Goal: Task Accomplishment & Management: Use online tool/utility

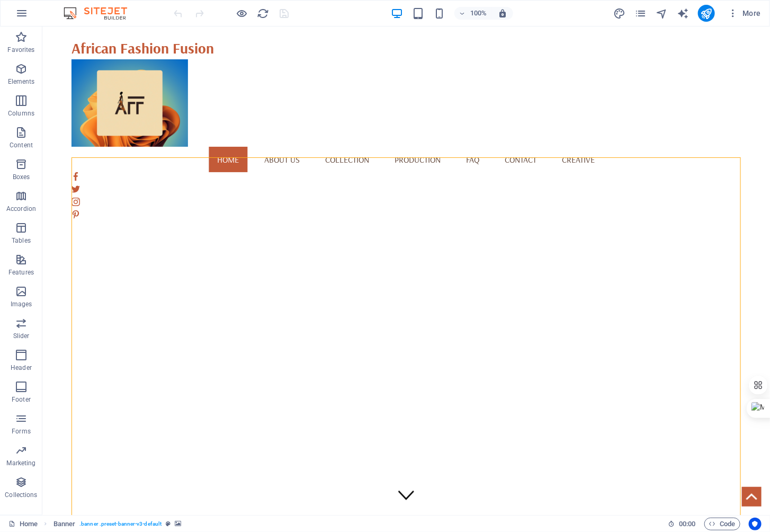
select select "vh"
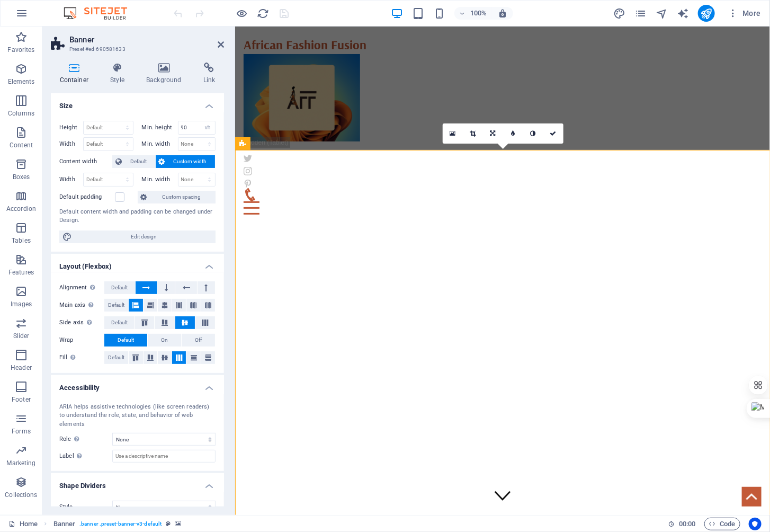
click at [451, 133] on icon at bounding box center [453, 133] width 6 height 7
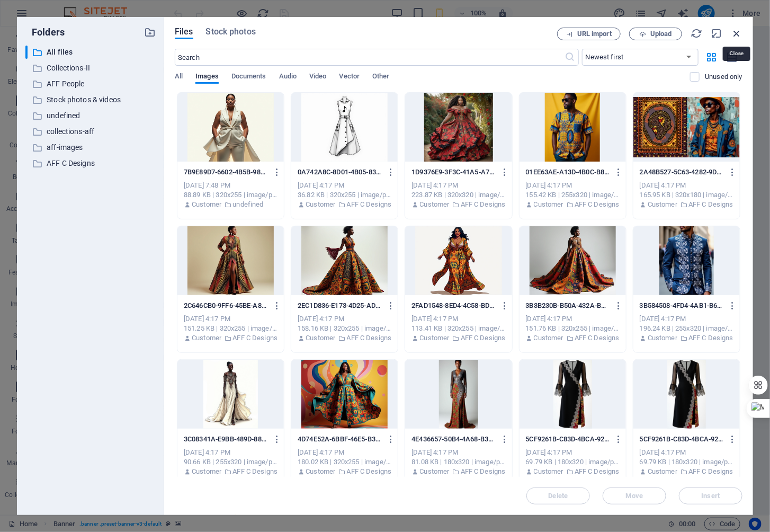
click at [736, 33] on icon "button" at bounding box center [737, 34] width 12 height 12
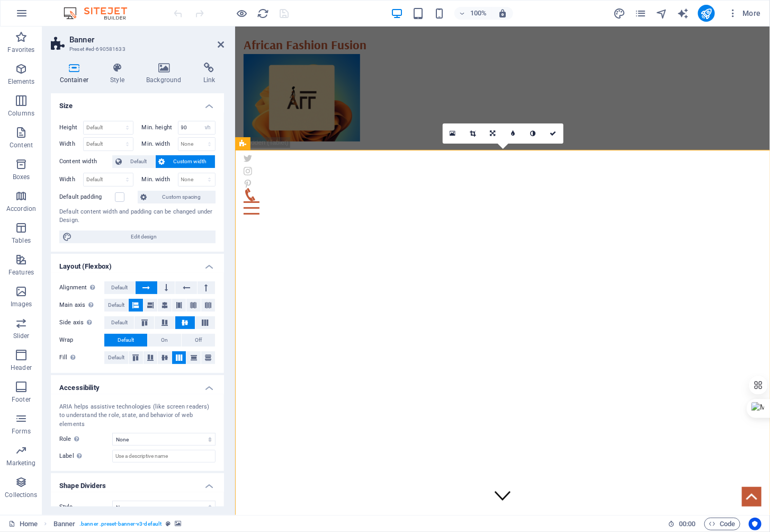
click at [164, 66] on icon at bounding box center [164, 67] width 53 height 11
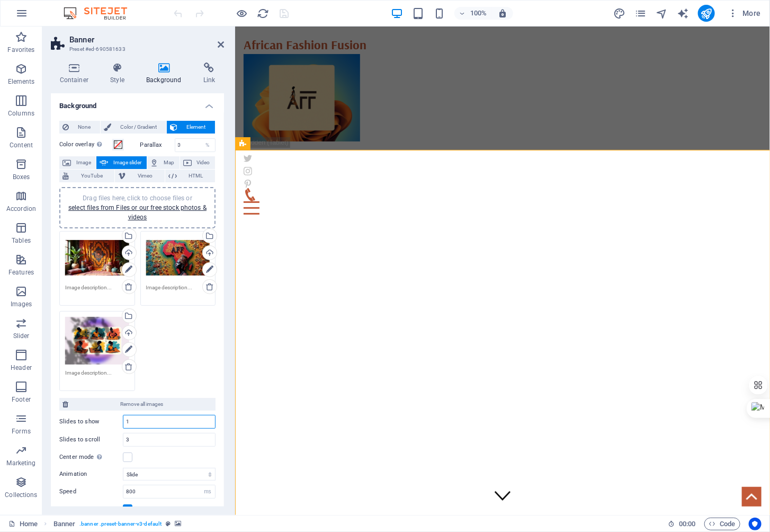
click at [149, 415] on input "1" at bounding box center [169, 421] width 92 height 13
drag, startPoint x: 157, startPoint y: 418, endPoint x: 115, endPoint y: 418, distance: 41.8
click at [115, 418] on div "Slides to show 1" at bounding box center [137, 422] width 156 height 14
type input "4"
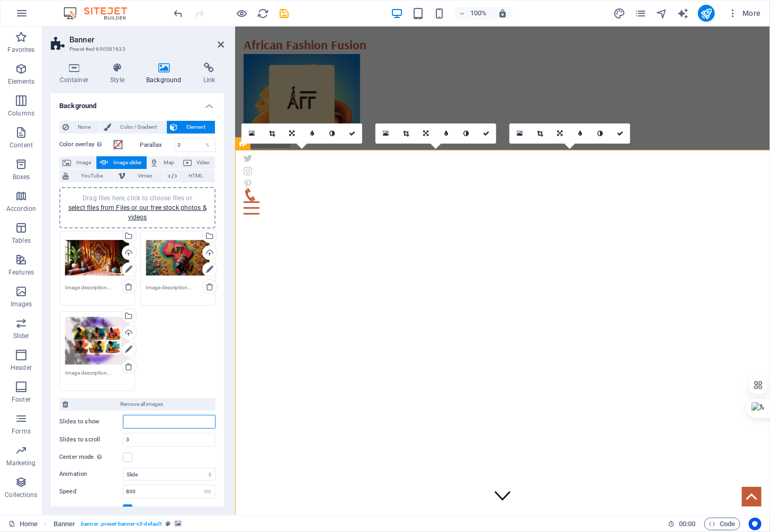
type input "1"
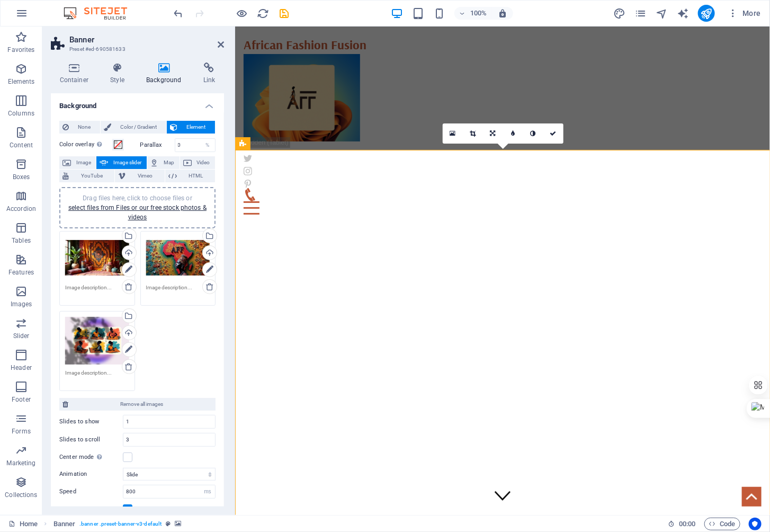
click at [168, 325] on div "Drag files here, click to choose files or select files from Files or our free s…" at bounding box center [137, 310] width 161 height 165
click at [148, 437] on input "3" at bounding box center [169, 439] width 92 height 13
click at [175, 329] on div "Drag files here, click to choose files or select files from Files or our free s…" at bounding box center [137, 310] width 161 height 165
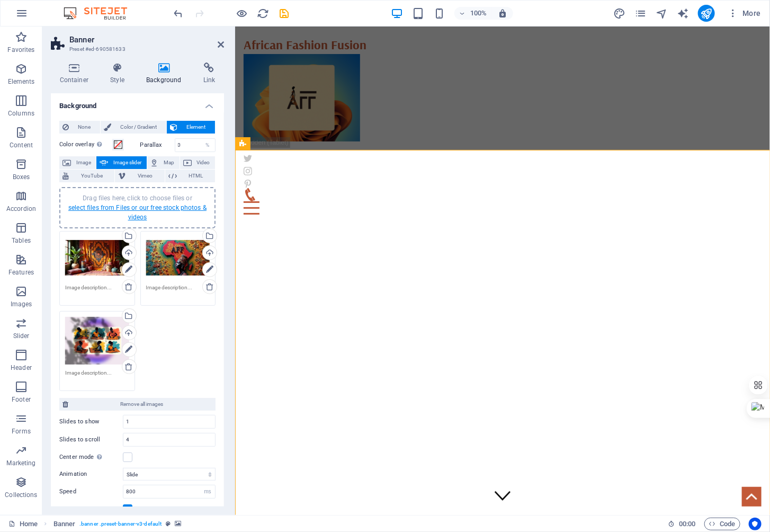
click at [126, 209] on link "select files from Files or our free stock photos & videos" at bounding box center [137, 212] width 138 height 17
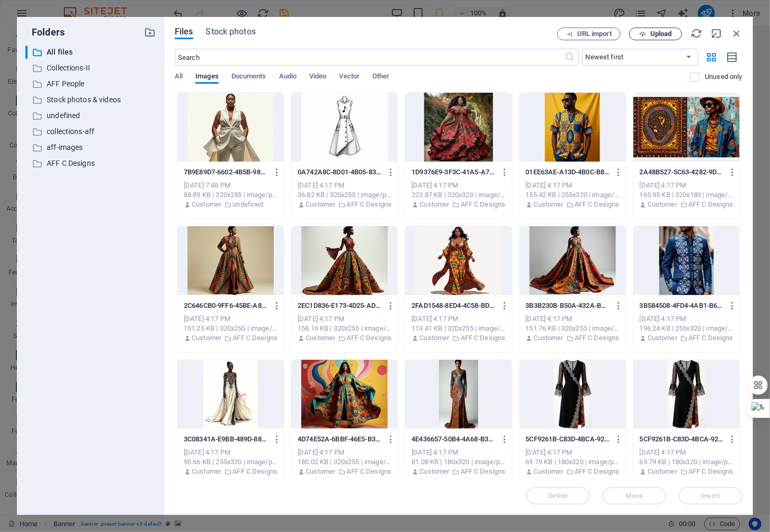
click at [662, 32] on span "Upload" at bounding box center [661, 34] width 22 height 6
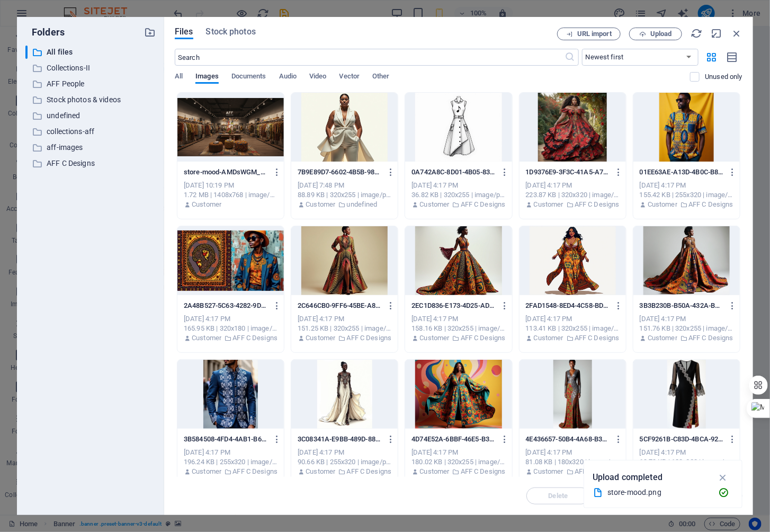
click at [259, 139] on div at bounding box center [230, 127] width 106 height 69
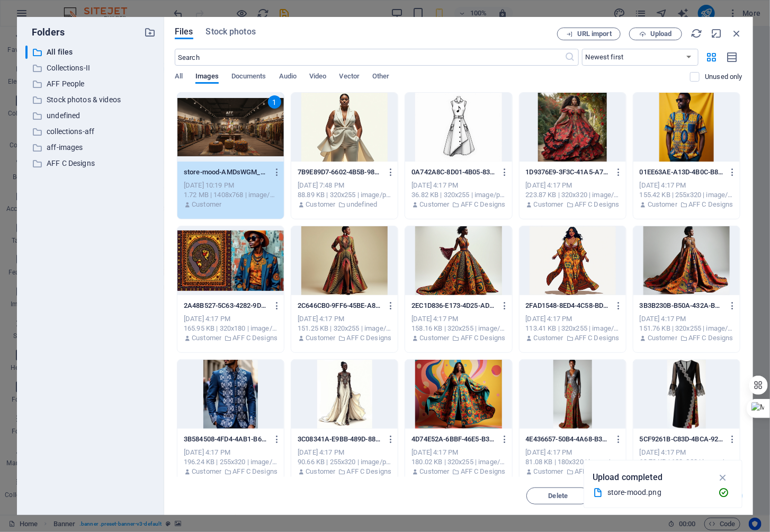
click at [228, 121] on div "1" at bounding box center [230, 127] width 106 height 69
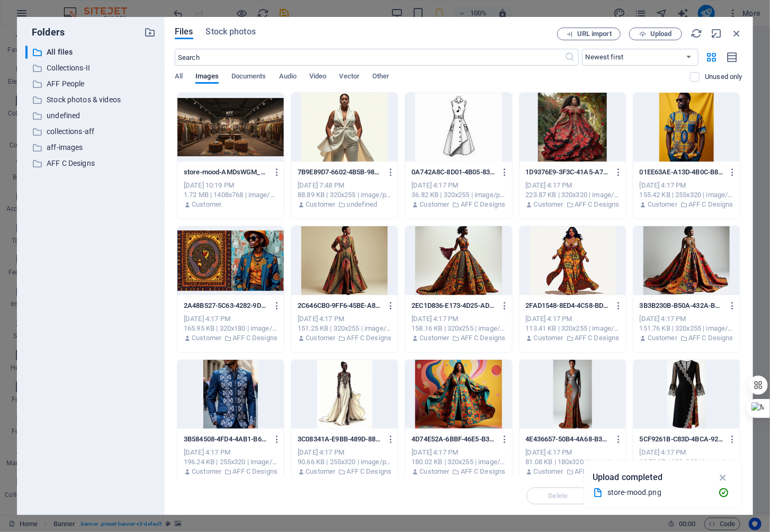
click at [228, 121] on div at bounding box center [230, 127] width 106 height 69
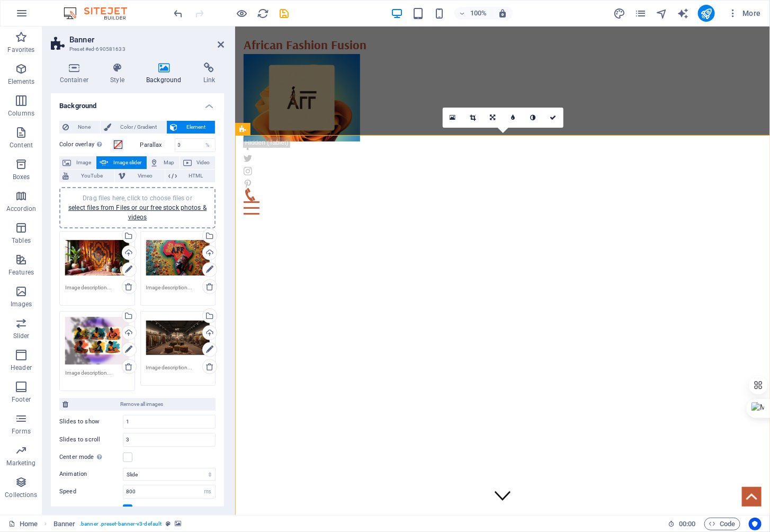
type input "4"
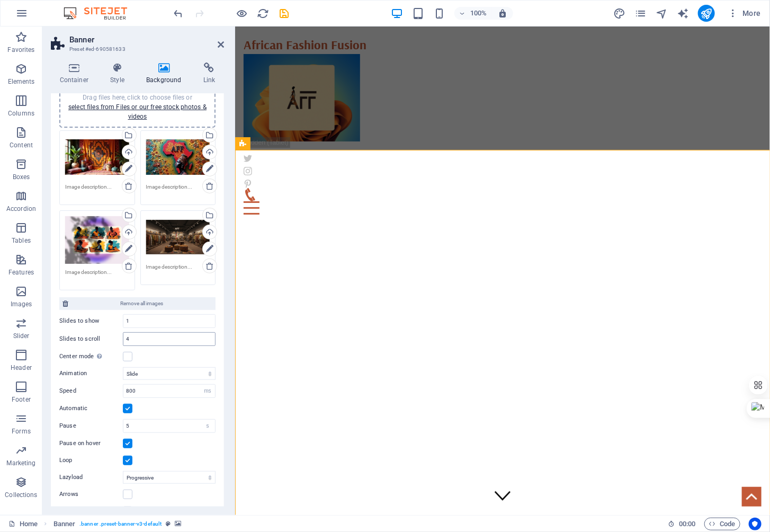
scroll to position [103, 0]
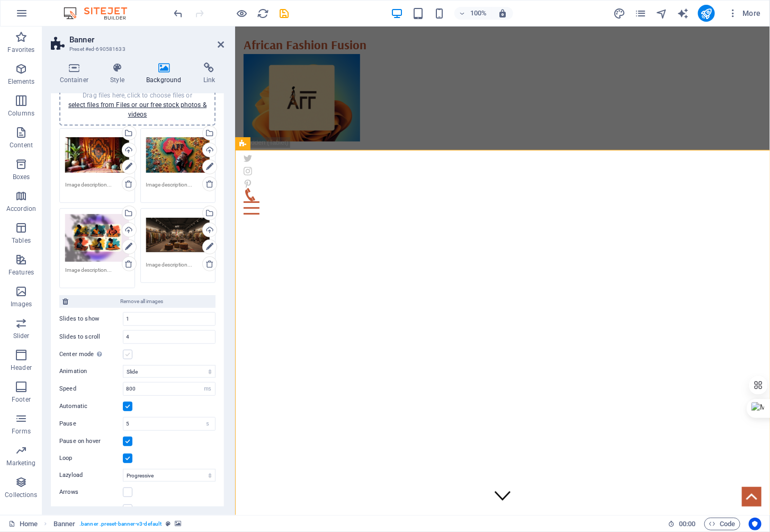
click at [128, 352] on label at bounding box center [128, 354] width 10 height 10
click at [0, 0] on input "Center mode Enables centered view with partial previous/next slide. Use with od…" at bounding box center [0, 0] width 0 height 0
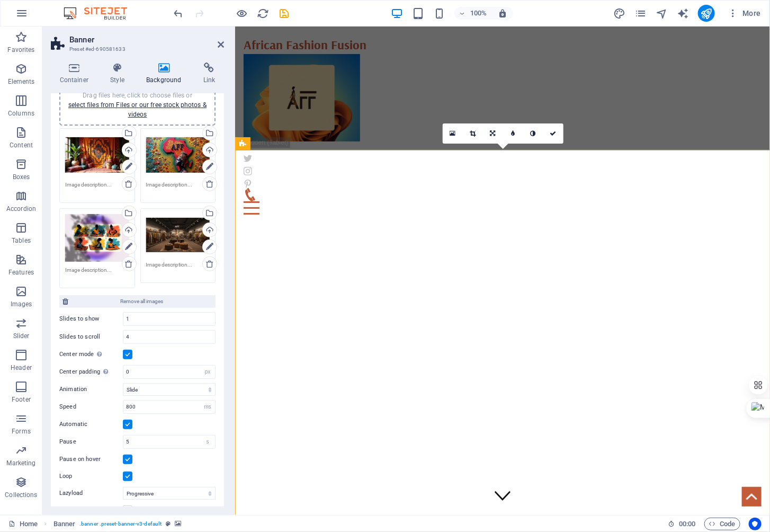
click at [128, 352] on label at bounding box center [128, 354] width 10 height 10
click at [0, 0] on input "Center mode Enables centered view with partial previous/next slide. Use with od…" at bounding box center [0, 0] width 0 height 0
click at [168, 386] on input "800" at bounding box center [169, 388] width 92 height 13
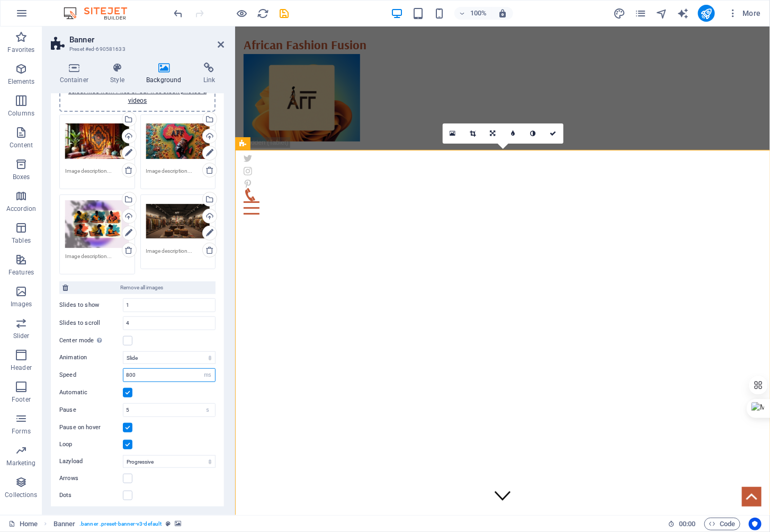
click at [129, 369] on input "800" at bounding box center [169, 374] width 92 height 13
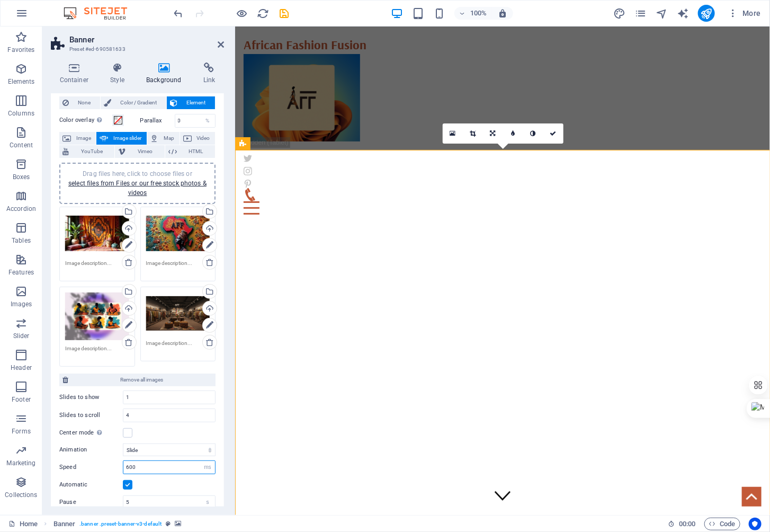
scroll to position [19, 0]
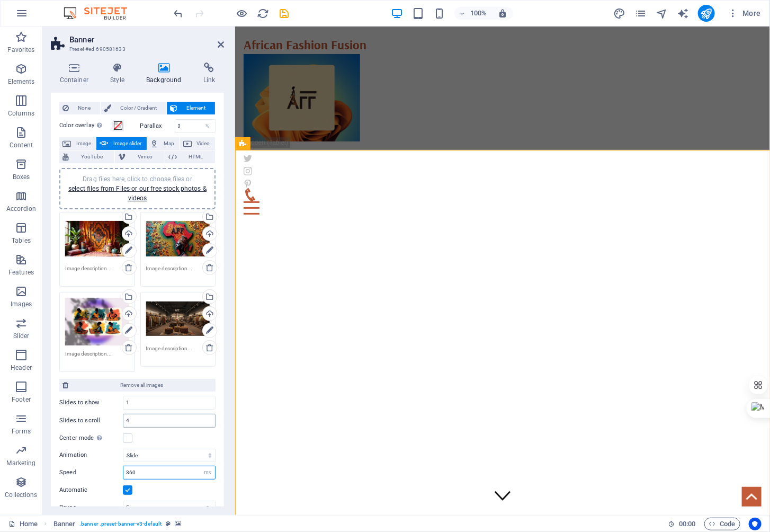
type input "360"
click at [151, 418] on input "4" at bounding box center [169, 420] width 92 height 13
click at [154, 399] on input "1" at bounding box center [169, 402] width 92 height 13
click at [149, 400] on input "2" at bounding box center [169, 402] width 92 height 13
drag, startPoint x: 141, startPoint y: 399, endPoint x: 109, endPoint y: 399, distance: 32.3
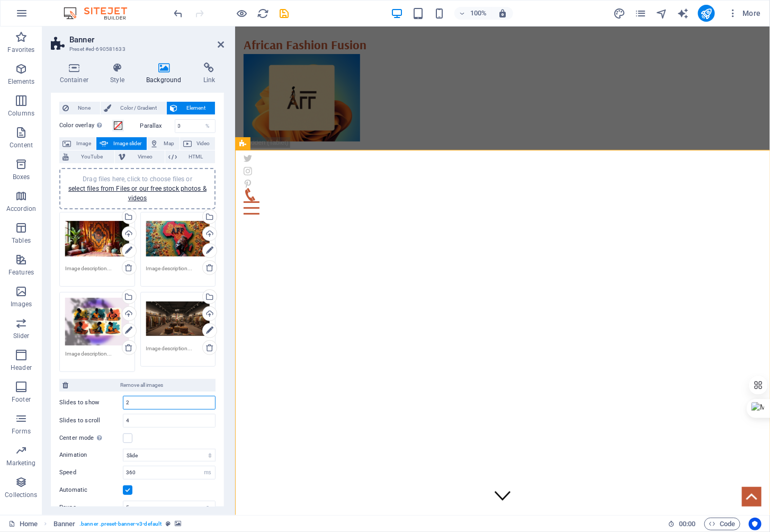
click at [110, 399] on div "Slides to show 2" at bounding box center [137, 402] width 156 height 14
click at [169, 399] on input "2" at bounding box center [169, 402] width 92 height 13
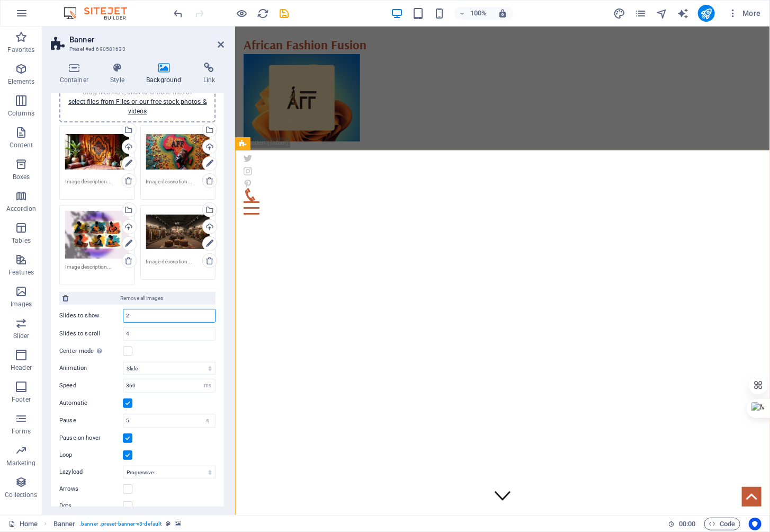
scroll to position [116, 0]
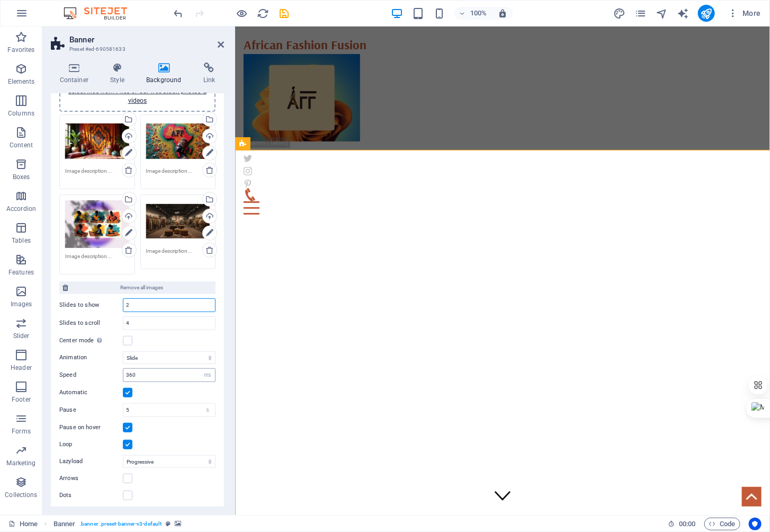
type input "2"
click at [129, 370] on input "360" at bounding box center [169, 374] width 92 height 13
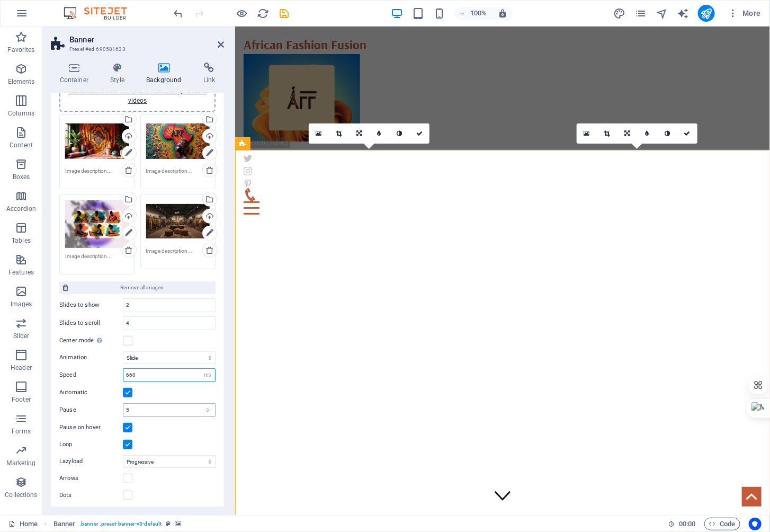
type input "660"
click at [155, 404] on input "5" at bounding box center [169, 409] width 92 height 13
click at [128, 492] on label at bounding box center [128, 495] width 10 height 10
click at [0, 0] on input "Dots" at bounding box center [0, 0] width 0 height 0
drag, startPoint x: 142, startPoint y: 302, endPoint x: 73, endPoint y: 307, distance: 69.5
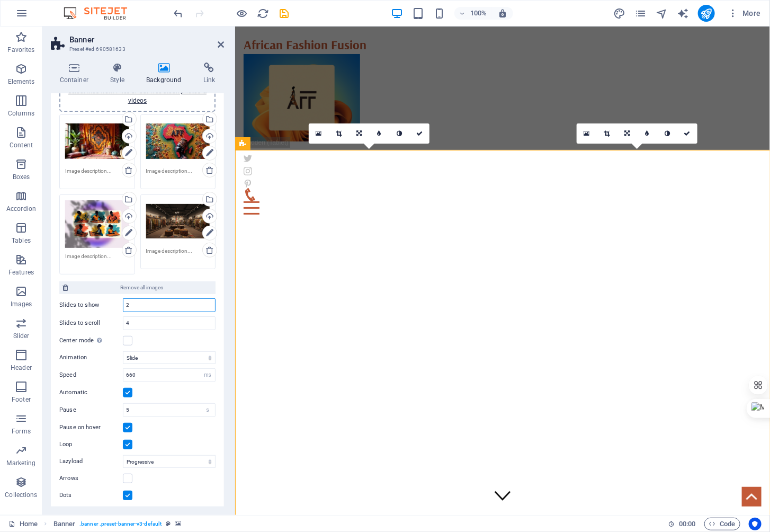
click at [73, 307] on div "Slides to show 2" at bounding box center [137, 305] width 156 height 14
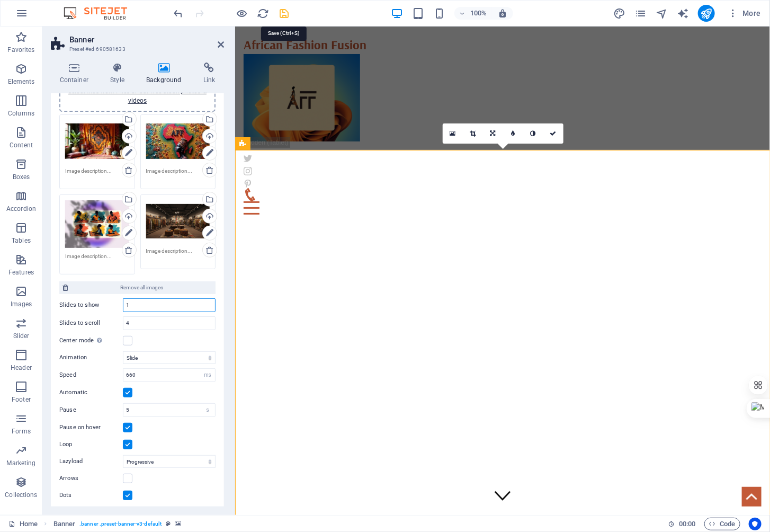
type input "1"
click at [281, 15] on icon "save" at bounding box center [284, 13] width 12 height 12
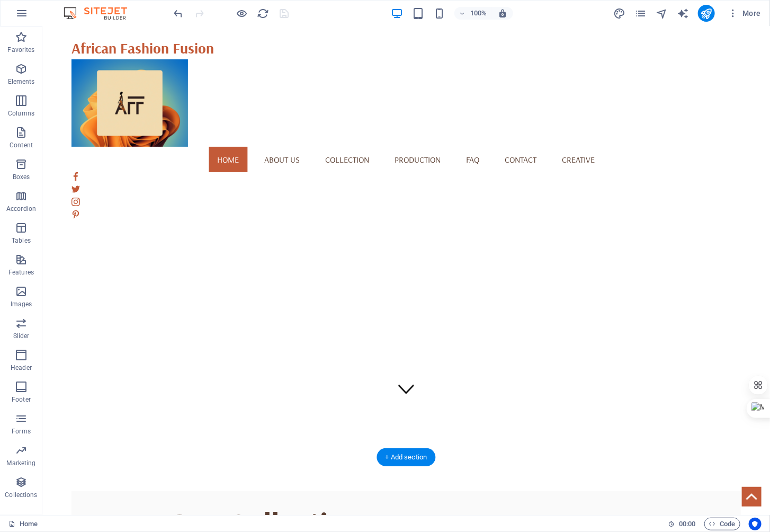
scroll to position [70, 0]
click at [447, 184] on div "1" at bounding box center [405, 305] width 669 height 439
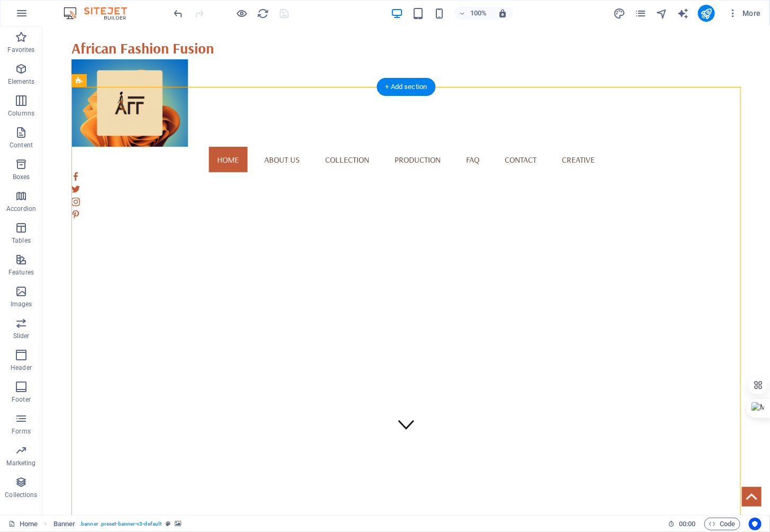
click at [447, 184] on div "1" at bounding box center [405, 305] width 669 height 439
select select "ms"
select select "s"
select select "progressive"
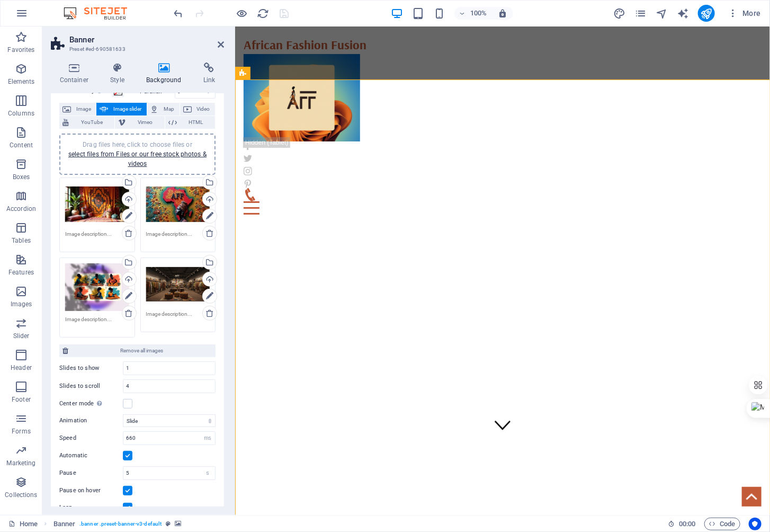
scroll to position [55, 0]
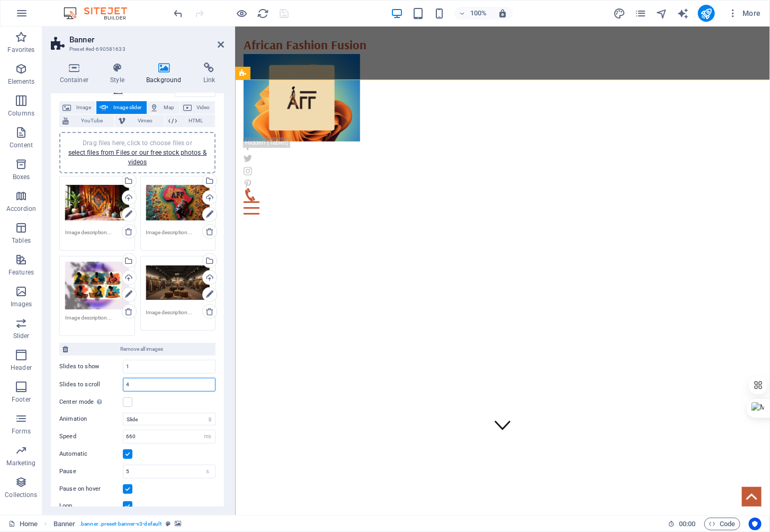
click at [144, 382] on input "4" at bounding box center [169, 384] width 92 height 13
type input "1"
type input "4"
click at [179, 355] on div "Slides to show 1 Slides to scroll 4 Center mode Enables centered view with part…" at bounding box center [137, 381] width 156 height 53
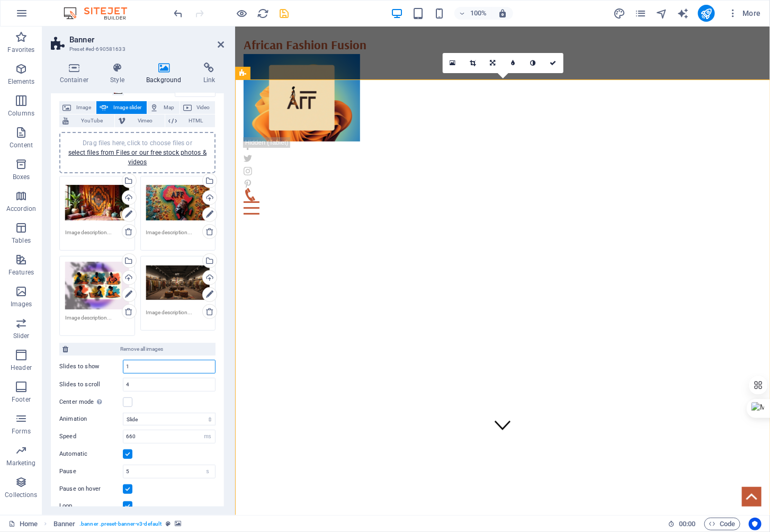
click at [170, 362] on input "1" at bounding box center [169, 366] width 92 height 13
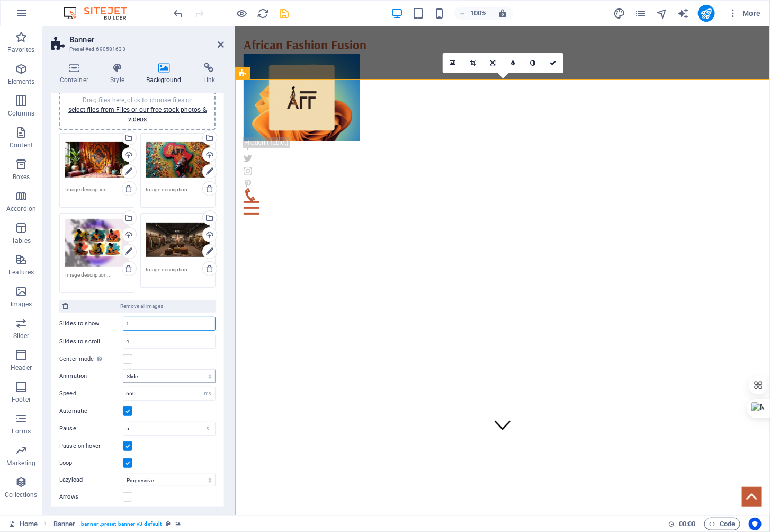
scroll to position [116, 0]
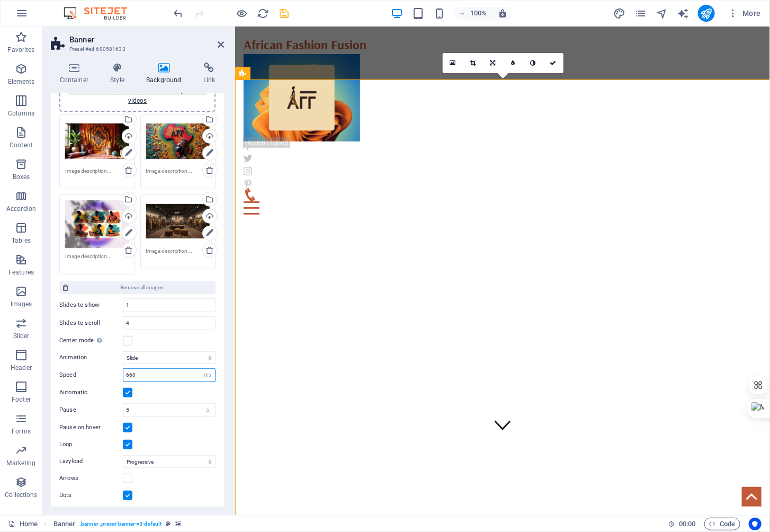
click at [147, 371] on input "660" at bounding box center [169, 374] width 92 height 13
click at [128, 372] on input "660" at bounding box center [169, 374] width 92 height 13
type input "860"
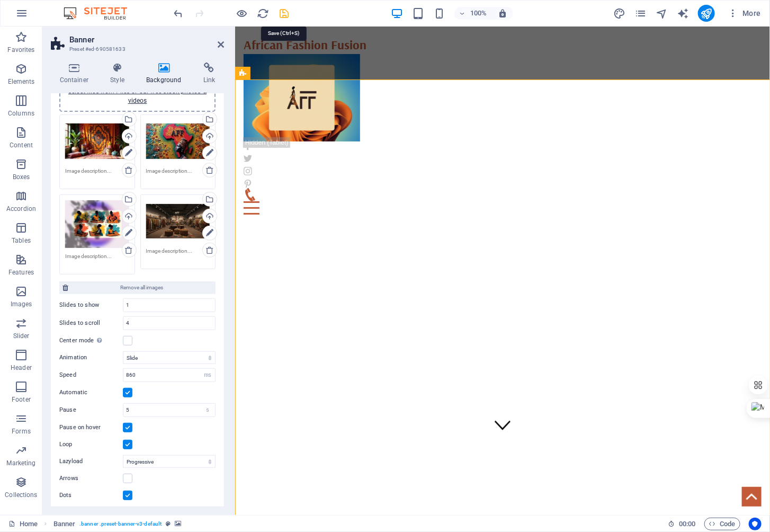
click at [284, 8] on icon "save" at bounding box center [284, 13] width 12 height 12
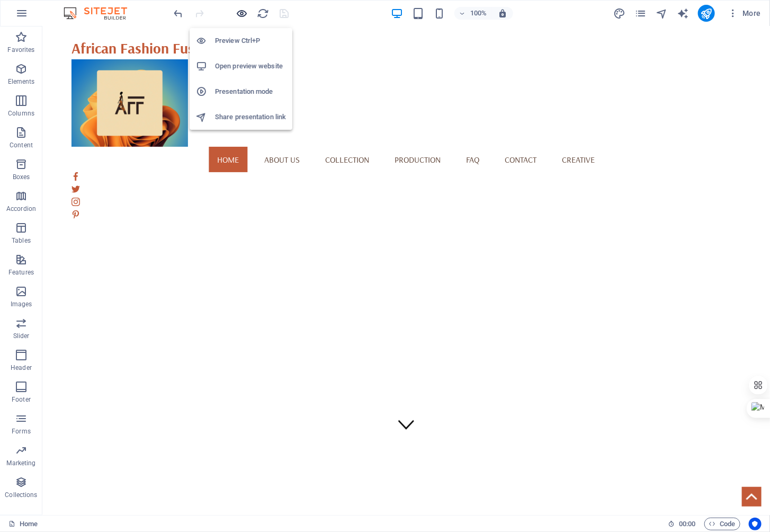
click at [240, 11] on icon "button" at bounding box center [242, 13] width 12 height 12
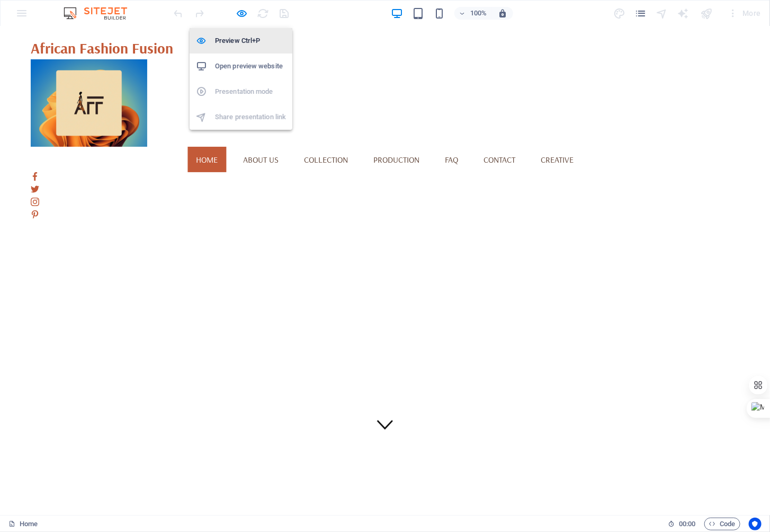
click at [239, 39] on h6 "Preview Ctrl+P" at bounding box center [250, 40] width 71 height 13
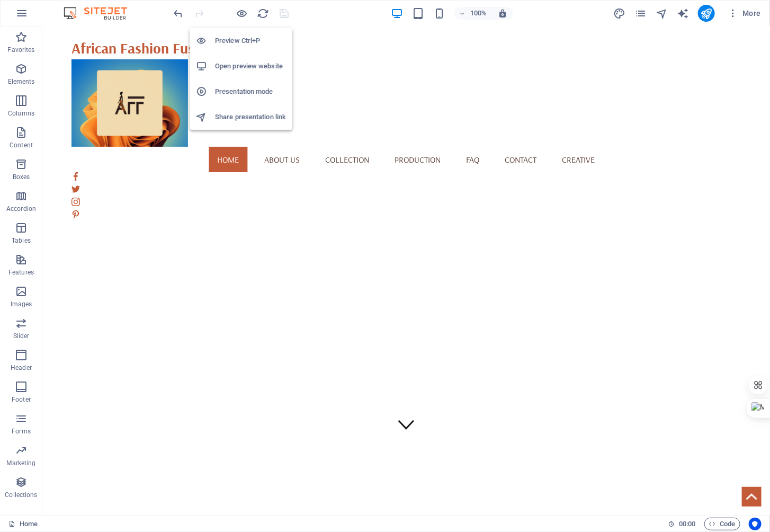
click at [239, 39] on h6 "Preview Ctrl+P" at bounding box center [250, 40] width 71 height 13
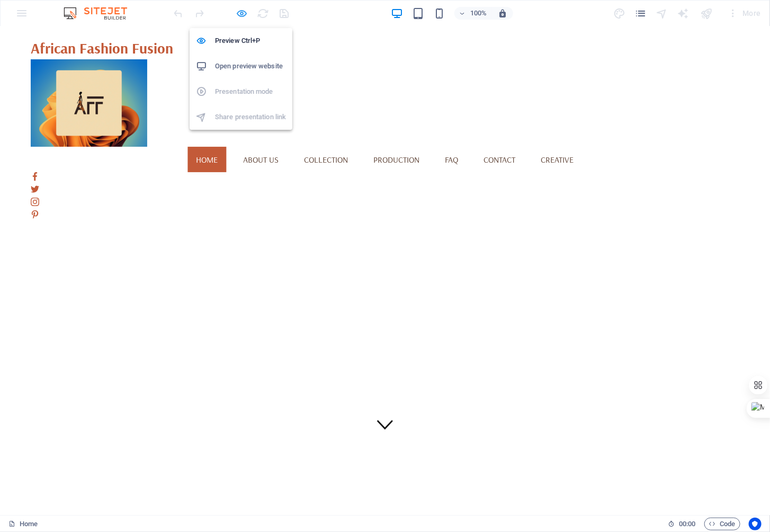
click at [239, 13] on icon "button" at bounding box center [242, 13] width 12 height 12
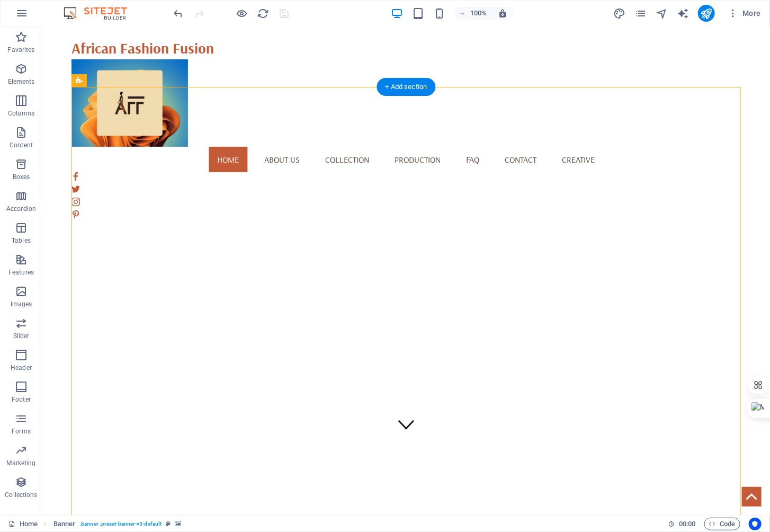
select select "ms"
select select "s"
select select "progressive"
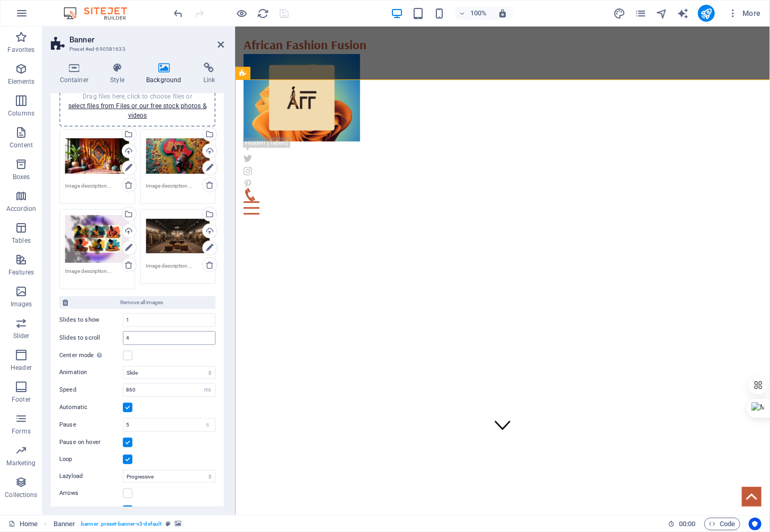
scroll to position [107, 0]
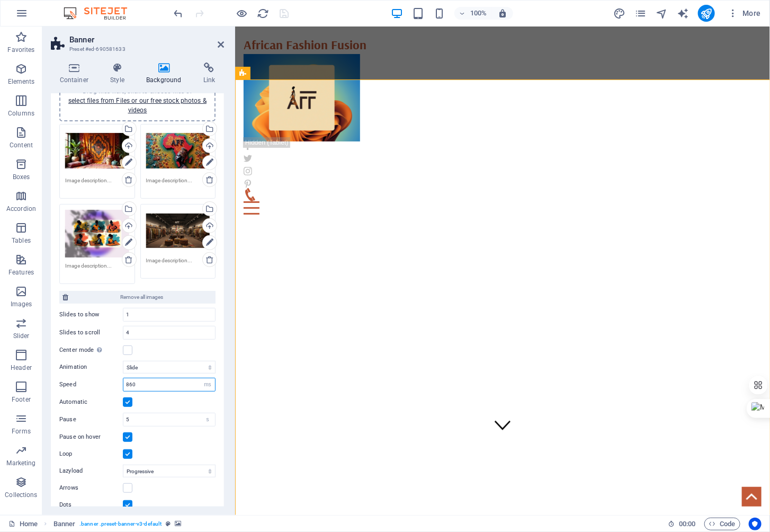
click at [128, 379] on input "860" at bounding box center [169, 384] width 92 height 13
type input "960"
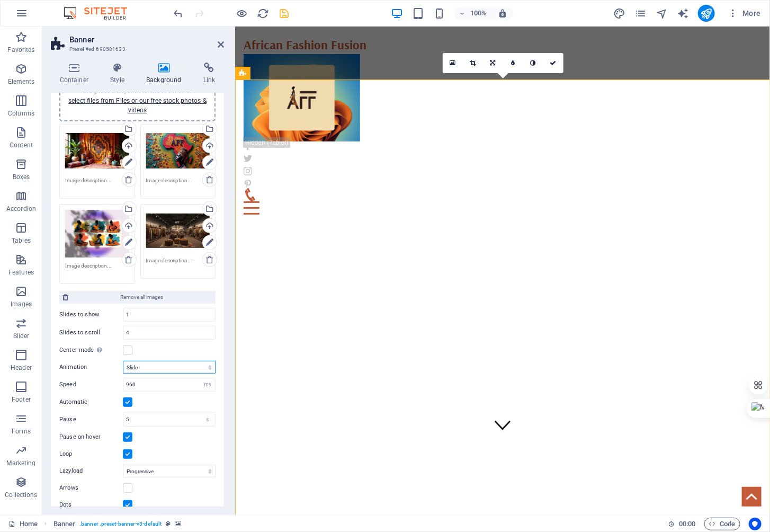
click at [207, 364] on select "Slide Fade" at bounding box center [169, 367] width 93 height 13
select select "fade"
click at [123, 361] on select "Slide Fade" at bounding box center [169, 367] width 93 height 13
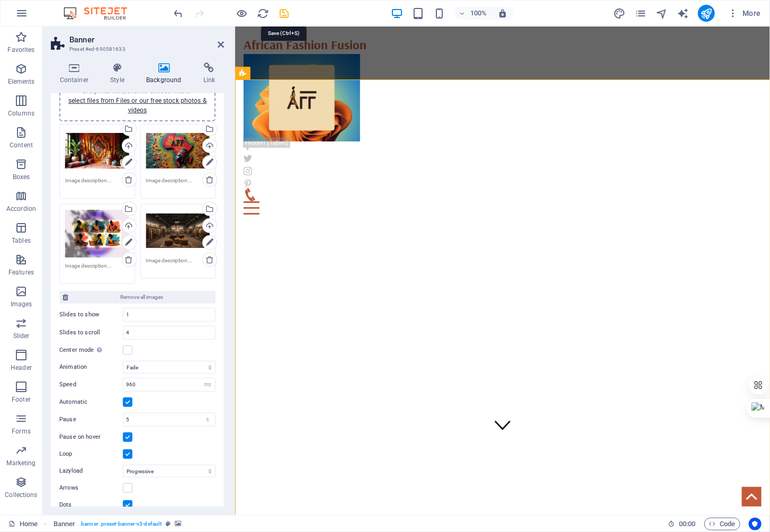
click at [284, 10] on icon "save" at bounding box center [284, 13] width 12 height 12
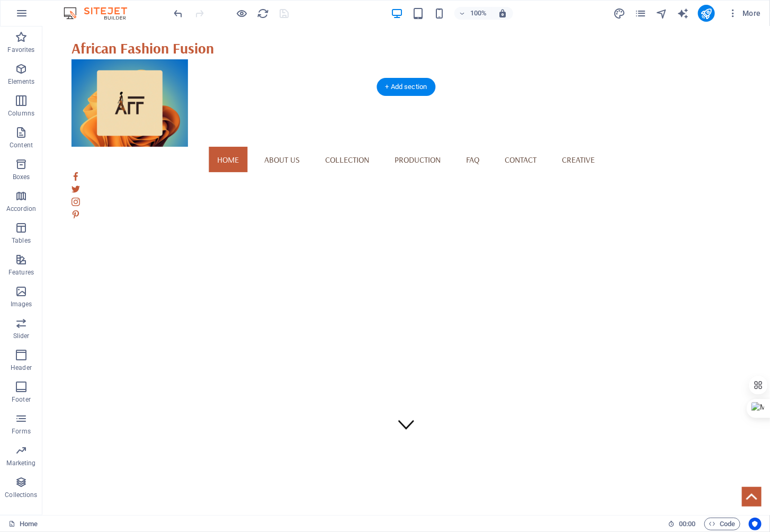
click at [455, 86] on img "1/4" at bounding box center [406, 86] width 670 height 0
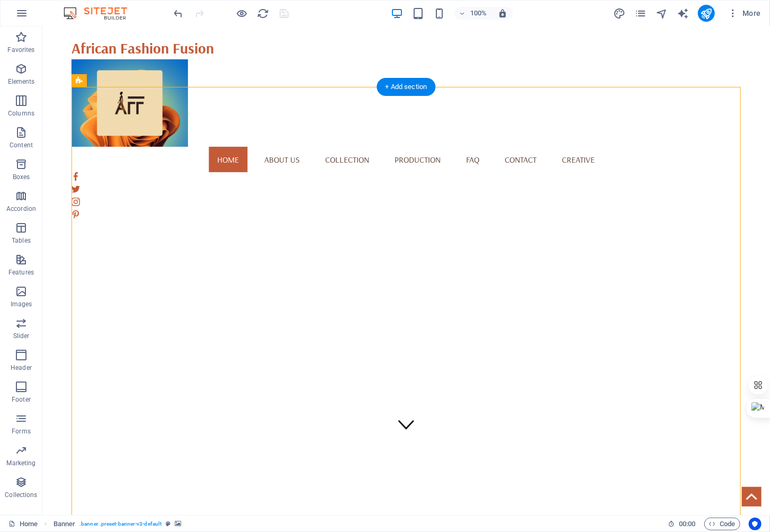
click at [455, 86] on img "1/4" at bounding box center [406, 86] width 670 height 0
select select "fade"
select select "ms"
select select "s"
select select "progressive"
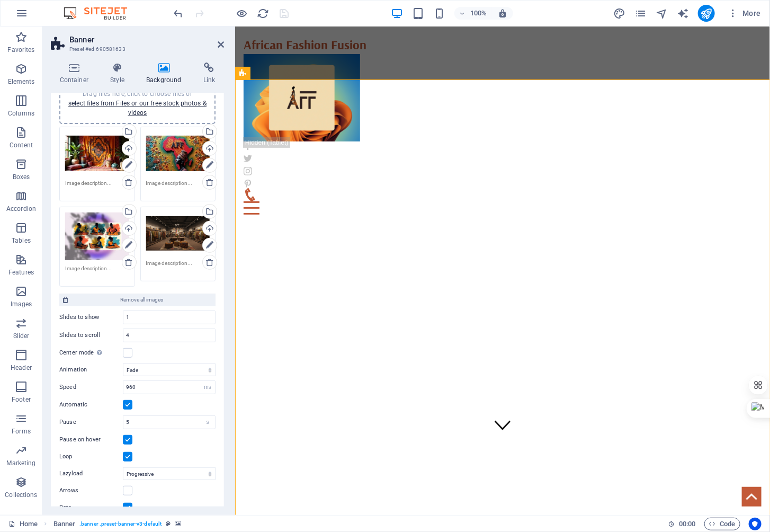
scroll to position [116, 0]
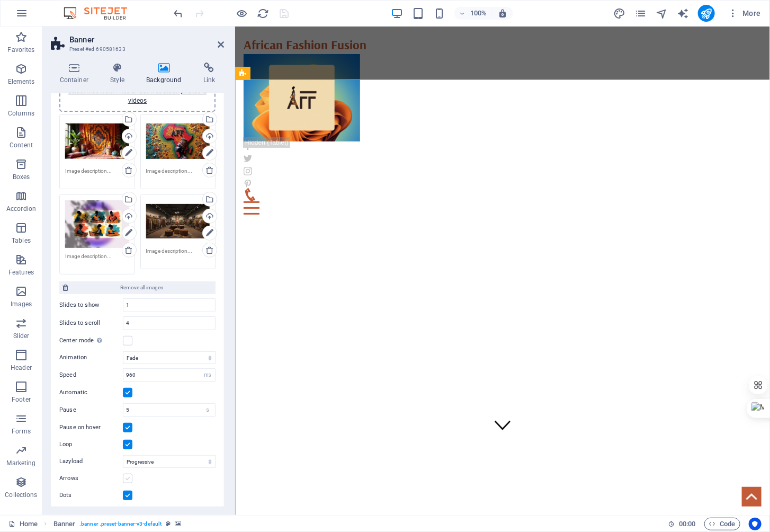
click at [127, 473] on label at bounding box center [128, 478] width 10 height 10
click at [0, 0] on input "Arrows" at bounding box center [0, 0] width 0 height 0
click at [523, 268] on div "1" at bounding box center [502, 298] width 535 height 439
click at [520, 216] on div "1" at bounding box center [502, 298] width 535 height 439
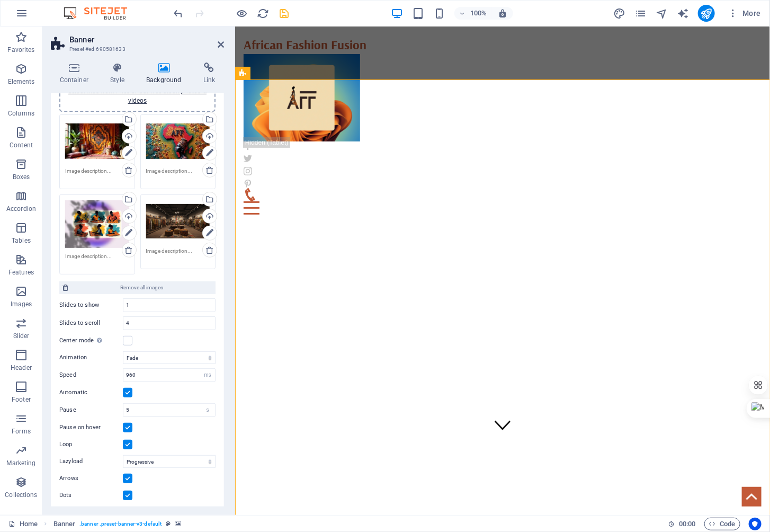
click at [127, 490] on label at bounding box center [128, 495] width 10 height 10
click at [0, 0] on input "Dots" at bounding box center [0, 0] width 0 height 0
click at [127, 490] on label at bounding box center [128, 495] width 10 height 10
click at [0, 0] on input "Dots" at bounding box center [0, 0] width 0 height 0
click at [554, 60] on icon at bounding box center [553, 63] width 6 height 6
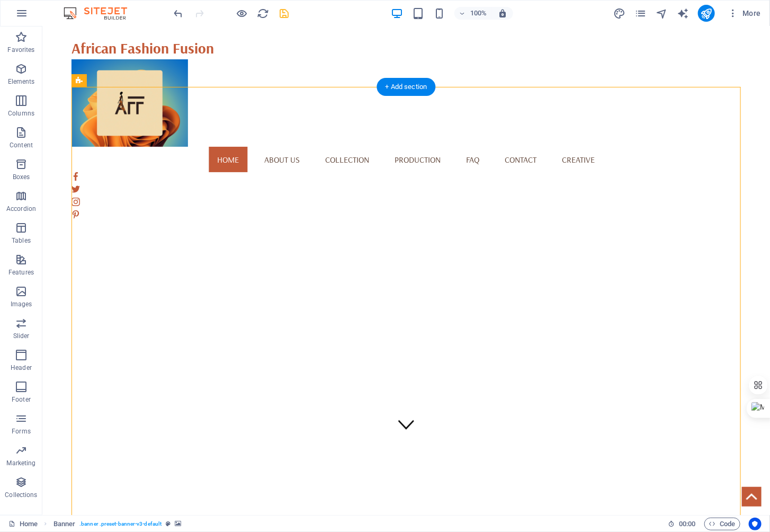
click at [439, 307] on div "1" at bounding box center [405, 305] width 669 height 439
select select "fade"
select select "ms"
select select "s"
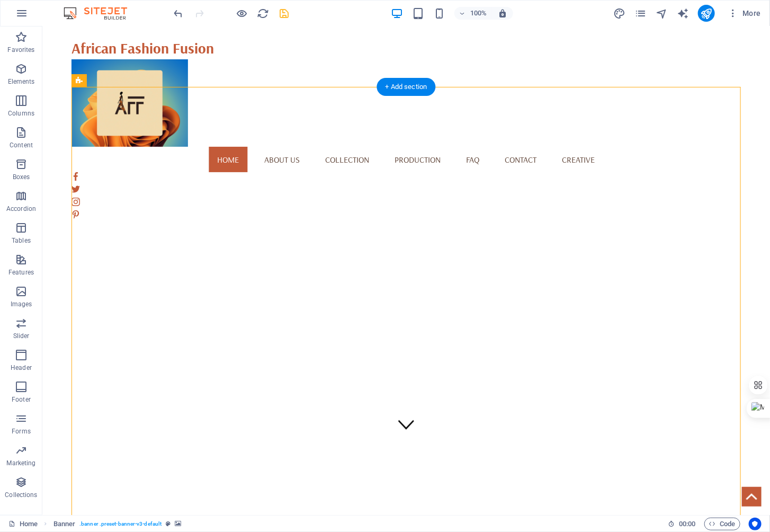
select select "progressive"
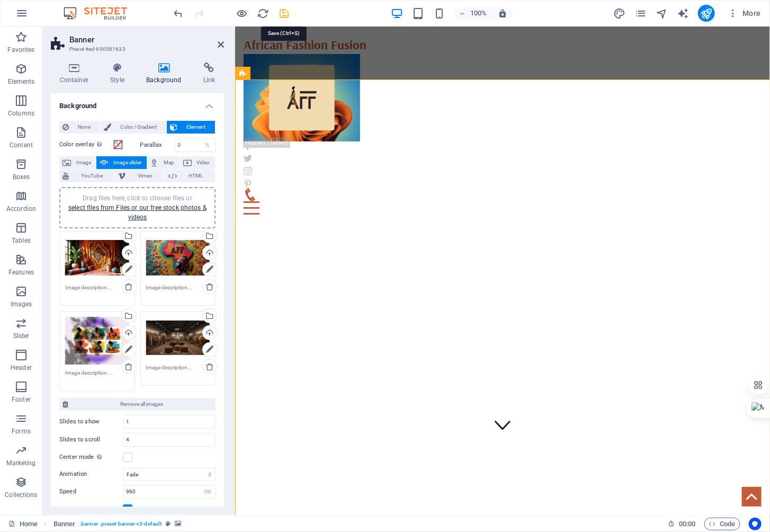
click at [284, 12] on icon "save" at bounding box center [284, 13] width 12 height 12
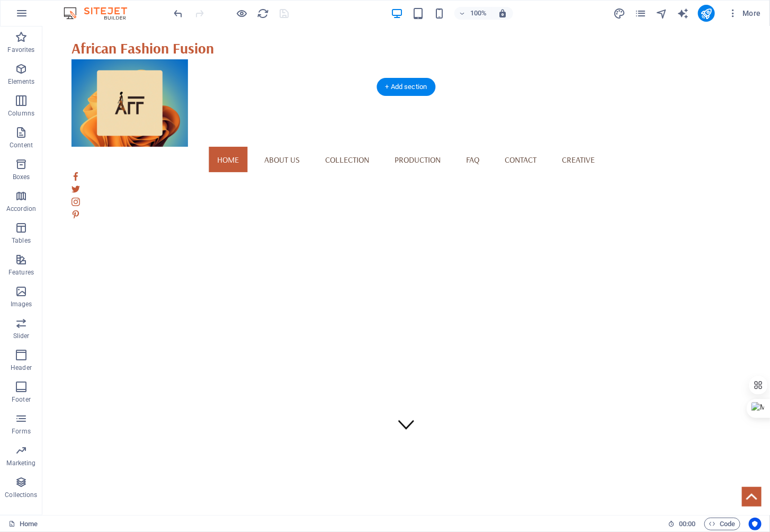
click at [471, 219] on div "1" at bounding box center [405, 305] width 669 height 439
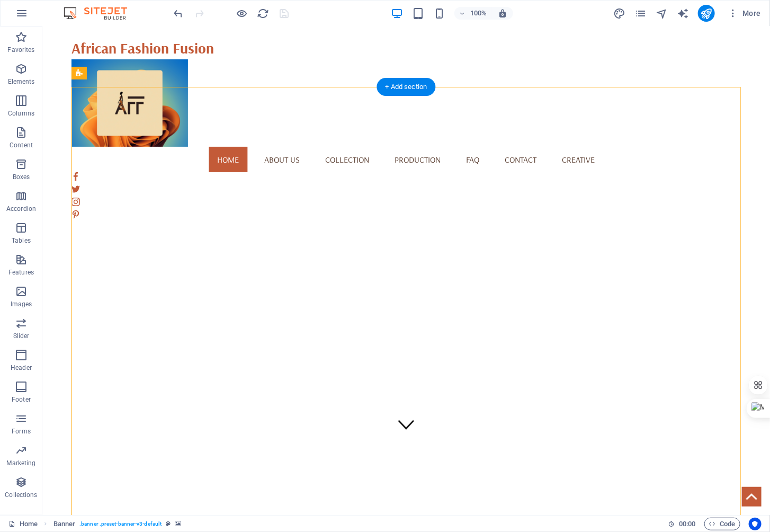
click at [471, 219] on div "1" at bounding box center [405, 305] width 669 height 439
select select "fade"
select select "ms"
select select "s"
select select "progressive"
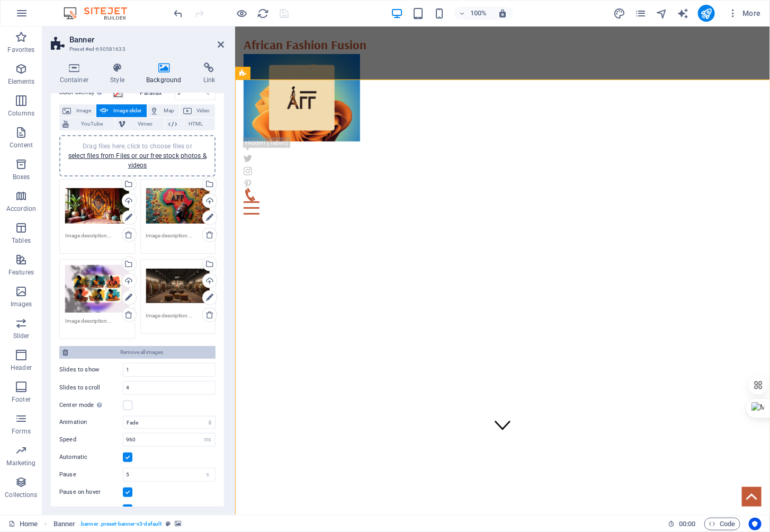
scroll to position [0, 0]
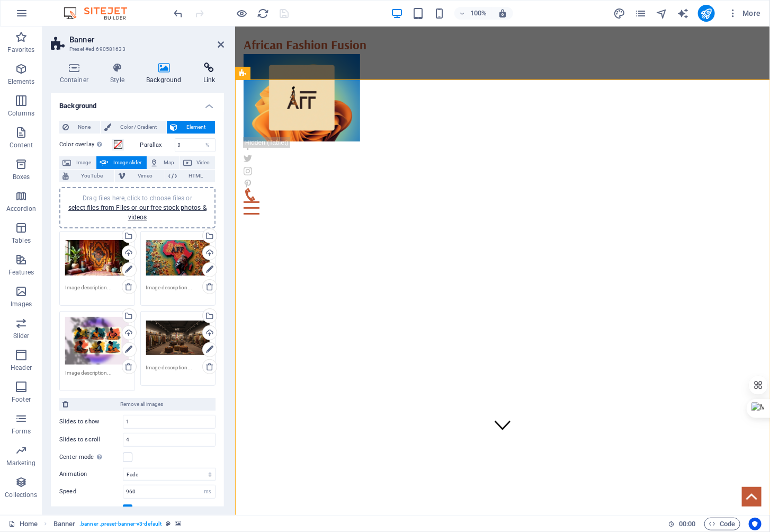
click at [202, 70] on icon at bounding box center [209, 67] width 30 height 11
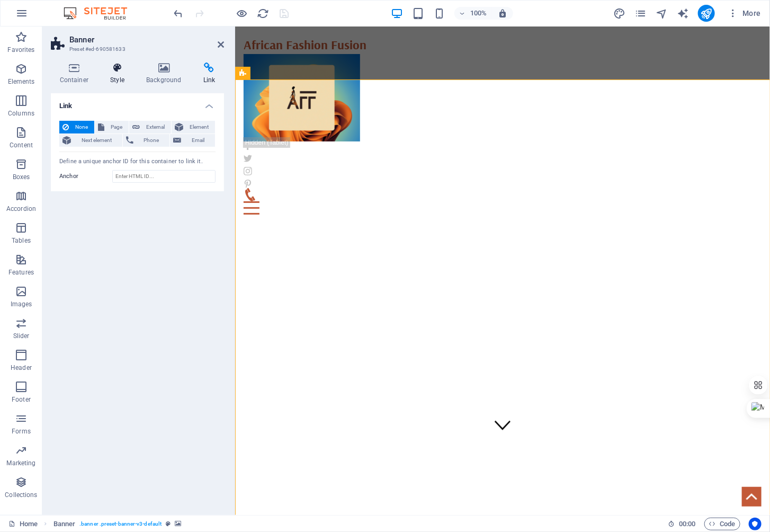
click at [110, 71] on icon at bounding box center [118, 67] width 32 height 11
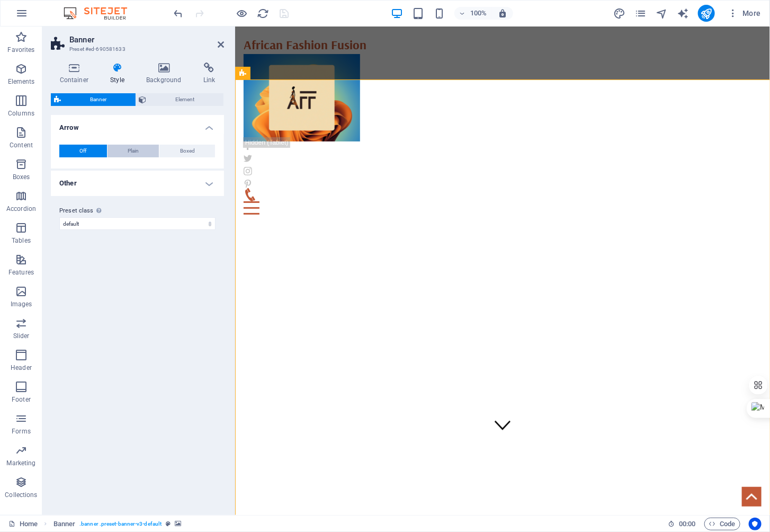
click at [136, 149] on span "Plain" at bounding box center [133, 151] width 11 height 13
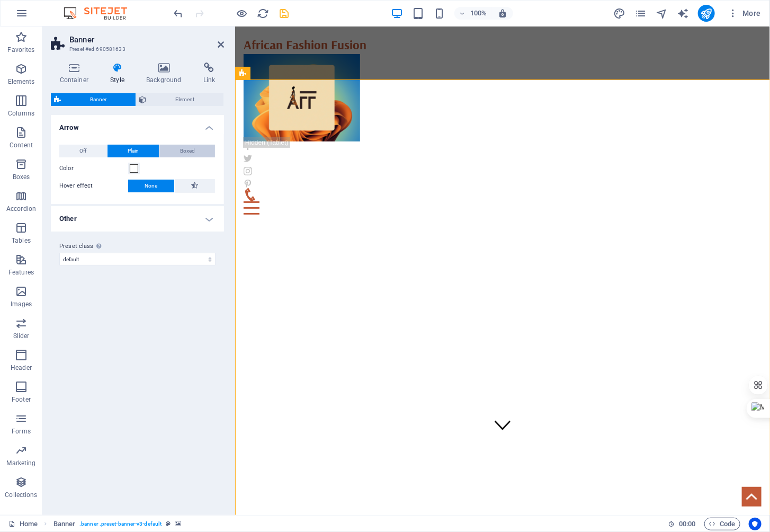
click at [185, 154] on span "Boxed" at bounding box center [187, 151] width 15 height 13
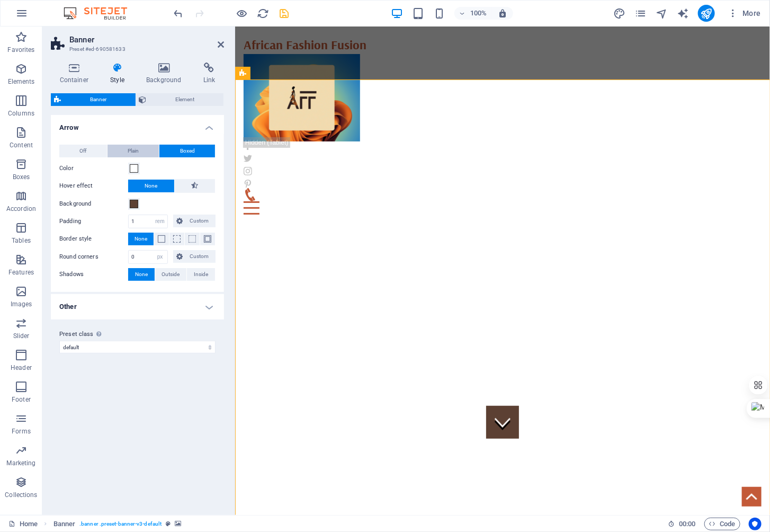
click at [135, 151] on span "Plain" at bounding box center [133, 151] width 11 height 13
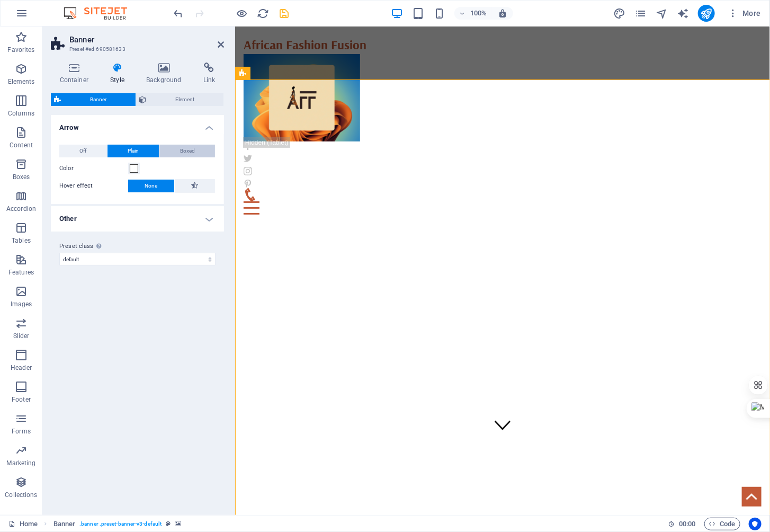
click at [185, 148] on span "Boxed" at bounding box center [187, 151] width 15 height 13
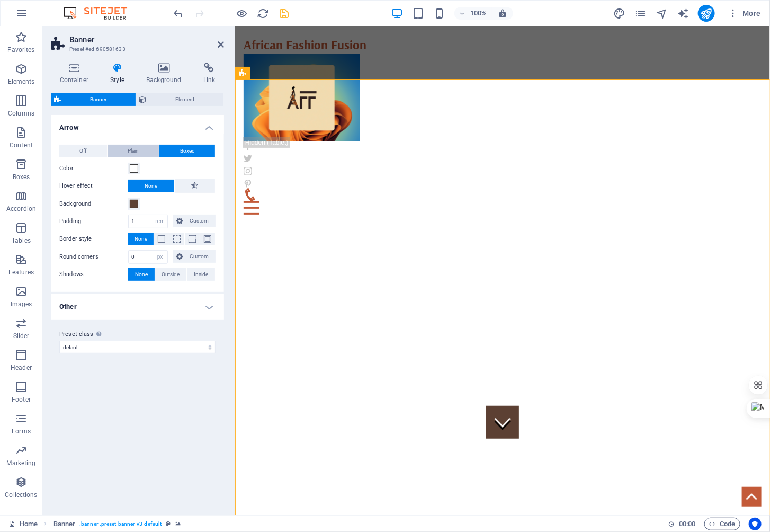
click at [139, 151] on span "Plain" at bounding box center [133, 151] width 11 height 13
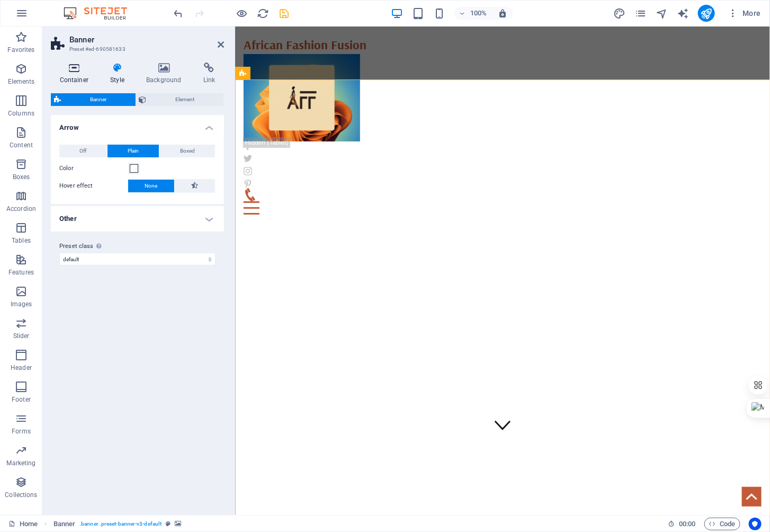
click at [69, 66] on icon at bounding box center [74, 67] width 47 height 11
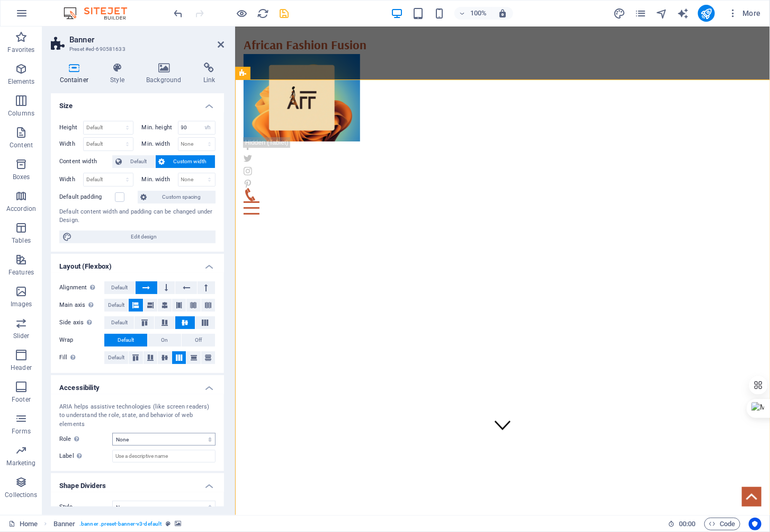
scroll to position [4, 0]
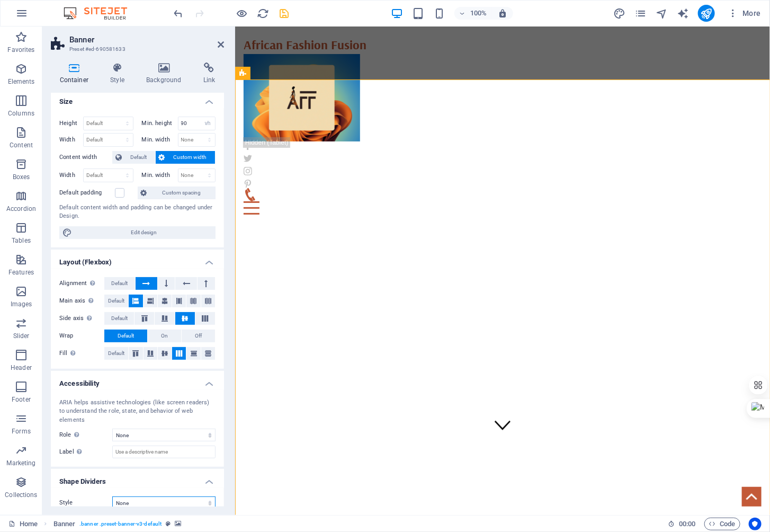
click at [149, 496] on select "None Triangle Square Diagonal Polygon 1 Polygon 2 Zigzag Multiple Zigzags Waves…" at bounding box center [163, 502] width 103 height 13
click at [112, 496] on select "None Triangle Square Diagonal Polygon 1 Polygon 2 Zigzag Multiple Zigzags Waves…" at bounding box center [163, 502] width 103 height 13
click at [157, 496] on select "None Triangle Square Diagonal Polygon 1 Polygon 2 Zigzag Multiple Zigzags Waves…" at bounding box center [163, 502] width 103 height 13
select select "none"
click at [112, 496] on select "None Triangle Square Diagonal Polygon 1 Polygon 2 Zigzag Multiple Zigzags Waves…" at bounding box center [163, 502] width 103 height 13
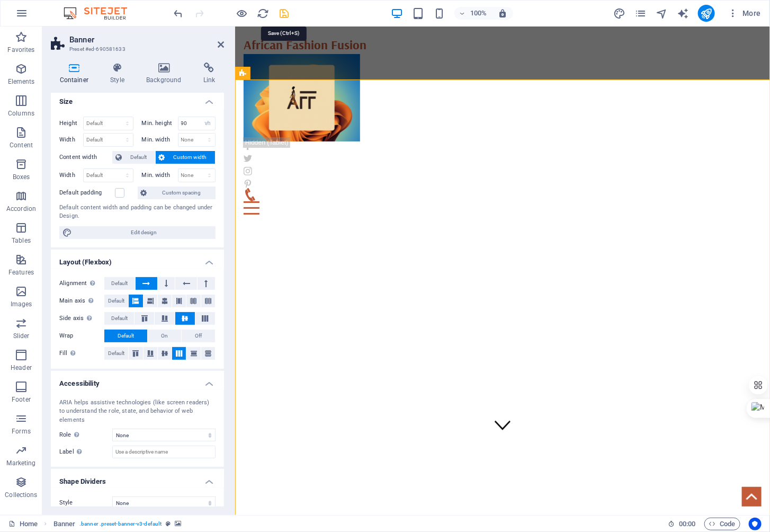
click at [285, 13] on icon "save" at bounding box center [284, 13] width 12 height 12
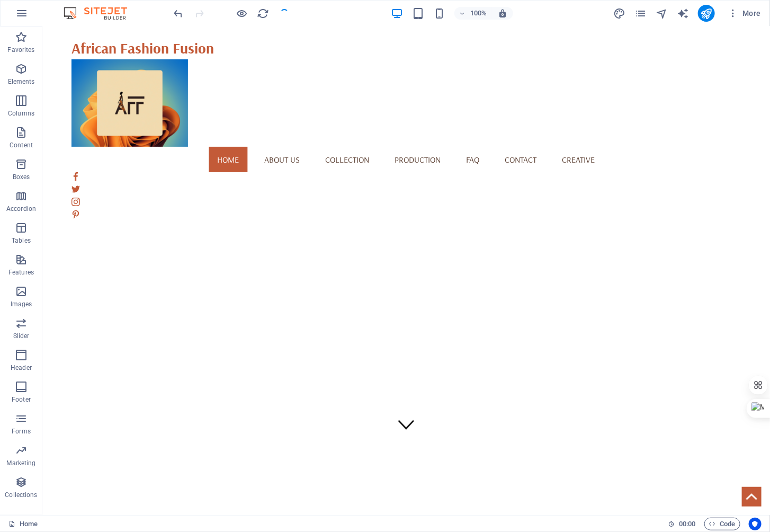
click at [285, 13] on div at bounding box center [231, 13] width 119 height 17
click at [408, 191] on div "1" at bounding box center [405, 305] width 669 height 439
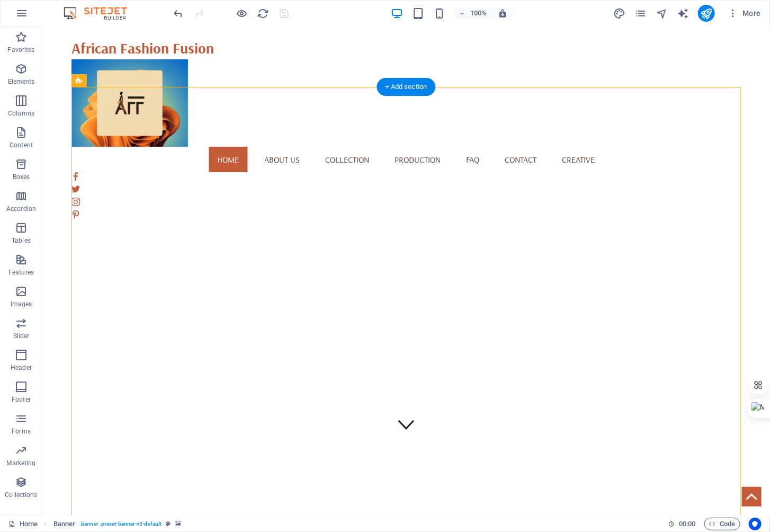
click at [408, 191] on div "1" at bounding box center [405, 305] width 669 height 439
select select "vh"
select select "fade"
select select "ms"
select select "s"
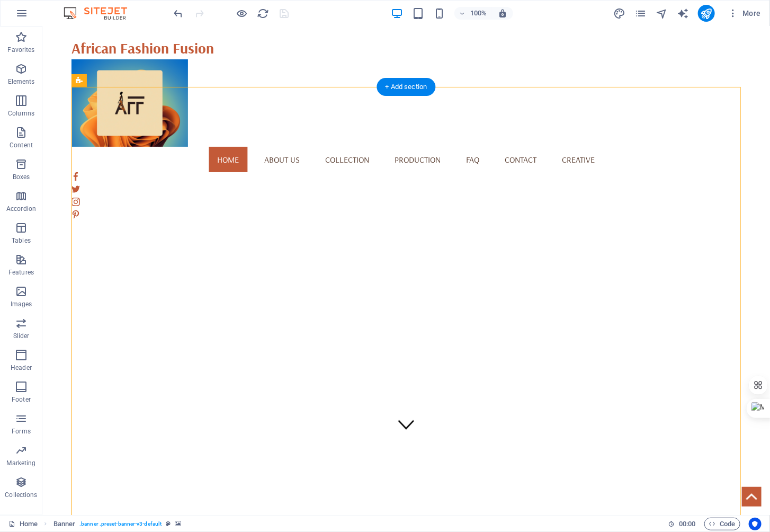
select select "progressive"
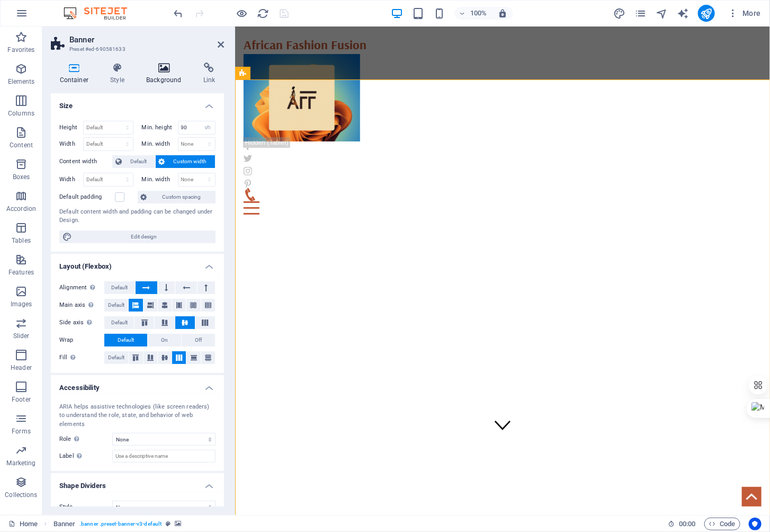
click at [163, 73] on h4 "Background" at bounding box center [166, 73] width 57 height 22
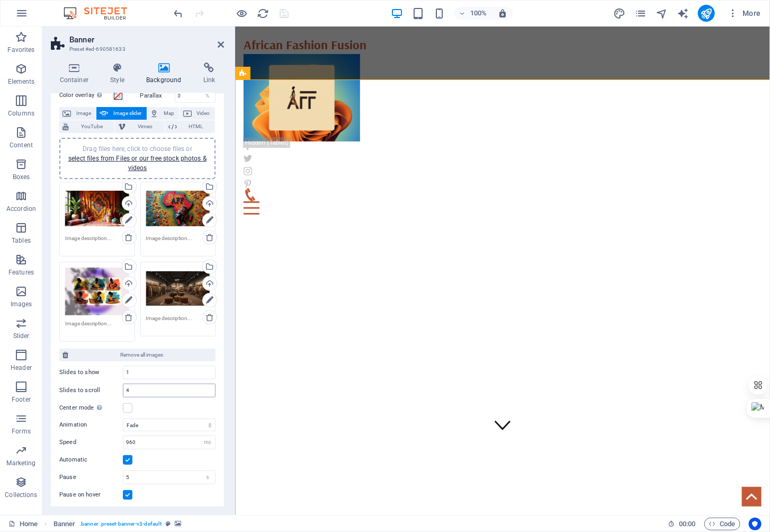
scroll to position [55, 0]
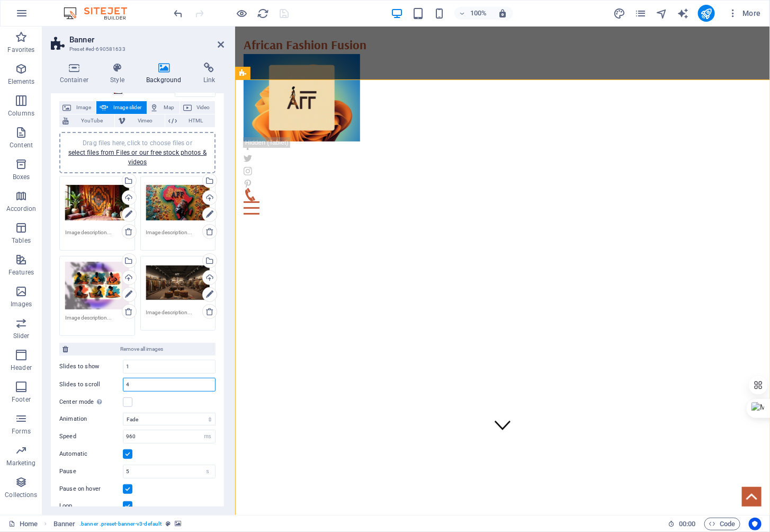
click at [152, 379] on input "4" at bounding box center [169, 384] width 92 height 13
type input "1"
click at [282, 11] on icon "save" at bounding box center [284, 13] width 12 height 12
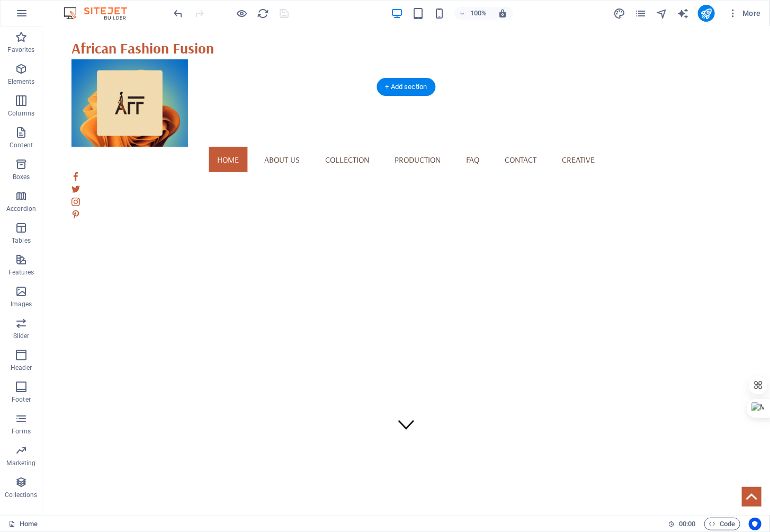
click at [428, 201] on div "1 2 3 4" at bounding box center [405, 305] width 669 height 439
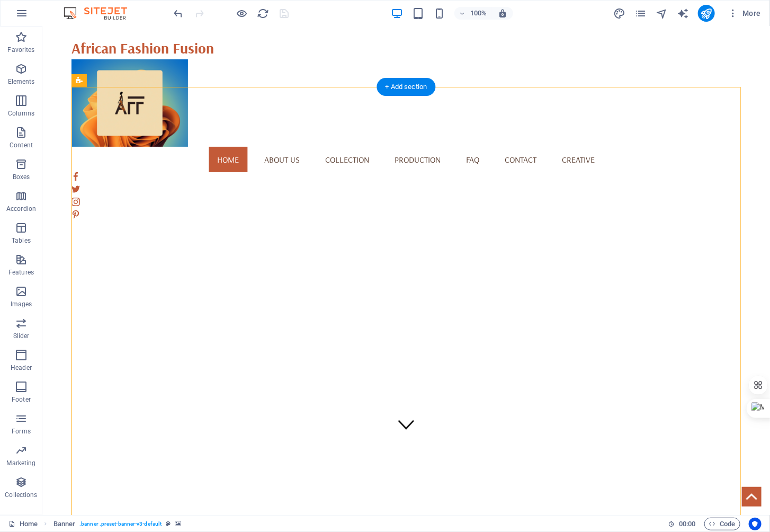
click at [428, 201] on div "1 2 3 4" at bounding box center [405, 305] width 669 height 439
select select "fade"
select select "ms"
select select "s"
select select "progressive"
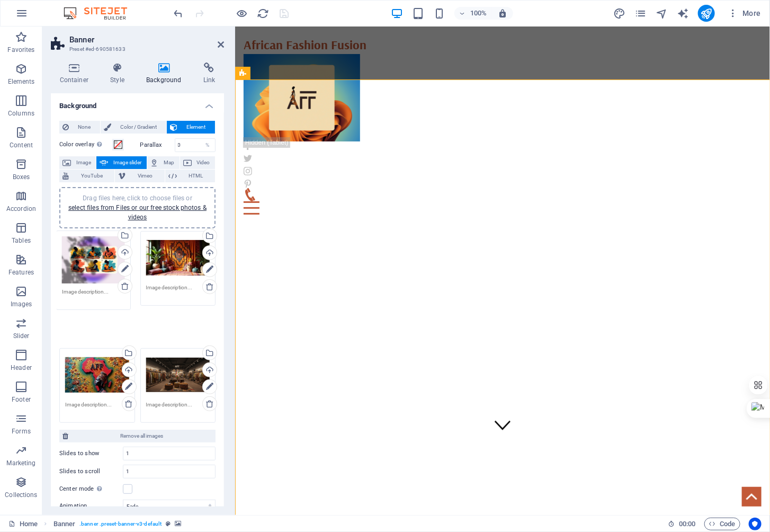
drag, startPoint x: 88, startPoint y: 341, endPoint x: 85, endPoint y: 261, distance: 80.5
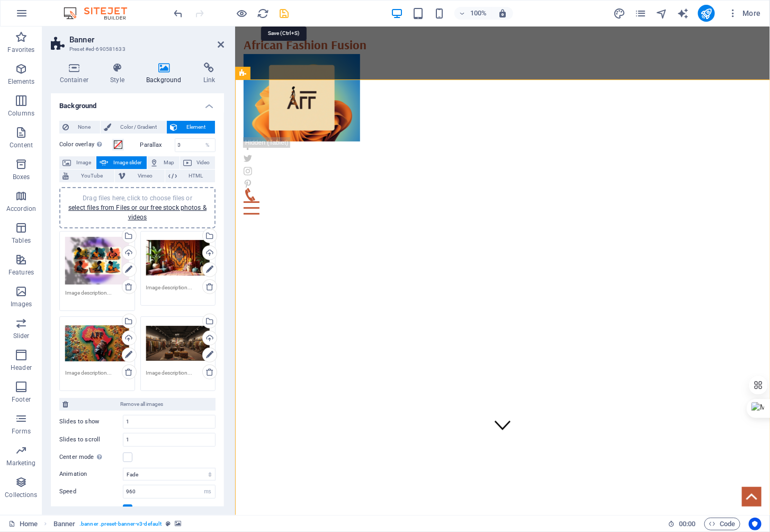
click at [283, 13] on icon "save" at bounding box center [284, 13] width 12 height 12
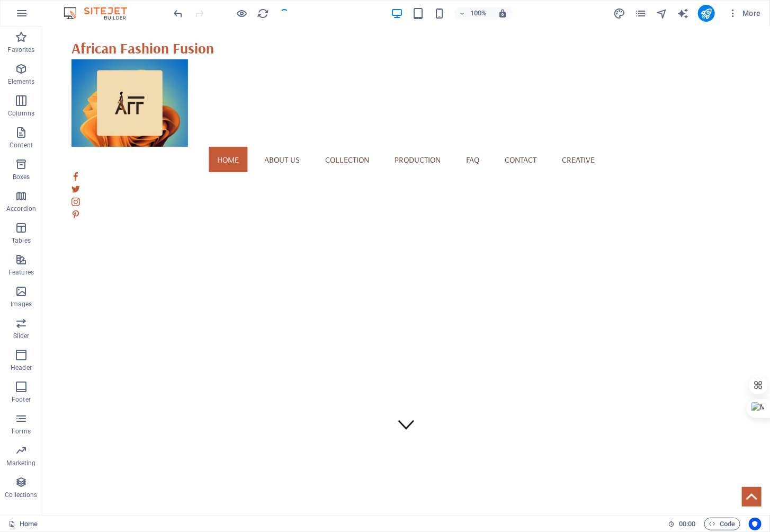
click at [283, 13] on div at bounding box center [231, 13] width 119 height 17
click at [480, 225] on div "1 2 3 4" at bounding box center [405, 305] width 669 height 439
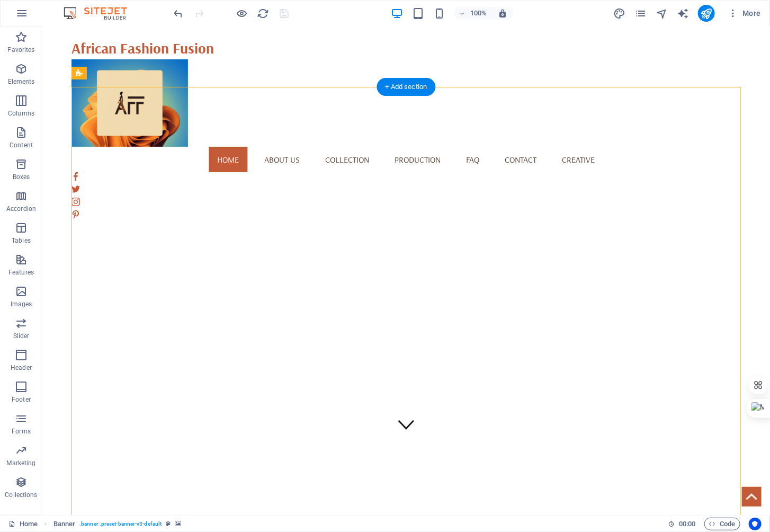
click at [480, 225] on div "1 2 3 4" at bounding box center [405, 305] width 669 height 439
select select "fade"
select select "ms"
select select "s"
select select "progressive"
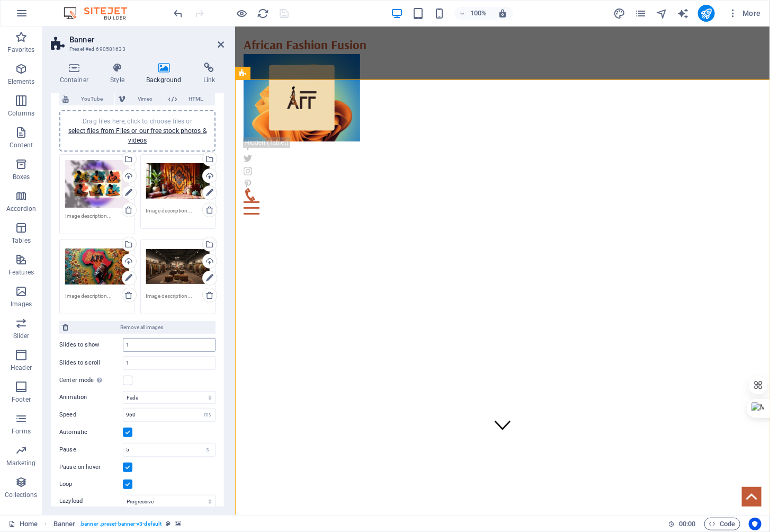
scroll to position [82, 0]
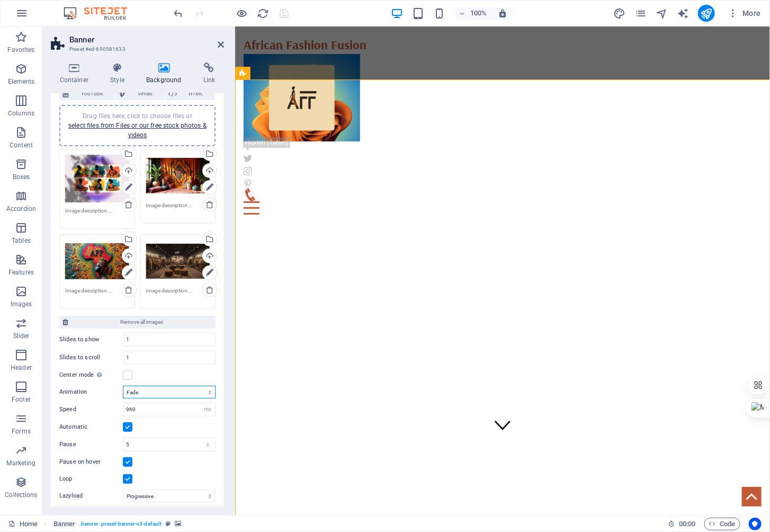
click at [149, 389] on select "Slide Fade" at bounding box center [169, 391] width 93 height 13
select select "slide"
click at [123, 385] on select "Slide Fade" at bounding box center [169, 391] width 93 height 13
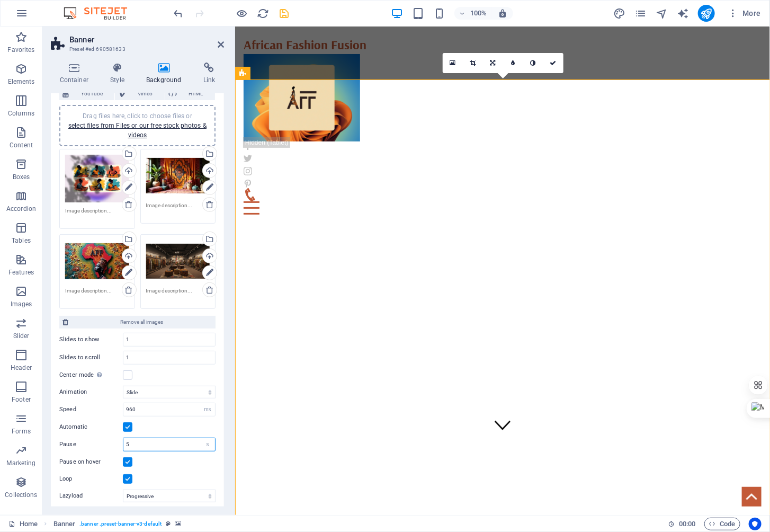
click at [155, 438] on input "5" at bounding box center [169, 444] width 92 height 13
drag, startPoint x: 155, startPoint y: 439, endPoint x: 112, endPoint y: 437, distance: 42.4
click at [112, 437] on div "Pause 5 s ms" at bounding box center [137, 444] width 156 height 14
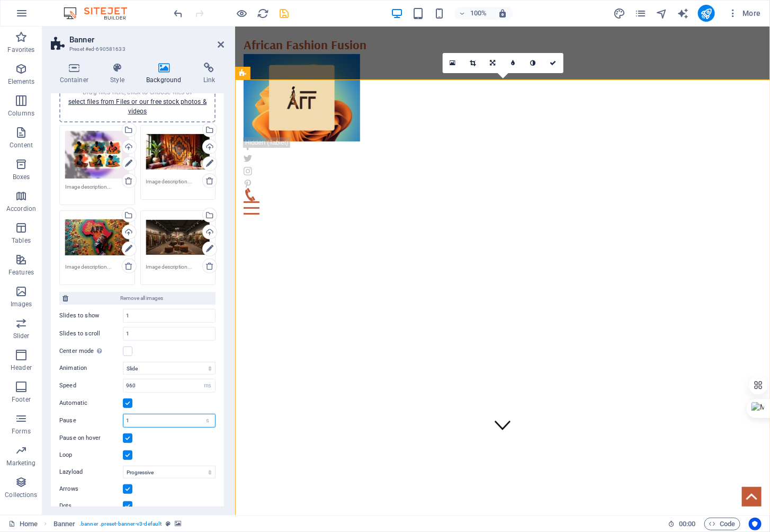
scroll to position [116, 0]
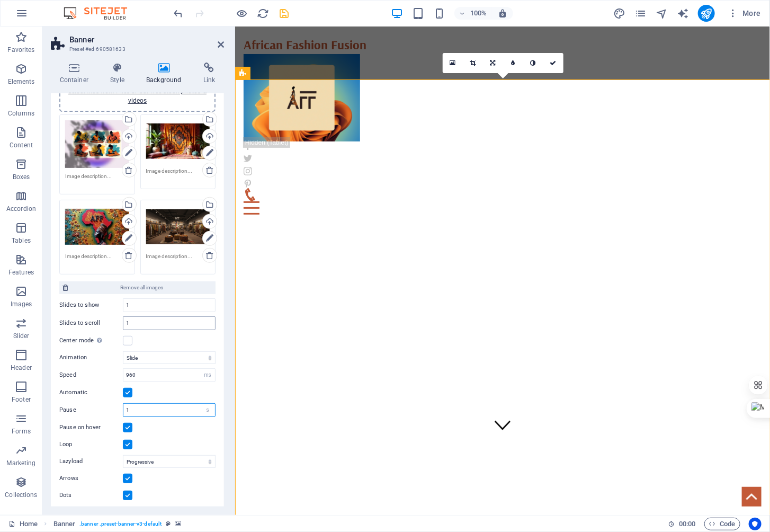
type input "1"
drag, startPoint x: 145, startPoint y: 318, endPoint x: 120, endPoint y: 318, distance: 25.4
click at [120, 319] on div "Slides to scroll 1" at bounding box center [137, 323] width 156 height 14
type input "2"
click at [189, 456] on select "Off On demand Progressive" at bounding box center [169, 461] width 93 height 13
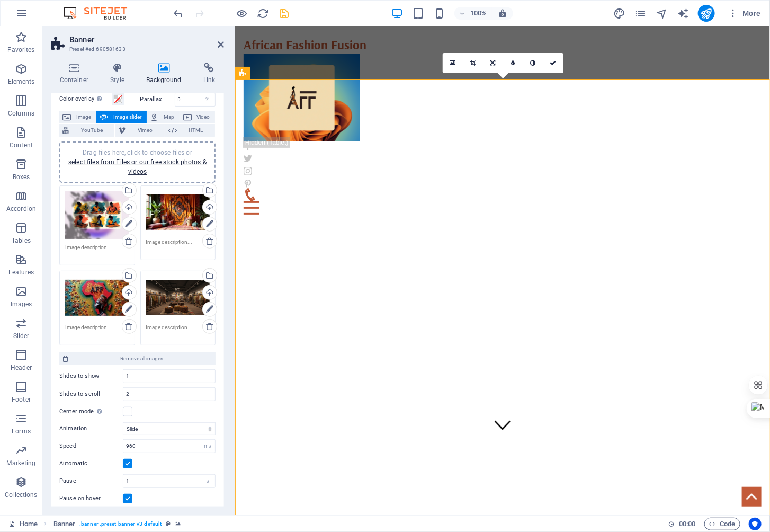
scroll to position [41, 0]
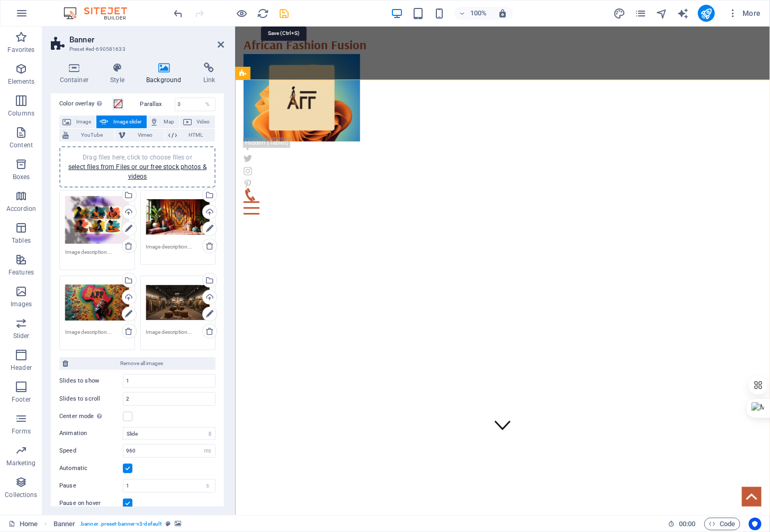
click at [283, 13] on icon "save" at bounding box center [284, 13] width 12 height 12
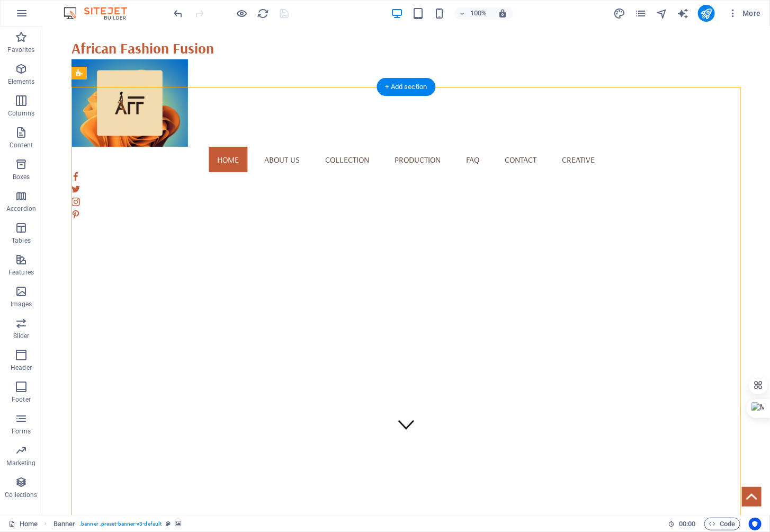
select select "ms"
select select "s"
select select "progressive"
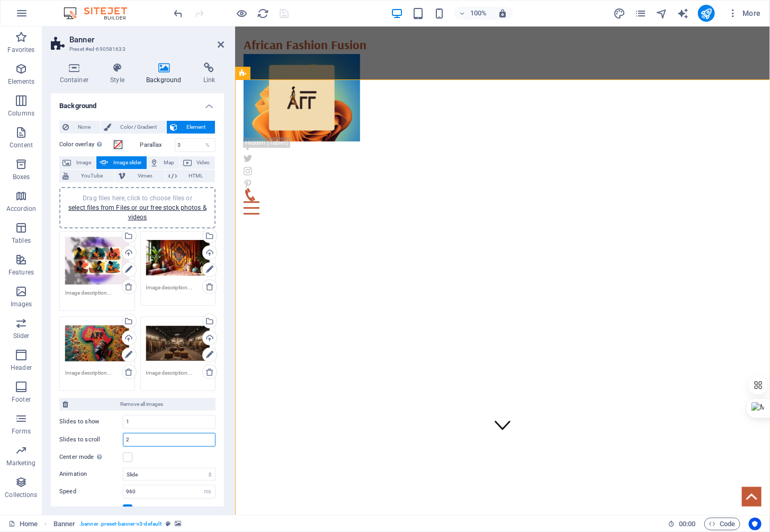
drag, startPoint x: 144, startPoint y: 438, endPoint x: 97, endPoint y: 439, distance: 47.1
click at [97, 439] on div "Slides to scroll 2" at bounding box center [137, 440] width 156 height 14
type input "4"
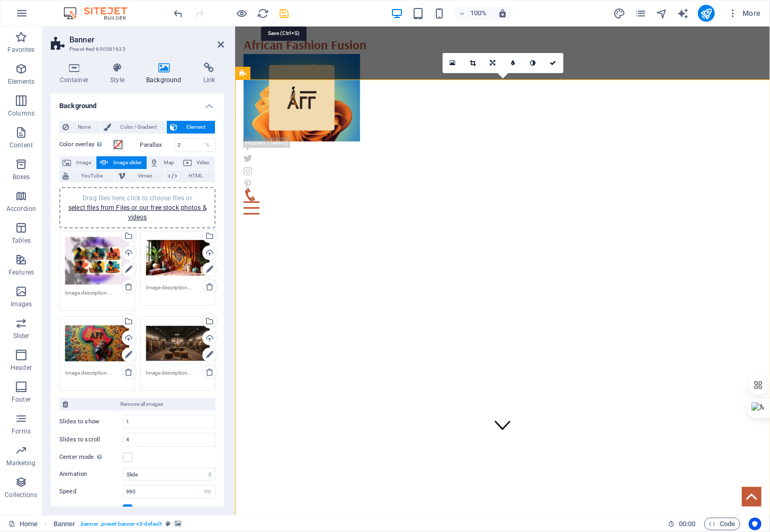
click at [283, 11] on icon "save" at bounding box center [284, 13] width 12 height 12
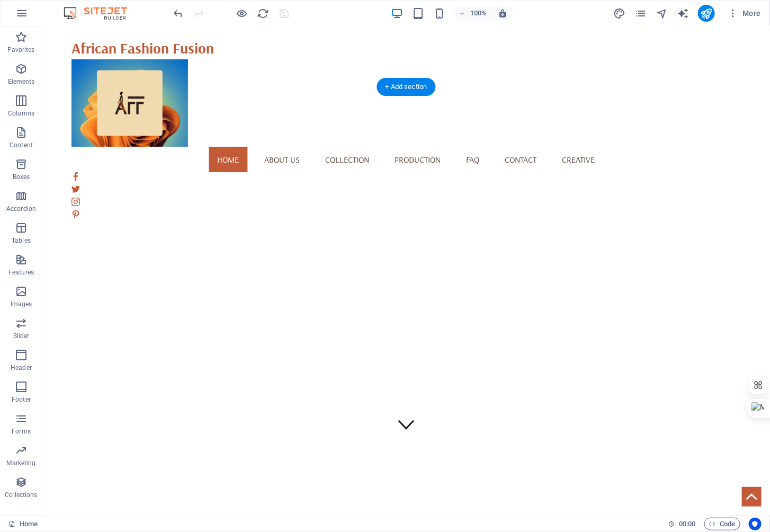
click at [430, 221] on div "1" at bounding box center [405, 305] width 669 height 439
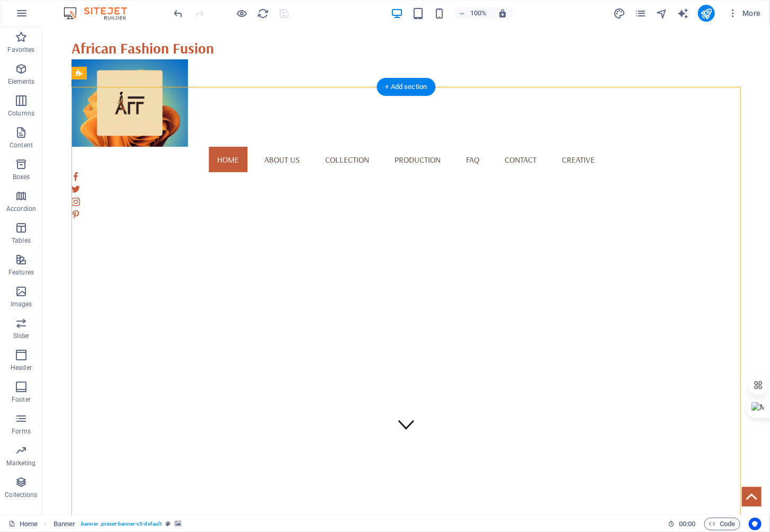
click at [430, 221] on div "1" at bounding box center [405, 305] width 669 height 439
select select "ms"
select select "s"
select select "progressive"
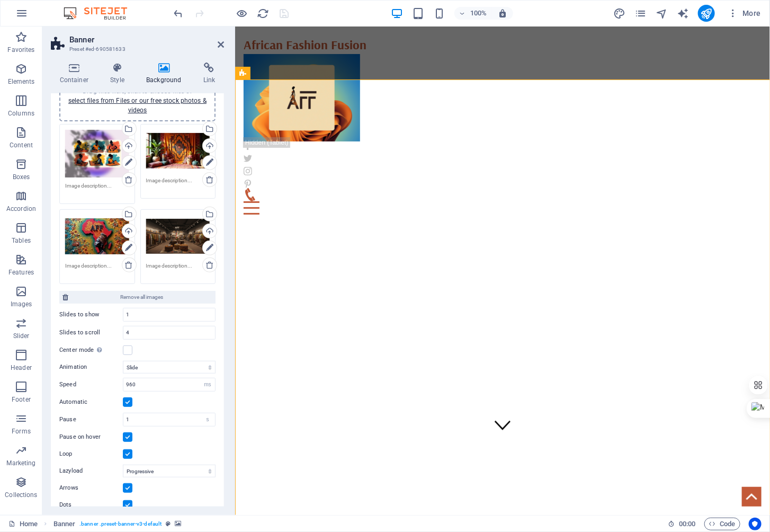
scroll to position [116, 0]
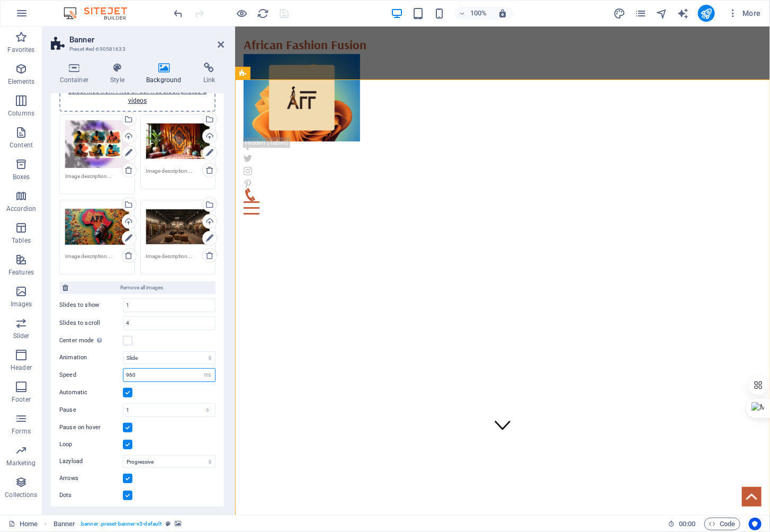
click at [130, 371] on input "960" at bounding box center [169, 374] width 92 height 13
type input "990"
drag, startPoint x: 152, startPoint y: 402, endPoint x: 95, endPoint y: 406, distance: 56.8
click at [95, 406] on div "Pause 1 s ms" at bounding box center [137, 410] width 156 height 14
type input "5"
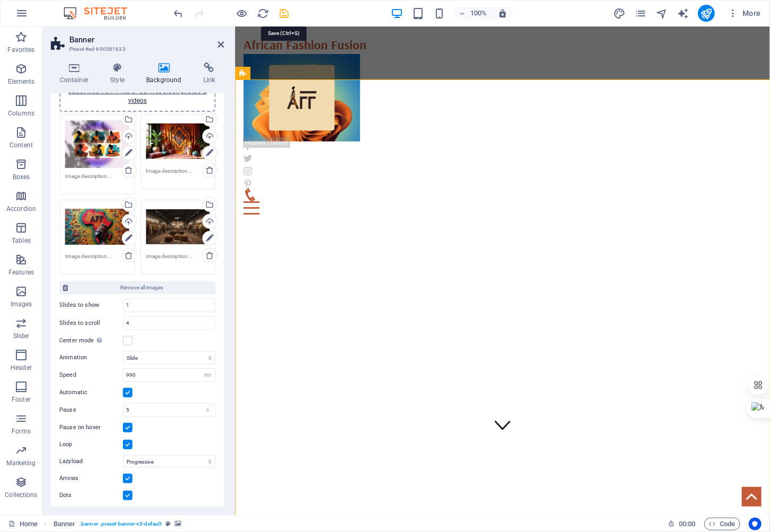
click at [283, 16] on icon "save" at bounding box center [284, 13] width 12 height 12
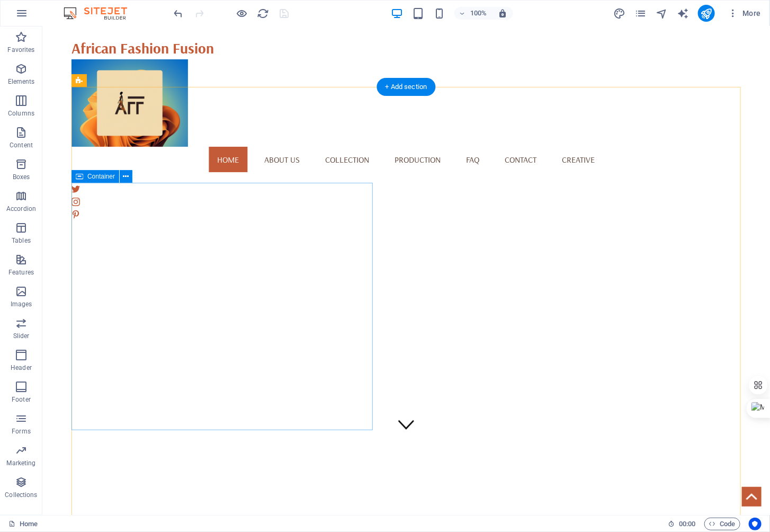
click at [434, 278] on div "1" at bounding box center [405, 305] width 669 height 439
select select "ms"
select select "s"
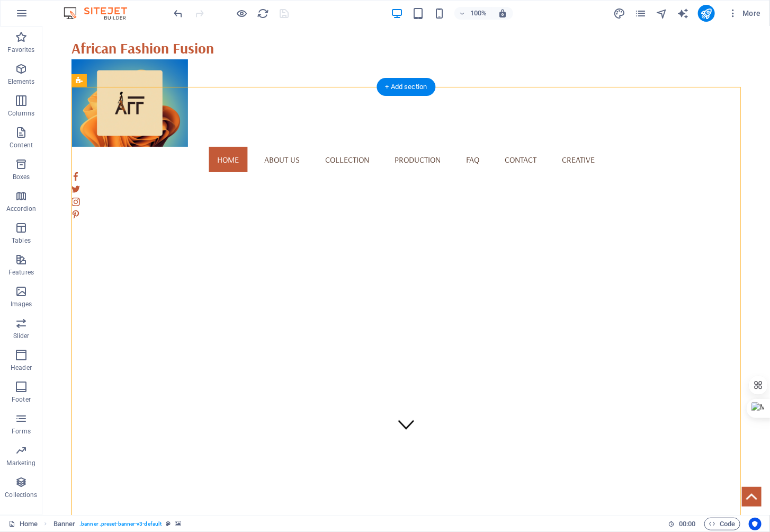
select select "progressive"
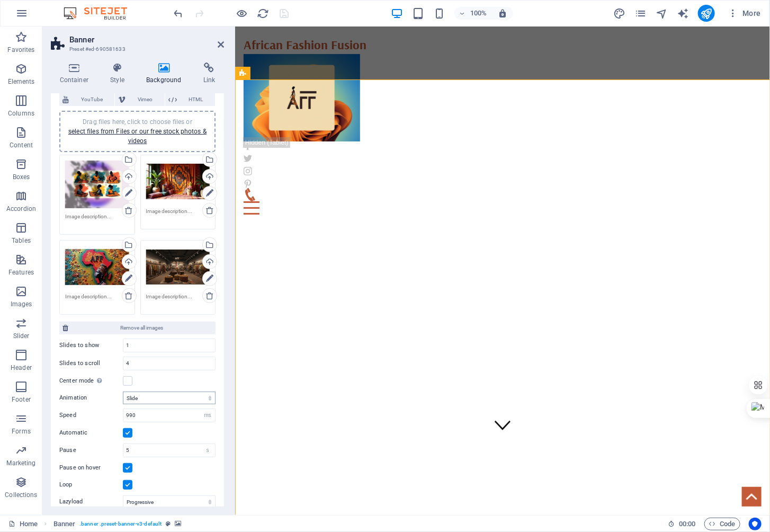
scroll to position [83, 0]
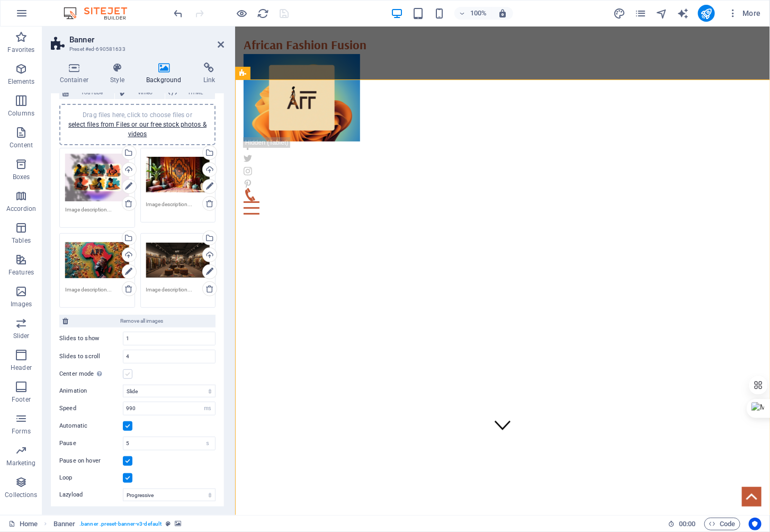
click at [127, 371] on label at bounding box center [128, 374] width 10 height 10
click at [0, 0] on input "Center mode Enables centered view with partial previous/next slide. Use with od…" at bounding box center [0, 0] width 0 height 0
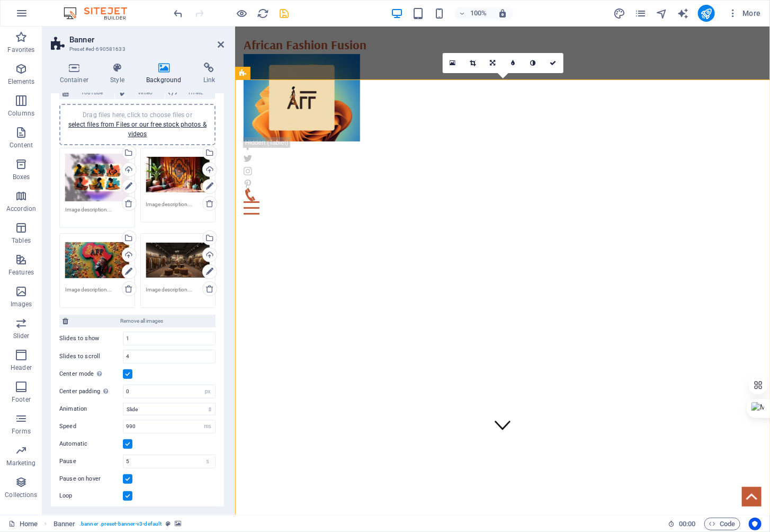
click at [127, 371] on label at bounding box center [128, 374] width 10 height 10
click at [0, 0] on input "Center mode Enables centered view with partial previous/next slide. Use with od…" at bounding box center [0, 0] width 0 height 0
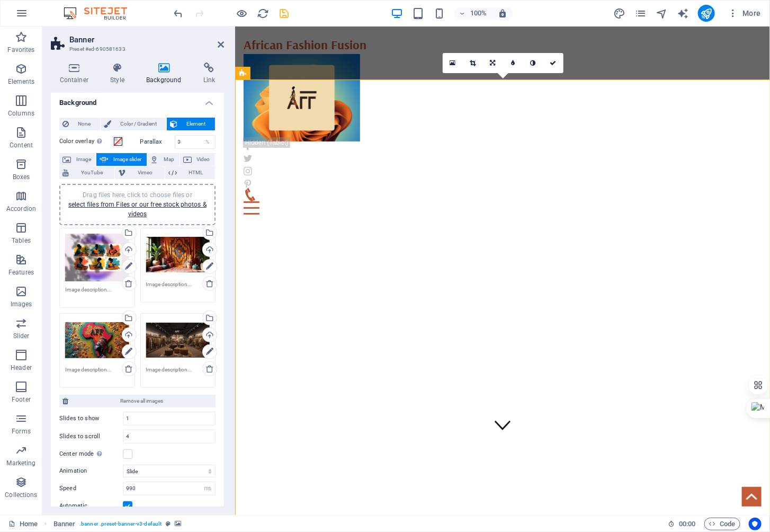
scroll to position [0, 0]
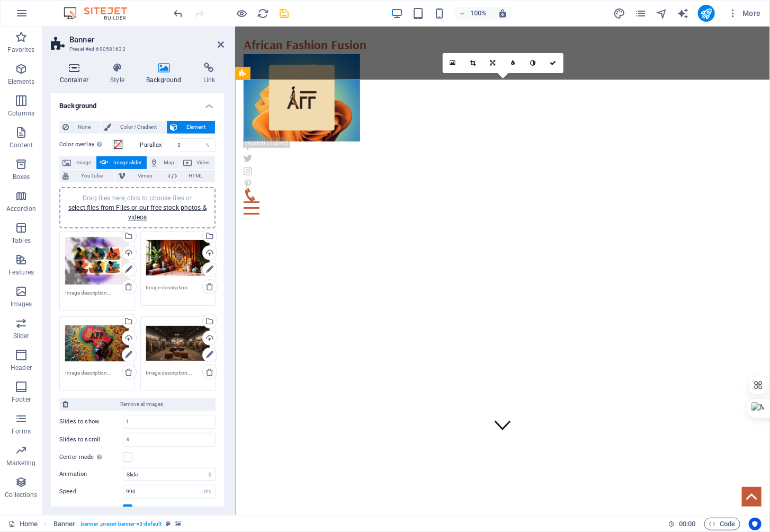
click at [68, 76] on h4 "Container" at bounding box center [76, 73] width 51 height 22
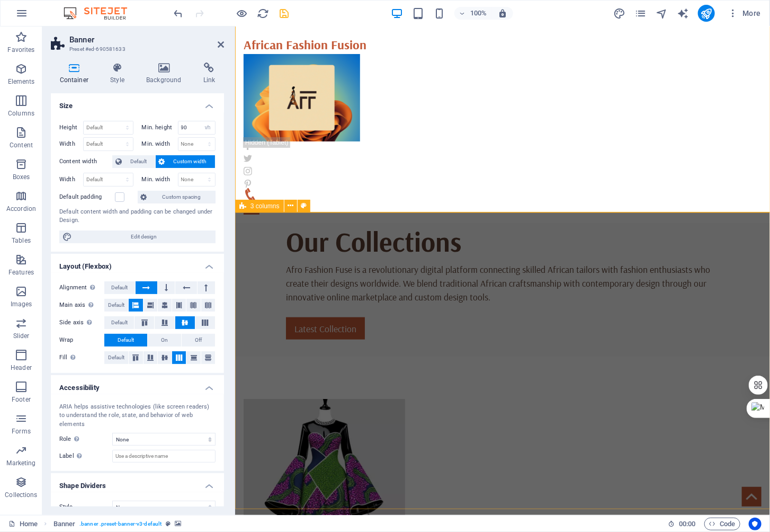
scroll to position [371, 0]
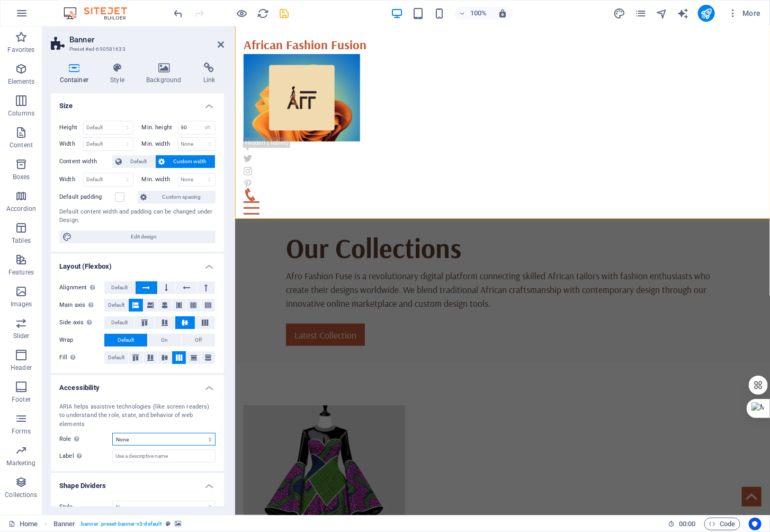
click at [204, 433] on select "None Alert Article Banner Comment Complementary Dialog Footer Header Marquee Pr…" at bounding box center [163, 439] width 103 height 13
click at [187, 433] on select "None Alert Article Banner Comment Complementary Dialog Footer Header Marquee Pr…" at bounding box center [163, 439] width 103 height 13
click at [112, 433] on select "None Alert Article Banner Comment Complementary Dialog Footer Header Marquee Pr…" at bounding box center [163, 439] width 103 height 13
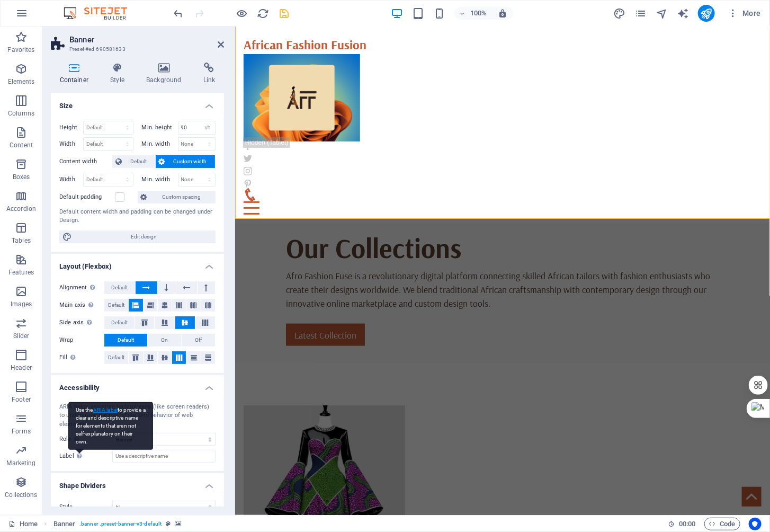
click at [102, 407] on link "ARIA label" at bounding box center [105, 410] width 24 height 6
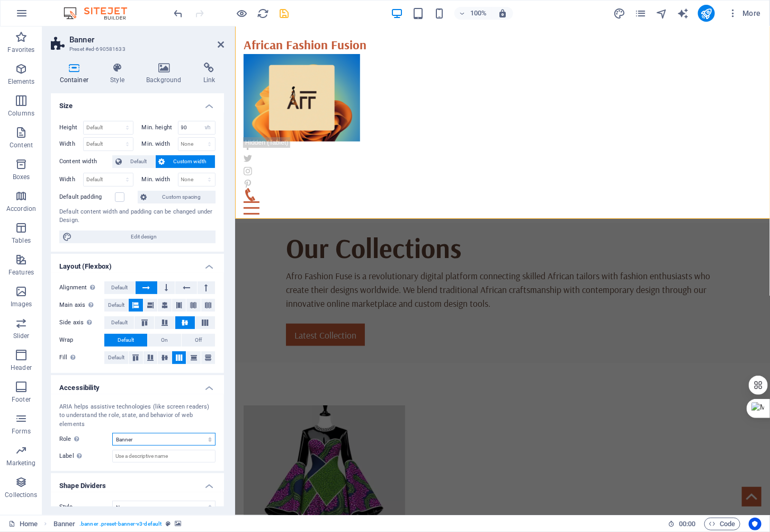
click at [163, 433] on select "None Alert Article Banner Comment Complementary Dialog Footer Header Marquee Pr…" at bounding box center [163, 439] width 103 height 13
select select "none"
click at [112, 433] on select "None Alert Article Banner Comment Complementary Dialog Footer Header Marquee Pr…" at bounding box center [163, 439] width 103 height 13
click at [80, 71] on icon at bounding box center [74, 67] width 47 height 11
click at [121, 68] on icon at bounding box center [118, 67] width 32 height 11
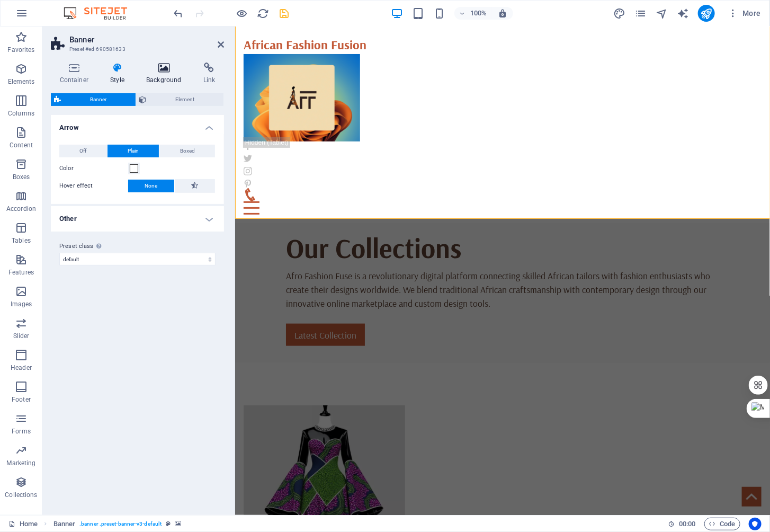
click at [166, 67] on icon at bounding box center [164, 67] width 53 height 11
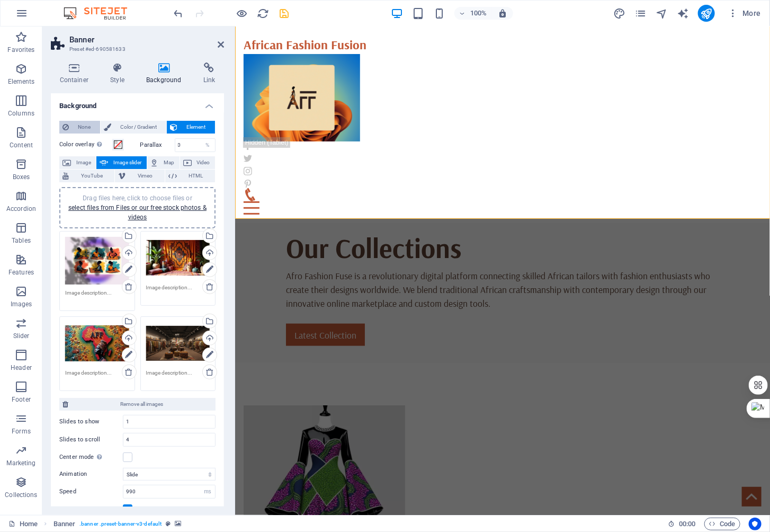
click at [83, 128] on span "None" at bounding box center [84, 127] width 25 height 13
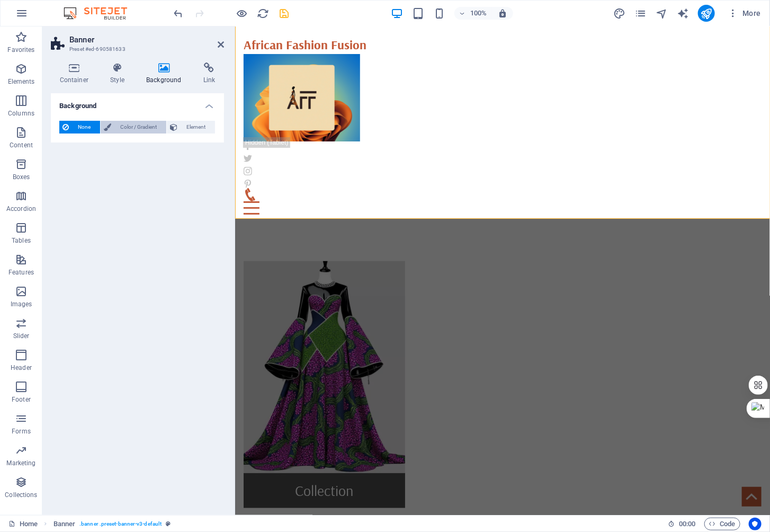
click at [132, 124] on span "Color / Gradient" at bounding box center [138, 127] width 49 height 13
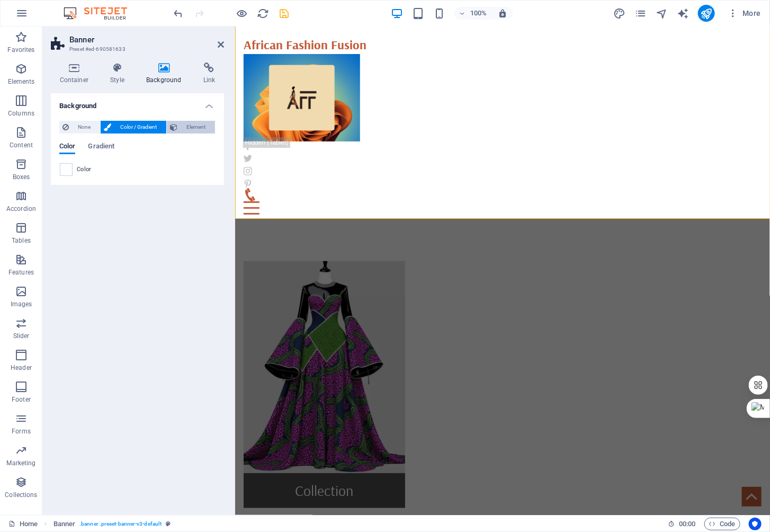
click at [195, 121] on span "Element" at bounding box center [196, 127] width 31 height 13
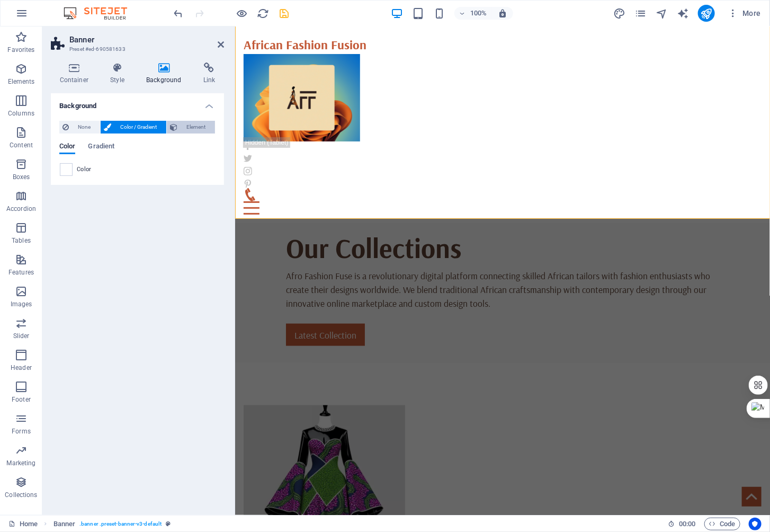
select select "ms"
select select "s"
select select "progressive"
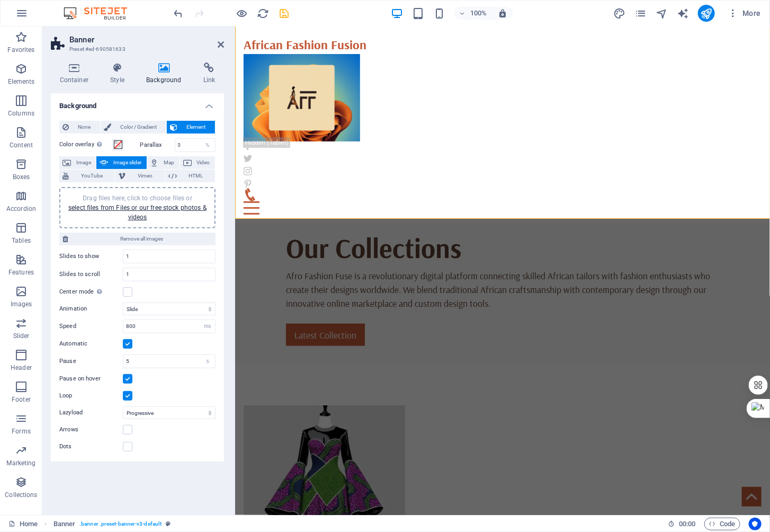
click at [161, 61] on div "Container Style Background Link Size Height Default px rem % vh vw Min. height …" at bounding box center [137, 284] width 190 height 461
click at [164, 72] on icon at bounding box center [164, 67] width 53 height 11
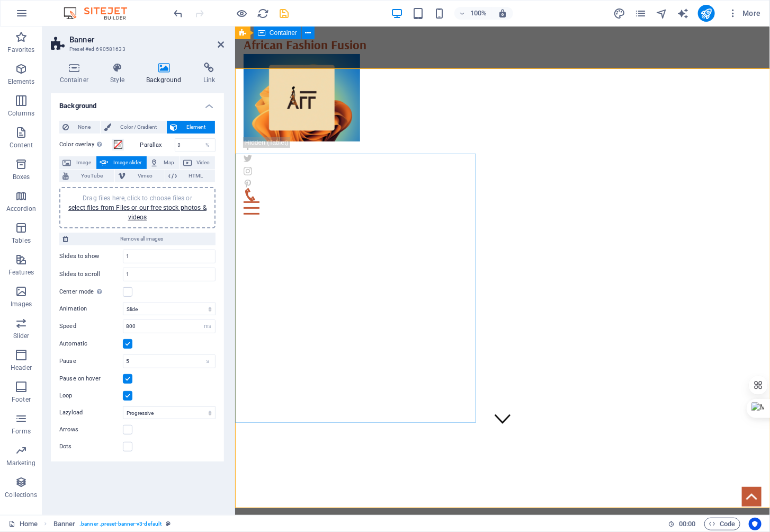
scroll to position [0, 0]
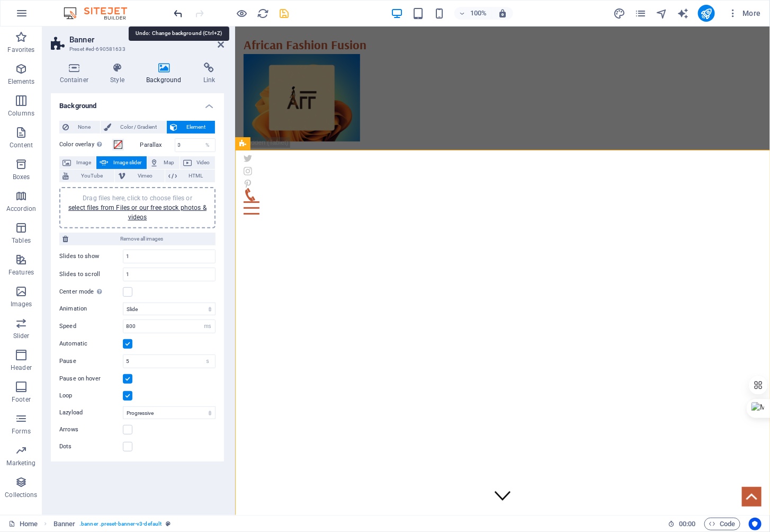
click at [176, 12] on icon "undo" at bounding box center [179, 13] width 12 height 12
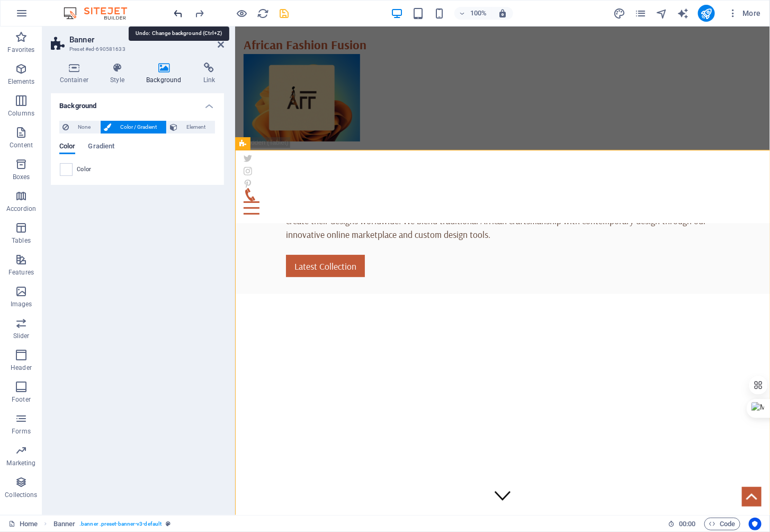
click at [176, 12] on icon "undo" at bounding box center [179, 13] width 12 height 12
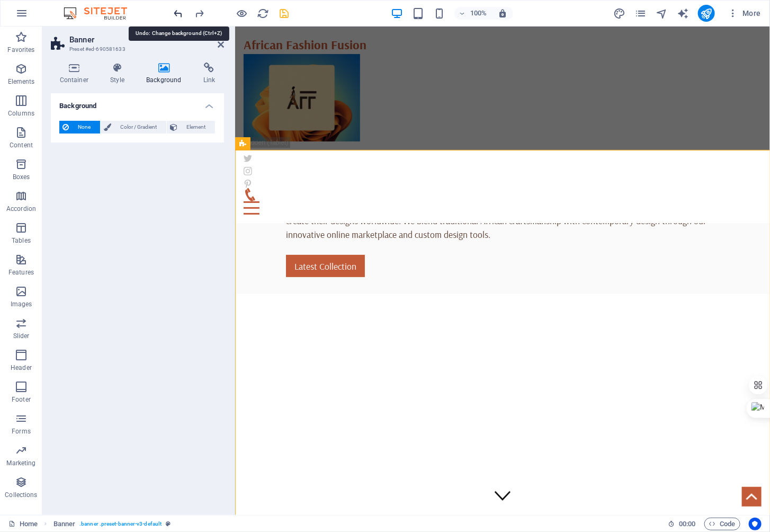
click at [176, 12] on icon "undo" at bounding box center [179, 13] width 12 height 12
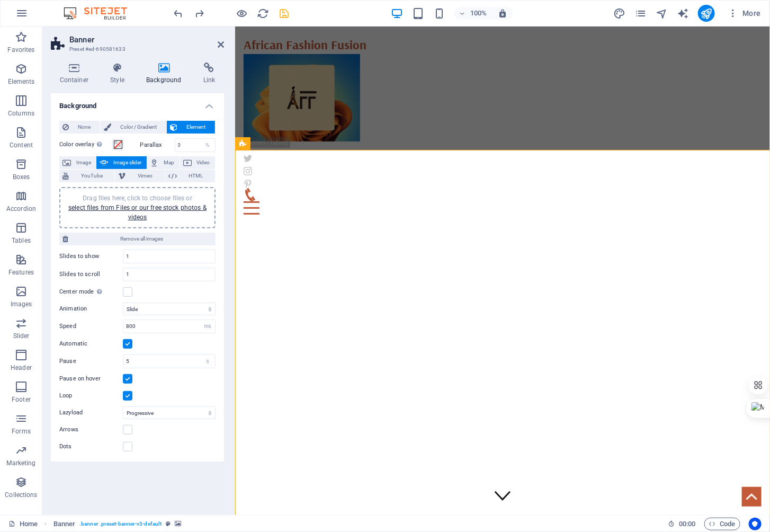
click at [386, 196] on div "1" at bounding box center [502, 368] width 535 height 439
click at [157, 68] on icon at bounding box center [164, 67] width 53 height 11
click at [178, 11] on icon "undo" at bounding box center [179, 13] width 12 height 12
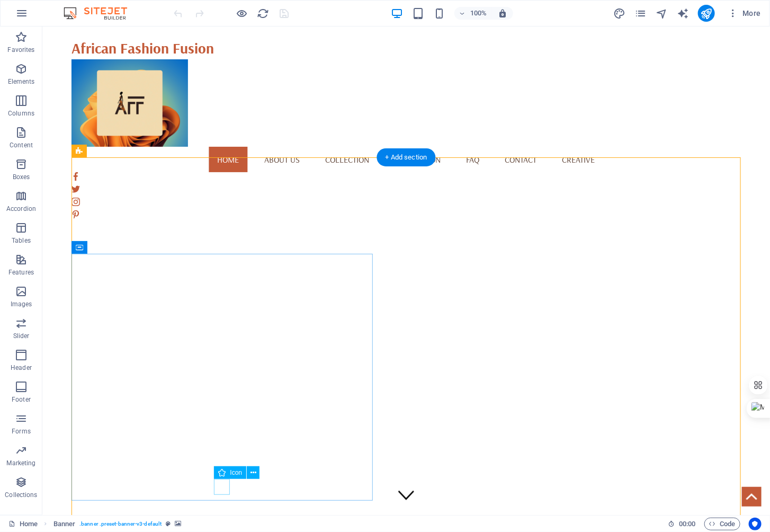
click at [398, 492] on figure at bounding box center [406, 500] width 16 height 16
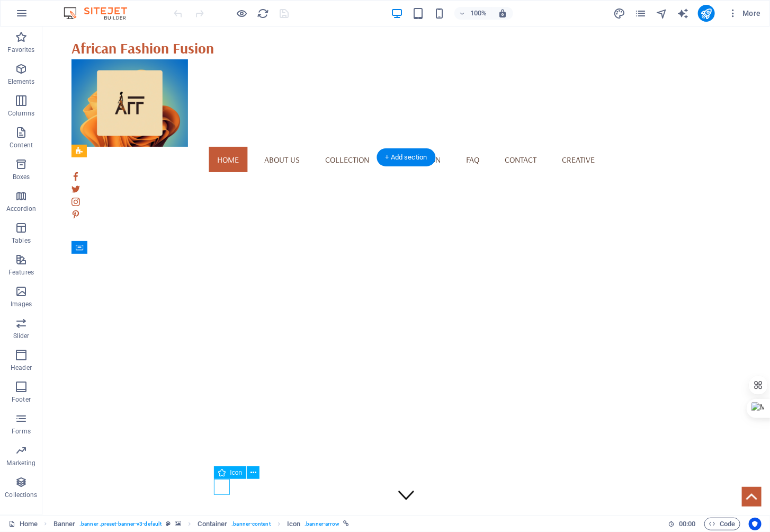
click at [398, 492] on figure at bounding box center [406, 500] width 16 height 16
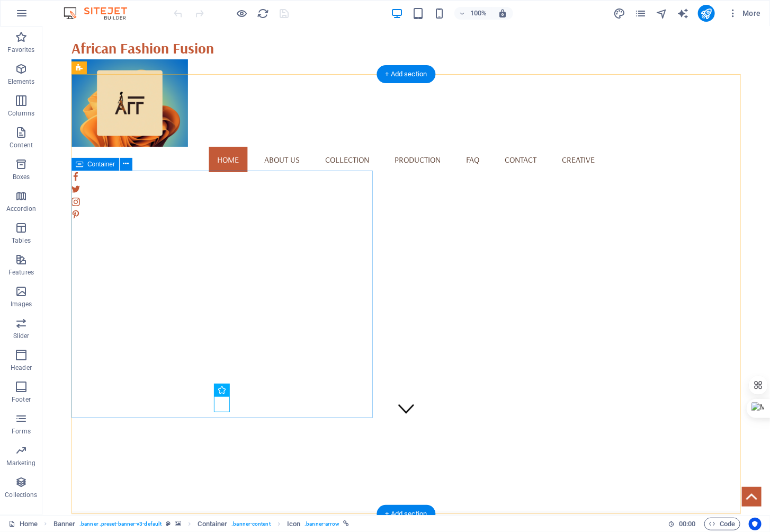
scroll to position [91, 0]
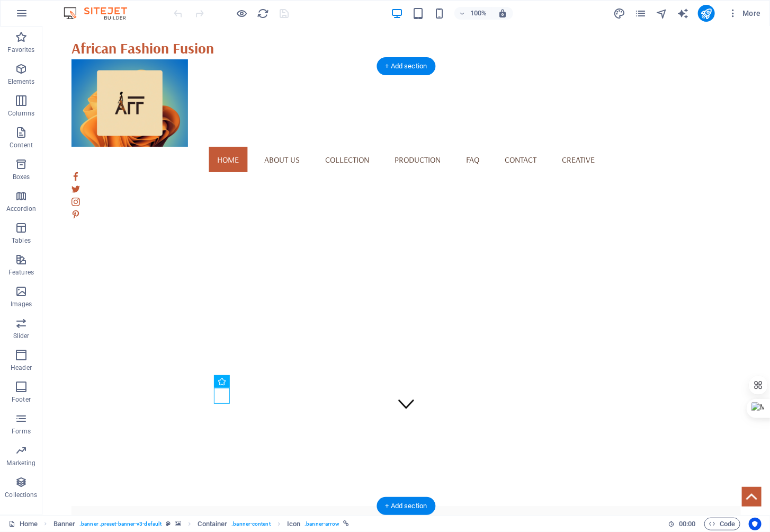
click at [71, 92] on button "button" at bounding box center [71, 92] width 0 height 0
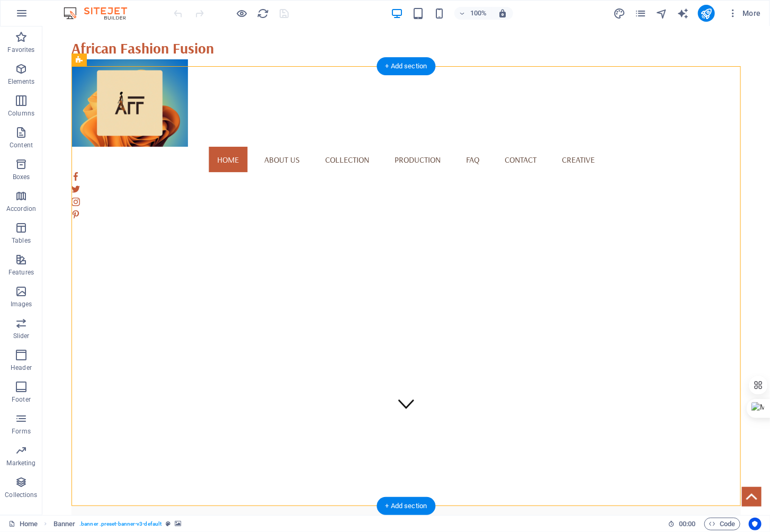
click at [71, 92] on button "button" at bounding box center [71, 92] width 0 height 0
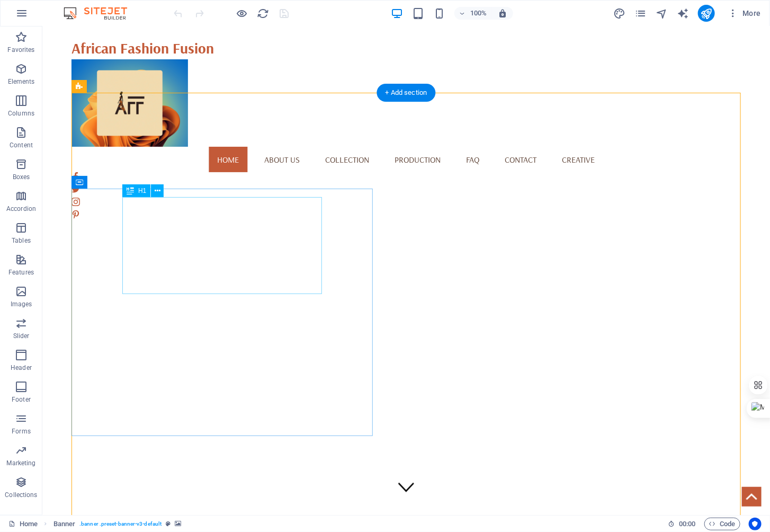
scroll to position [0, 0]
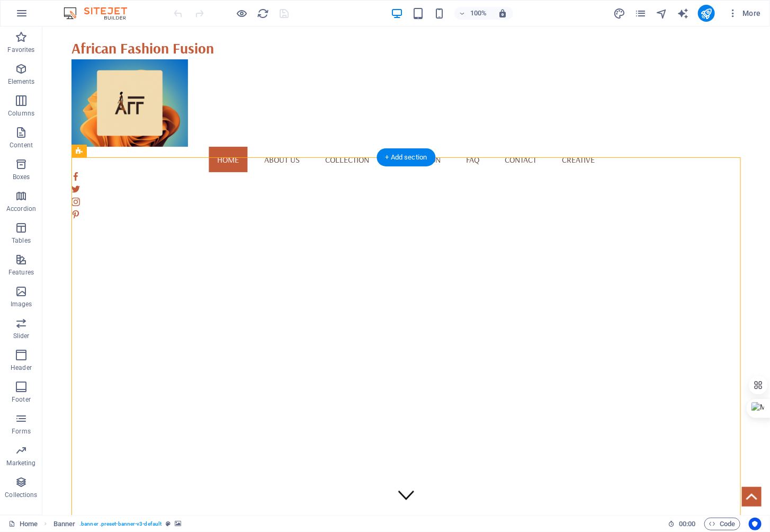
select select "vh"
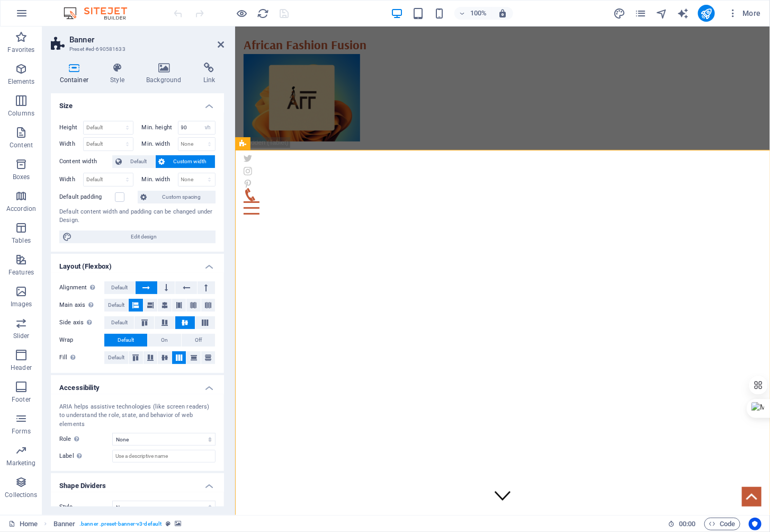
scroll to position [4, 0]
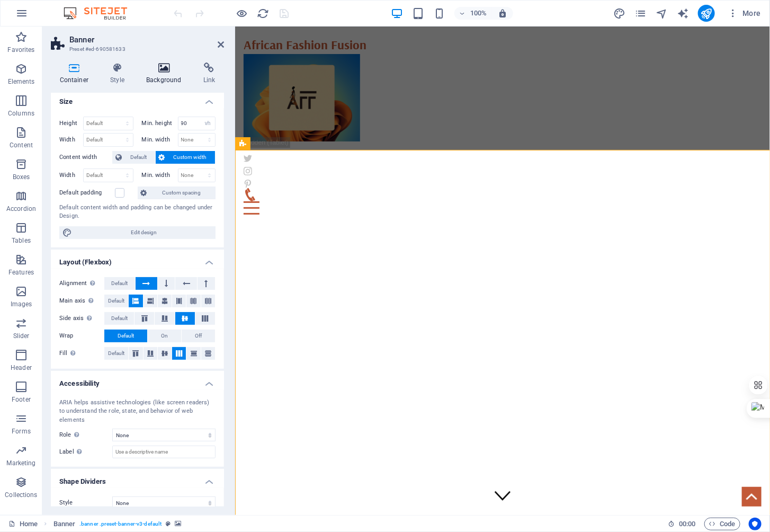
click at [158, 68] on icon at bounding box center [164, 67] width 53 height 11
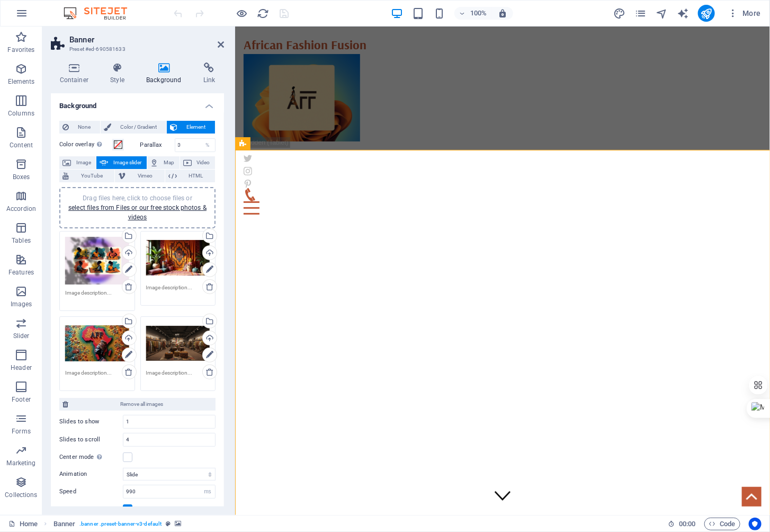
click at [147, 144] on label "Parallax" at bounding box center [157, 145] width 34 height 6
click at [148, 144] on label "Parallax" at bounding box center [157, 145] width 34 height 6
drag, startPoint x: 149, startPoint y: 436, endPoint x: 118, endPoint y: 436, distance: 31.2
click at [118, 436] on div "Slides to scroll 4" at bounding box center [137, 440] width 156 height 14
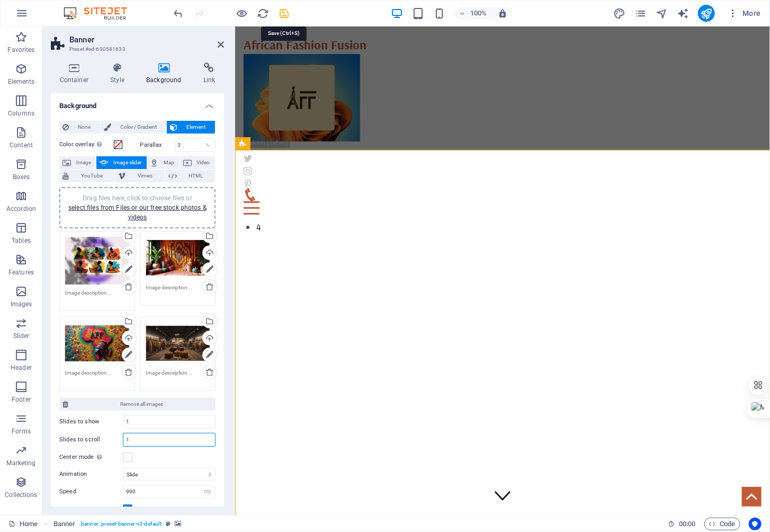
type input "1"
click at [284, 12] on icon "save" at bounding box center [284, 13] width 12 height 12
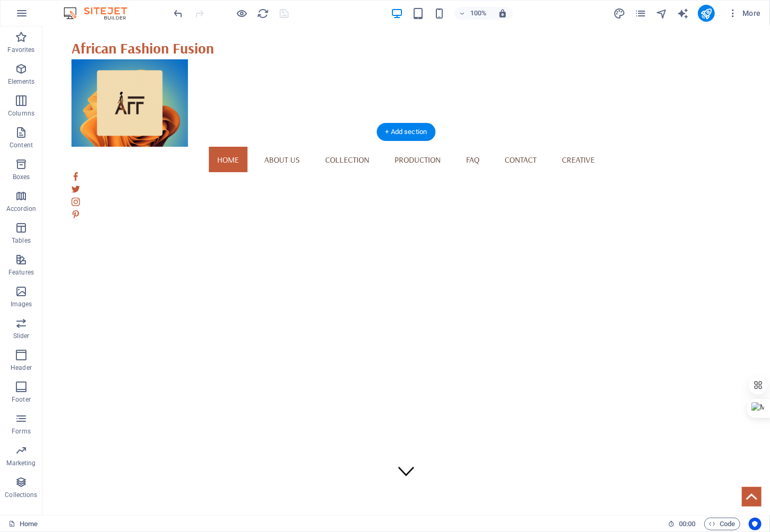
scroll to position [25, 0]
click at [71, 158] on button "button" at bounding box center [71, 158] width 0 height 0
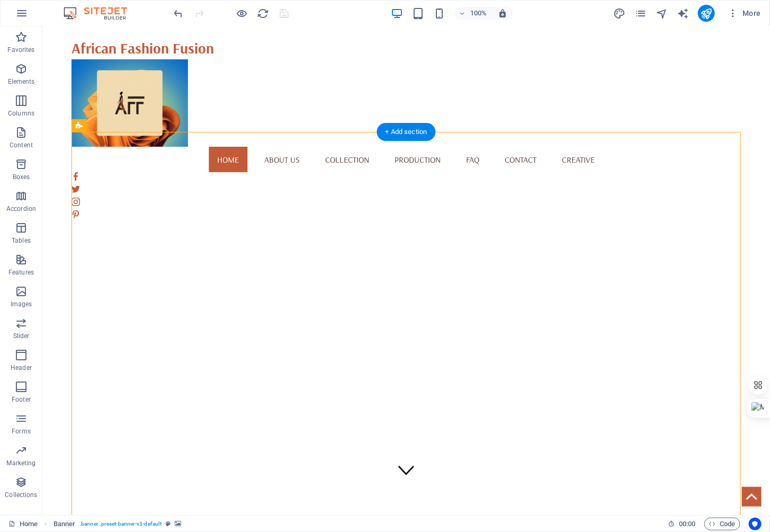
click at [71, 158] on button "button" at bounding box center [71, 158] width 0 height 0
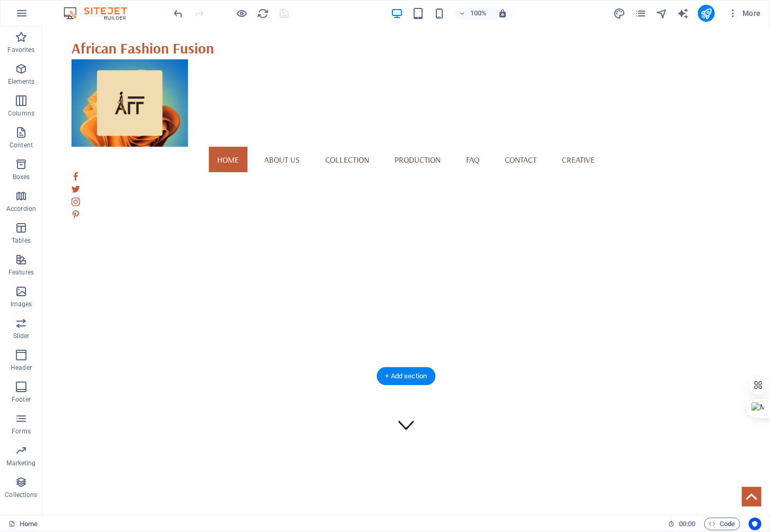
scroll to position [0, 0]
click at [71, 183] on button "button" at bounding box center [71, 183] width 0 height 0
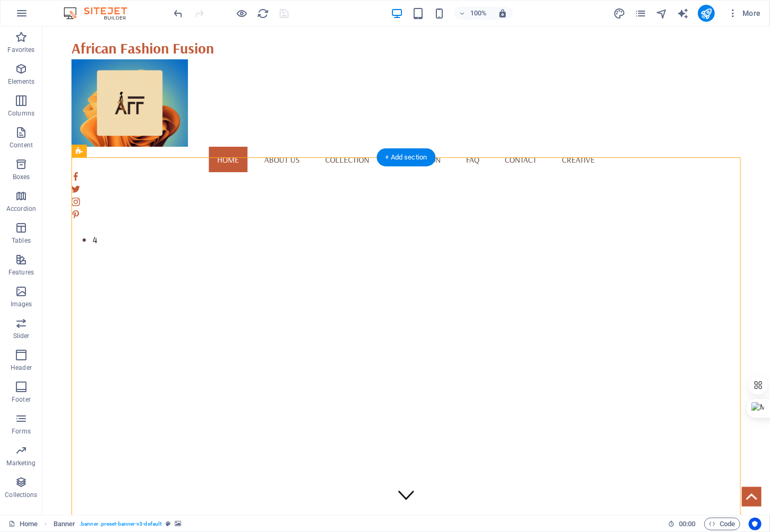
click at [71, 183] on button "button" at bounding box center [71, 183] width 0 height 0
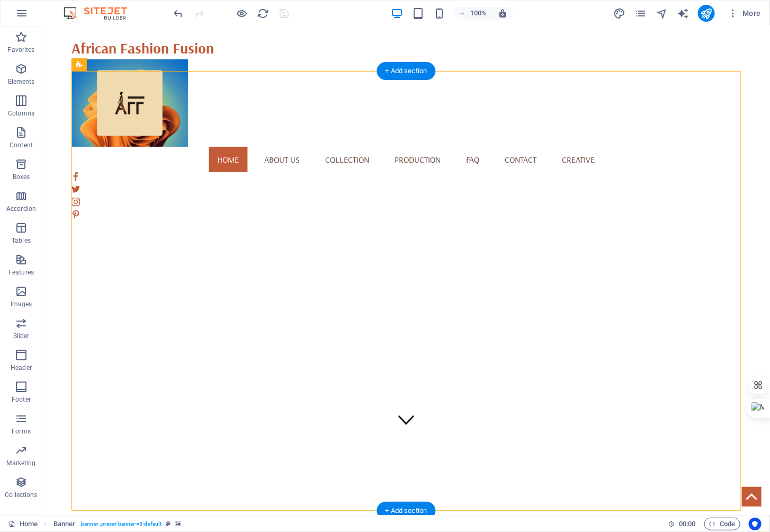
scroll to position [68, 0]
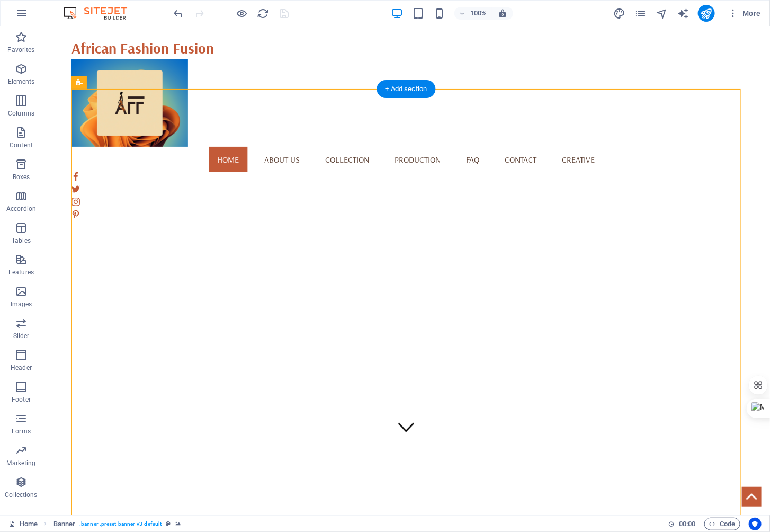
select select "ms"
select select "s"
select select "progressive"
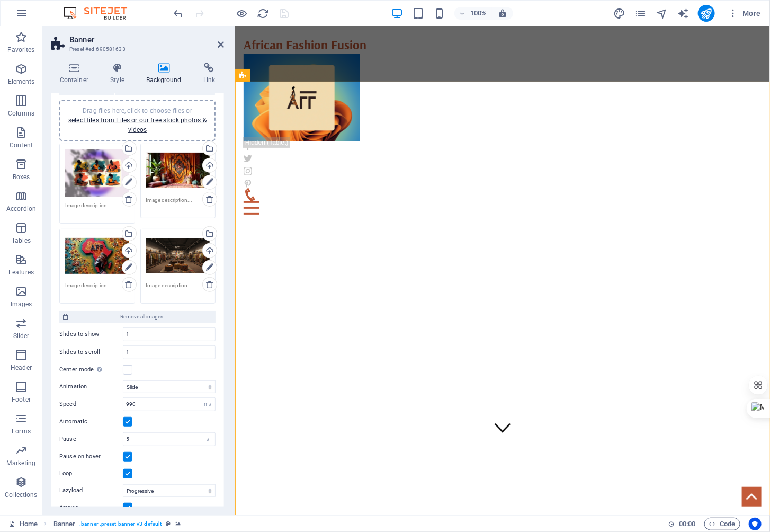
scroll to position [116, 0]
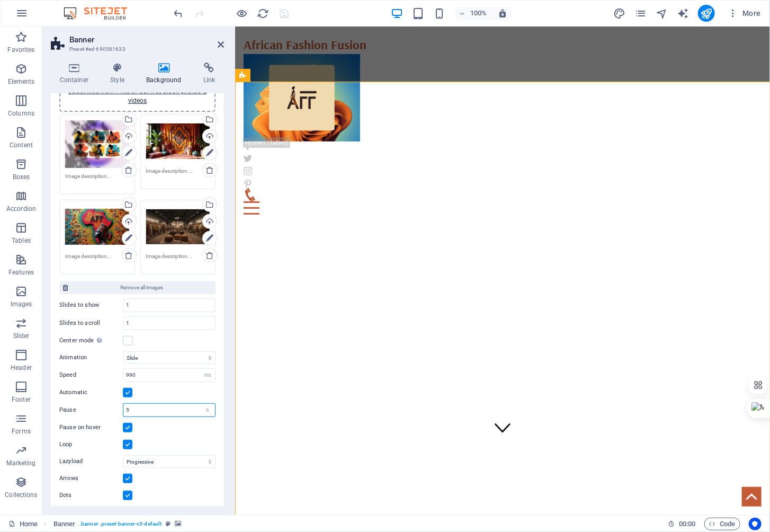
drag, startPoint x: 158, startPoint y: 409, endPoint x: 111, endPoint y: 406, distance: 46.7
click at [111, 406] on div "Pause 5 s ms" at bounding box center [137, 410] width 156 height 14
type input "2"
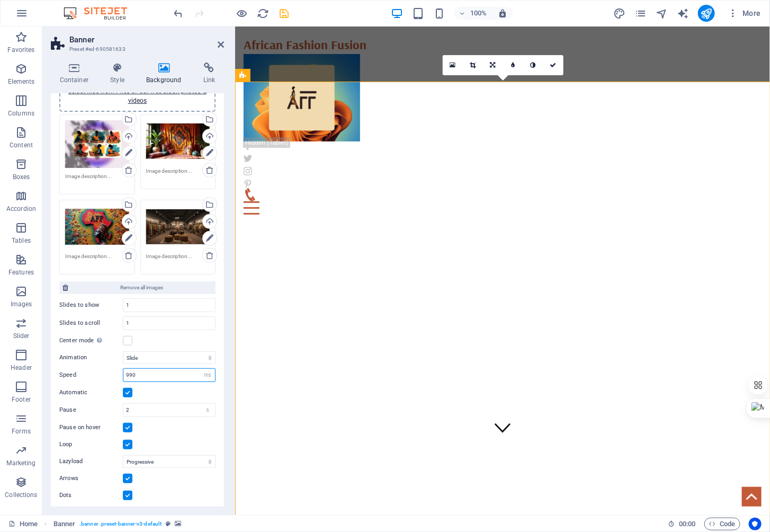
click at [128, 371] on input "990" at bounding box center [169, 374] width 92 height 13
click at [132, 373] on input "690" at bounding box center [169, 374] width 92 height 13
type input "660"
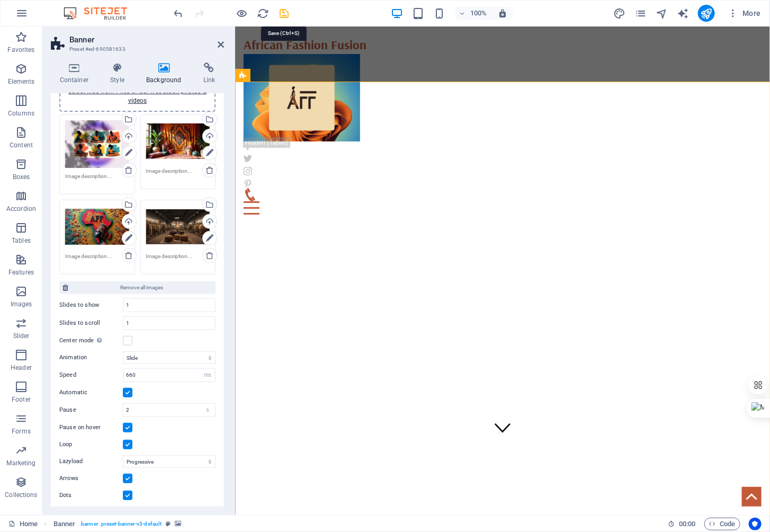
click at [282, 10] on icon "save" at bounding box center [284, 13] width 12 height 12
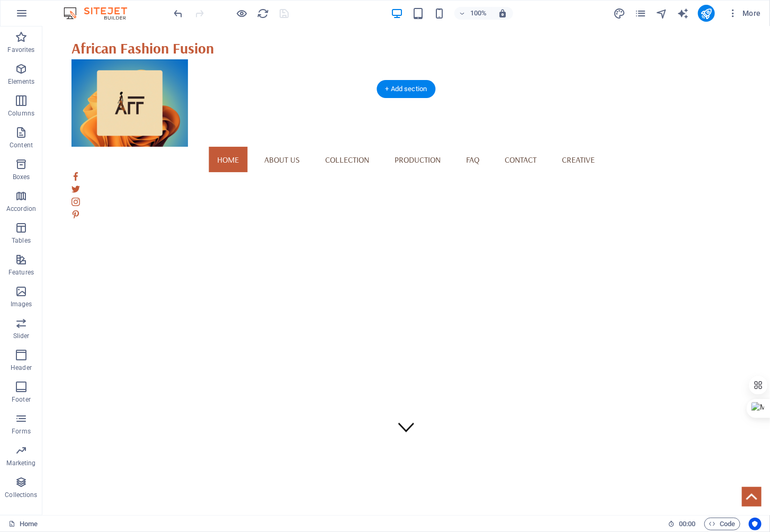
click at [71, 115] on button "button" at bounding box center [71, 115] width 0 height 0
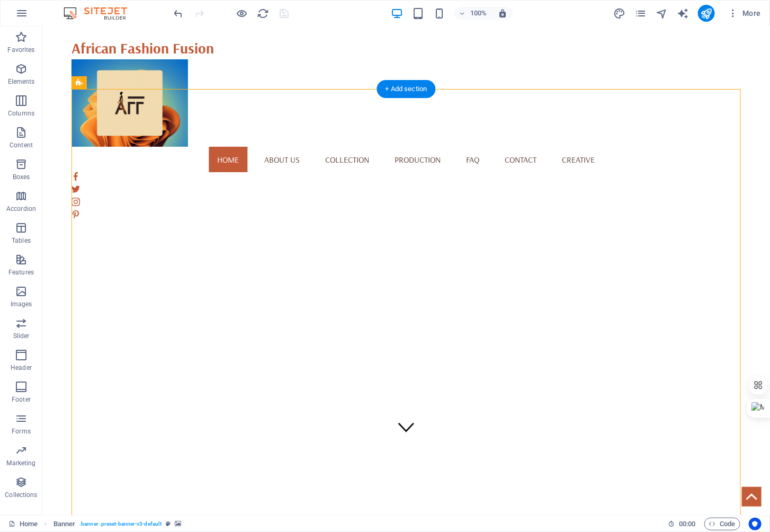
click at [71, 115] on button "button" at bounding box center [71, 115] width 0 height 0
select select "ms"
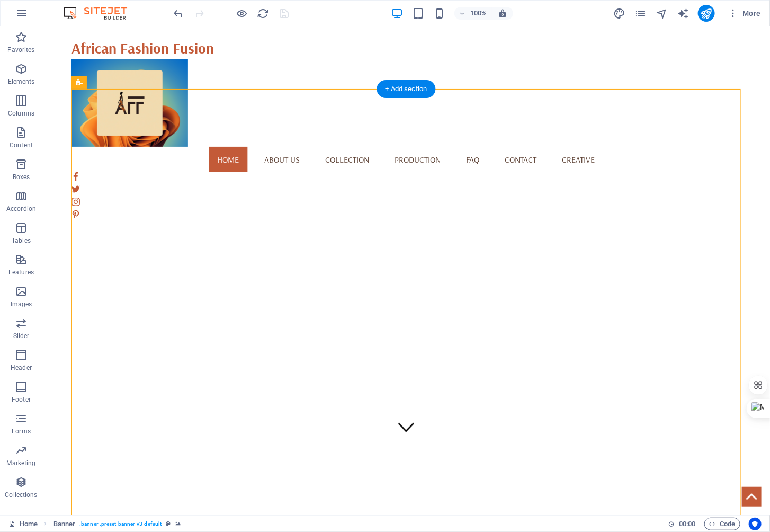
select select "s"
select select "progressive"
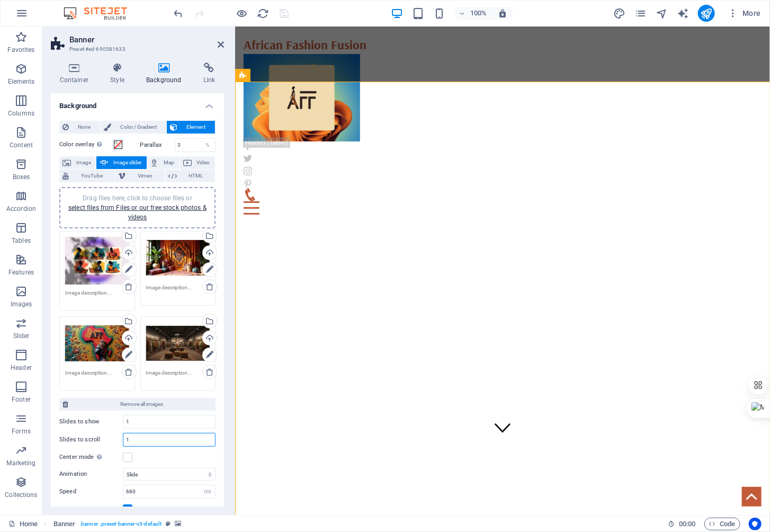
click at [145, 438] on input "1" at bounding box center [169, 439] width 92 height 13
type input "2"
click at [284, 12] on icon "save" at bounding box center [284, 13] width 12 height 12
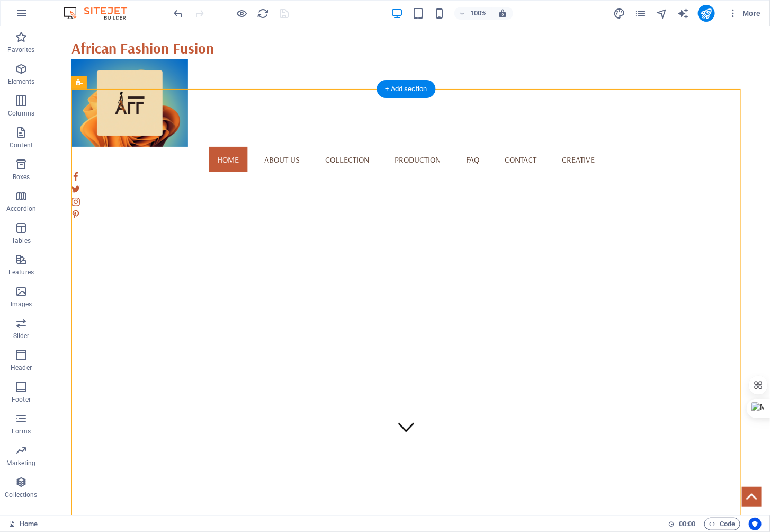
select select "ms"
select select "s"
select select "progressive"
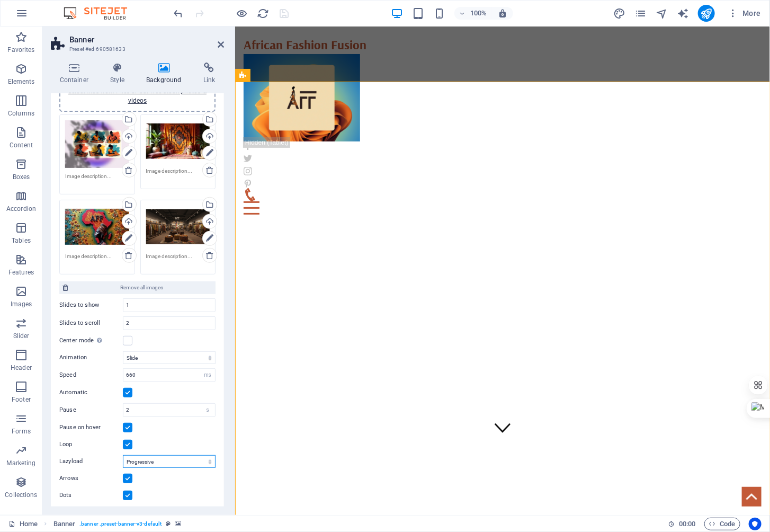
click at [208, 456] on select "Off On demand Progressive" at bounding box center [169, 461] width 93 height 13
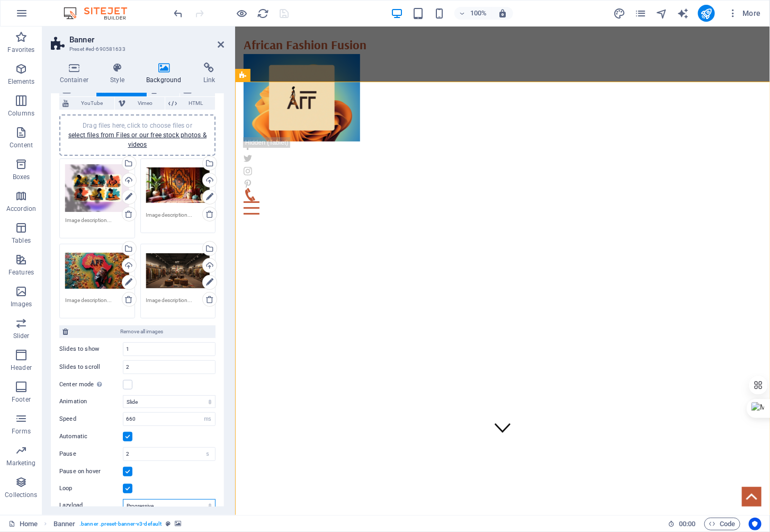
scroll to position [67, 0]
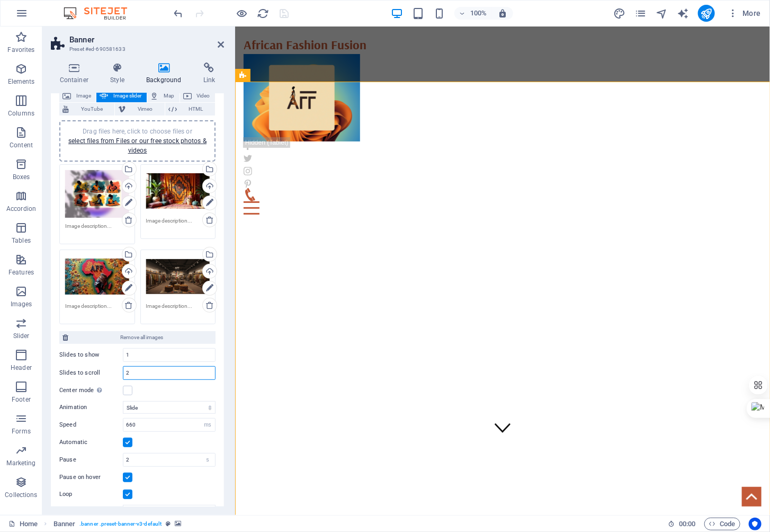
click at [138, 373] on input "2" at bounding box center [169, 372] width 92 height 13
click at [138, 372] on input "2" at bounding box center [169, 372] width 92 height 13
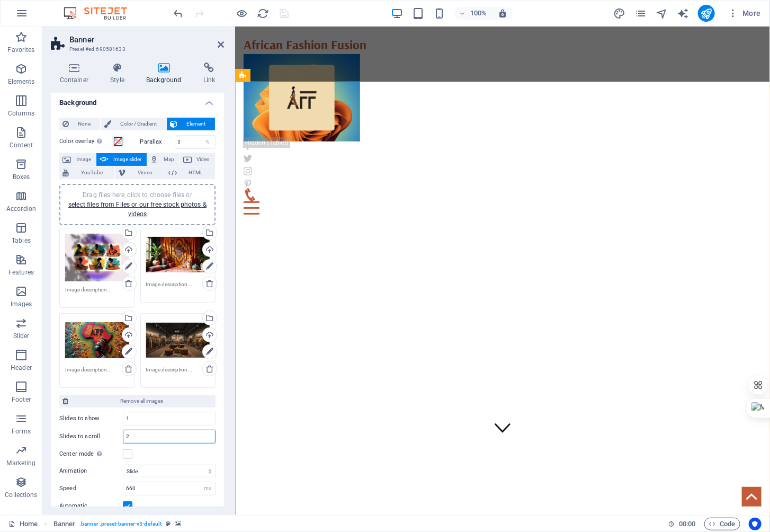
scroll to position [0, 0]
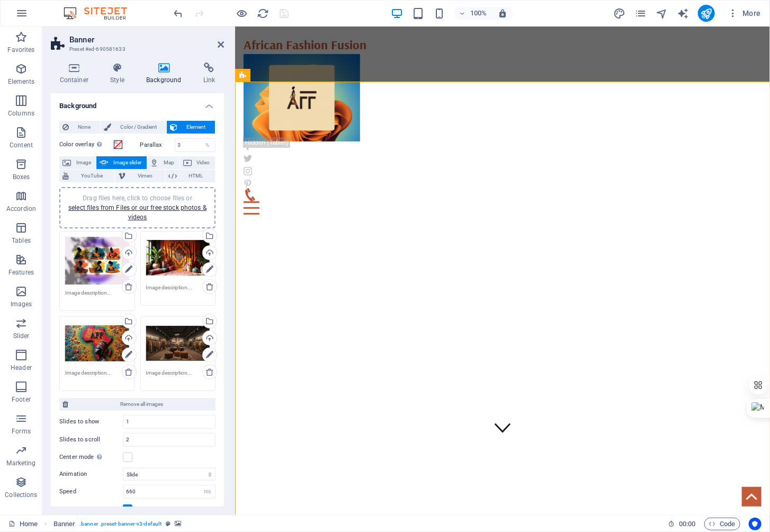
click at [118, 159] on span "Image slider" at bounding box center [127, 162] width 32 height 13
click at [188, 141] on input "0" at bounding box center [195, 145] width 40 height 13
click at [176, 145] on input "0" at bounding box center [195, 145] width 40 height 13
type input "10"
click at [151, 145] on label "Parallax" at bounding box center [157, 145] width 34 height 6
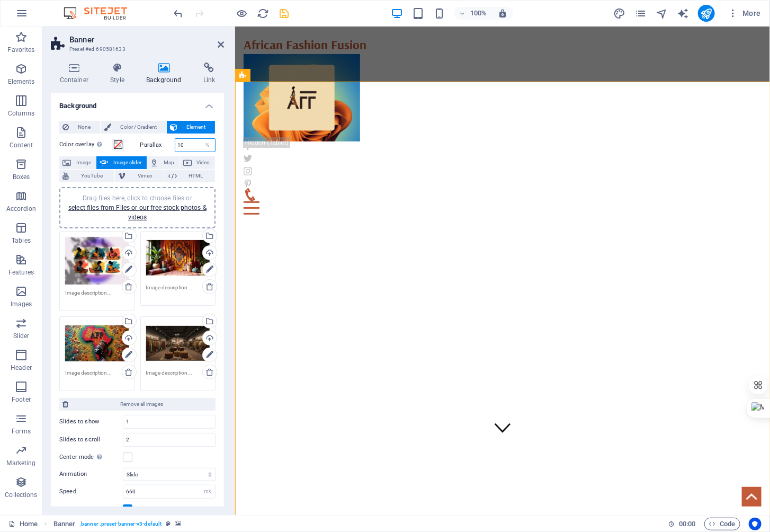
click at [187, 145] on input "10" at bounding box center [195, 145] width 40 height 13
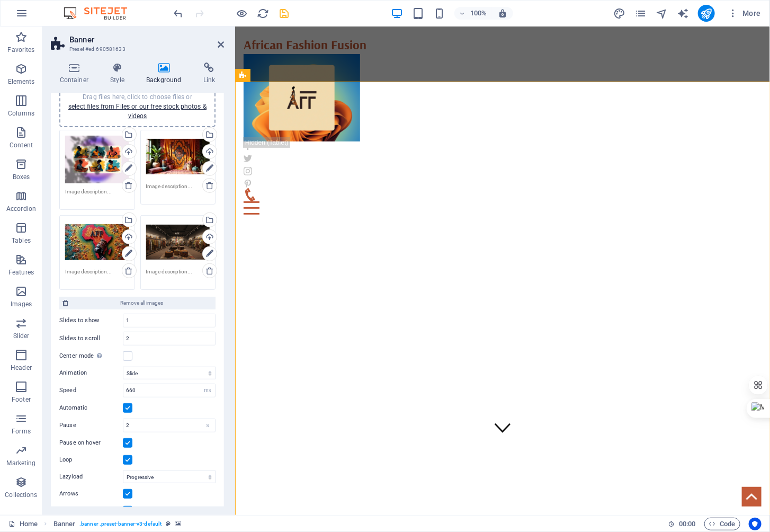
scroll to position [116, 0]
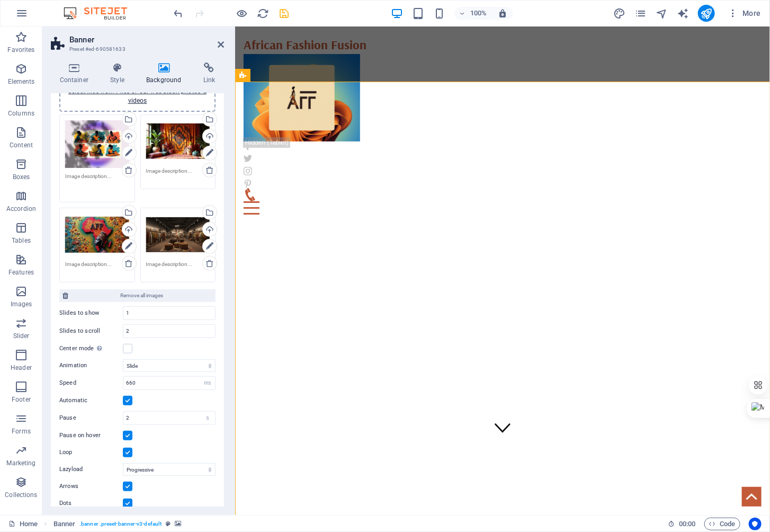
click at [81, 174] on textarea at bounding box center [97, 184] width 64 height 24
type textarea "ecogreen tailoring"
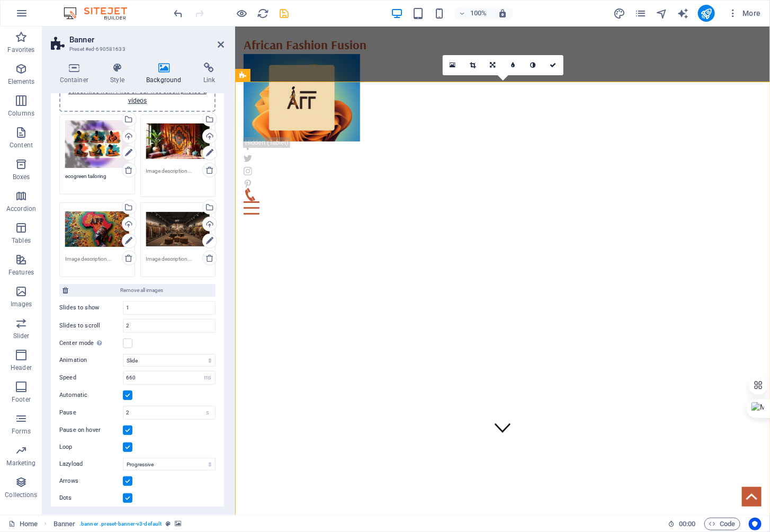
click at [160, 167] on textarea at bounding box center [178, 179] width 64 height 24
click at [166, 165] on div "Drag files here, click to choose files or select files from Files or our free s…" at bounding box center [178, 156] width 81 height 88
click at [154, 169] on textarea at bounding box center [178, 179] width 64 height 24
type textarea "bg photo"
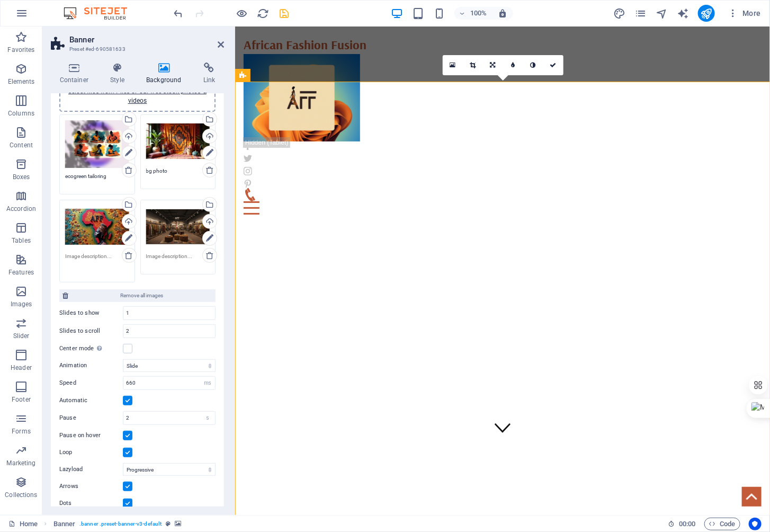
click at [82, 259] on textarea at bounding box center [97, 264] width 64 height 24
type textarea "african map"
click at [157, 255] on textarea at bounding box center [178, 264] width 64 height 24
click at [161, 252] on textarea at bounding box center [178, 264] width 64 height 24
click at [179, 254] on textarea "aff store moodboard" at bounding box center [178, 264] width 64 height 24
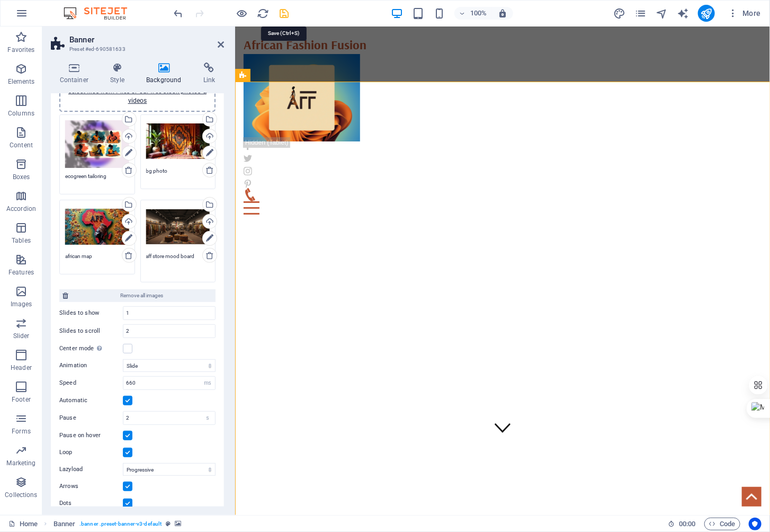
type textarea "aff store mood board"
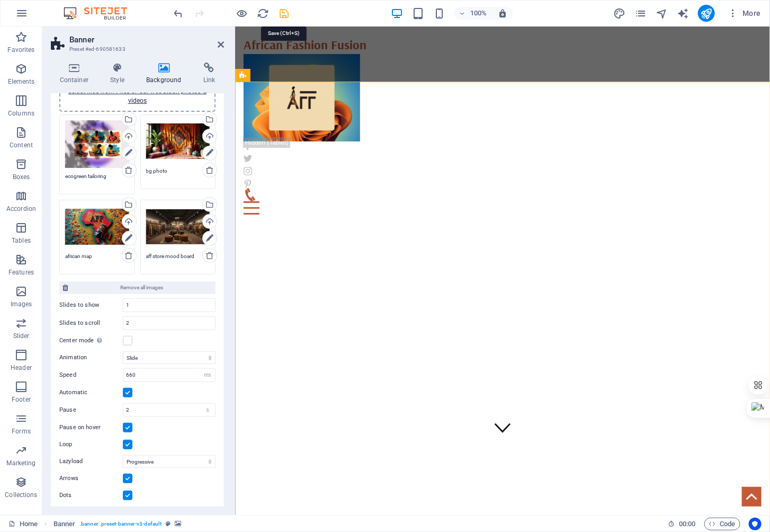
click at [282, 11] on icon "save" at bounding box center [284, 13] width 12 height 12
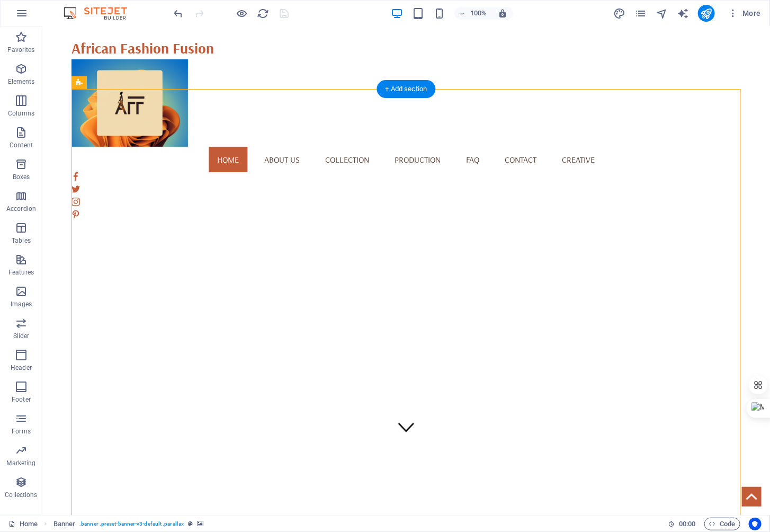
select select "ms"
select select "s"
select select "progressive"
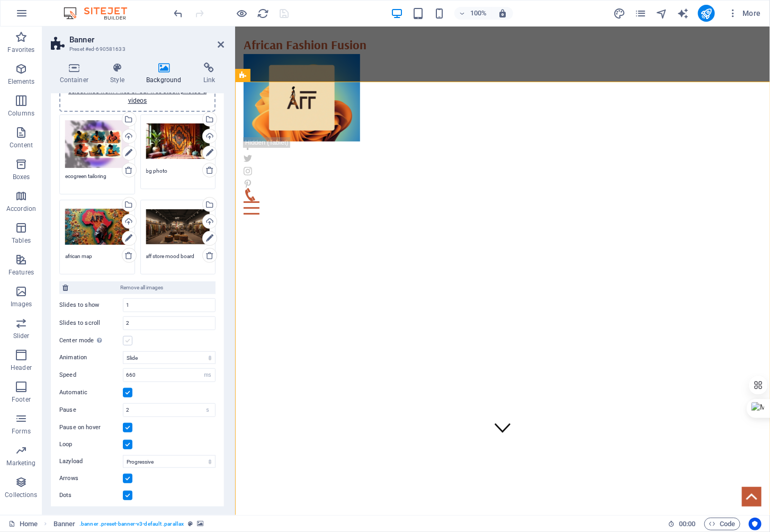
click at [125, 337] on label at bounding box center [128, 341] width 10 height 10
click at [0, 0] on input "Center mode Enables centered view with partial previous/next slide. Use with od…" at bounding box center [0, 0] width 0 height 0
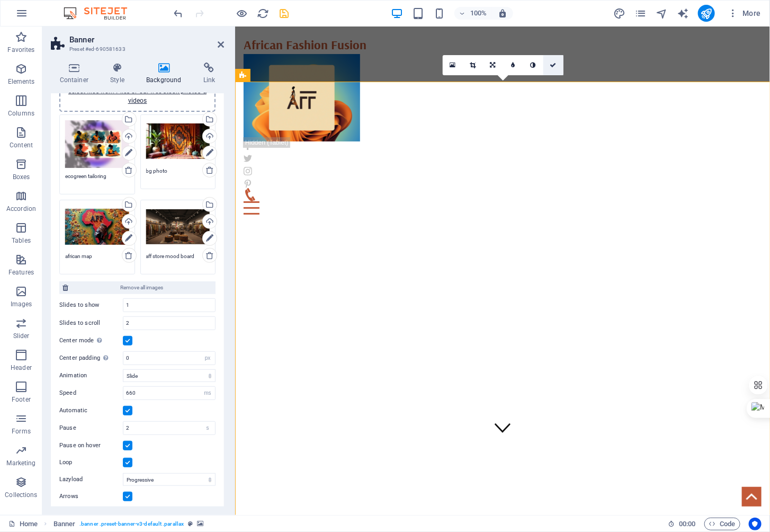
click at [552, 62] on icon at bounding box center [553, 65] width 6 height 6
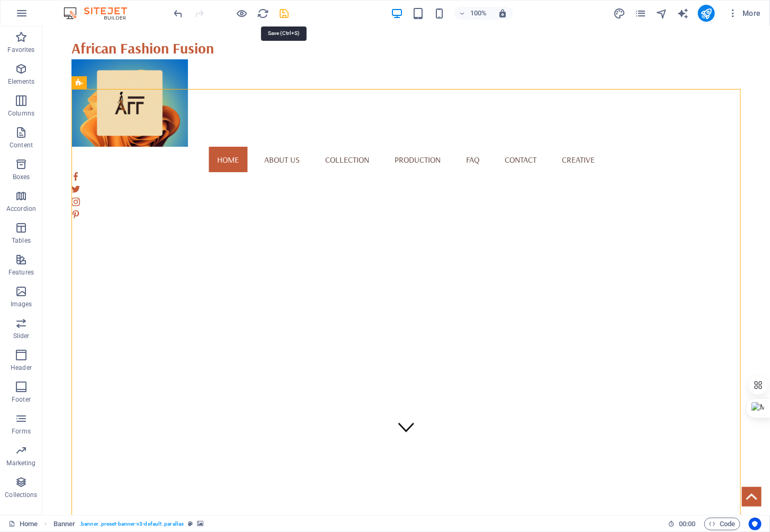
click at [284, 16] on icon "save" at bounding box center [284, 13] width 12 height 12
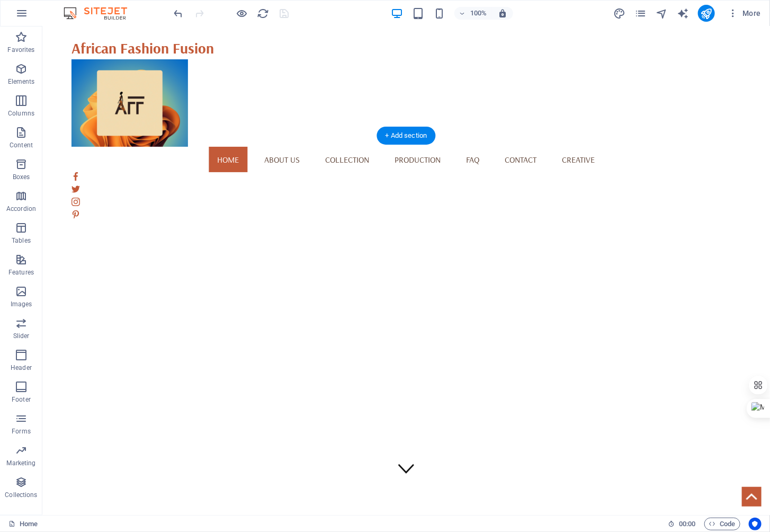
scroll to position [22, 0]
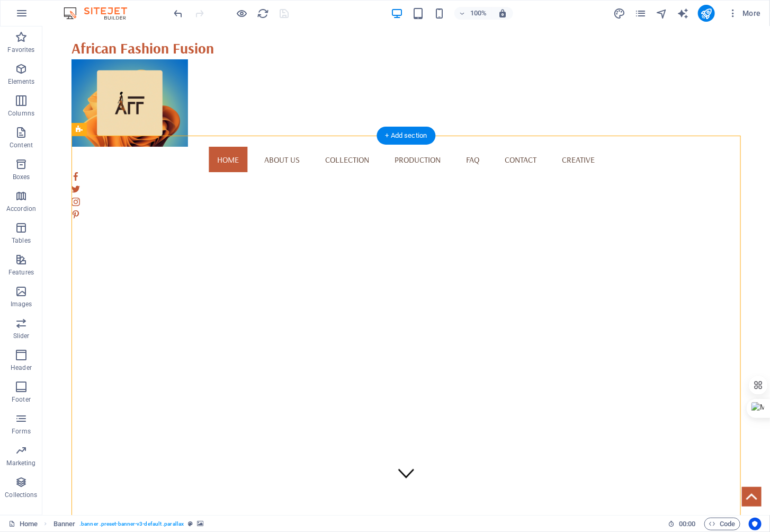
select select "px"
select select "ms"
select select "s"
select select "progressive"
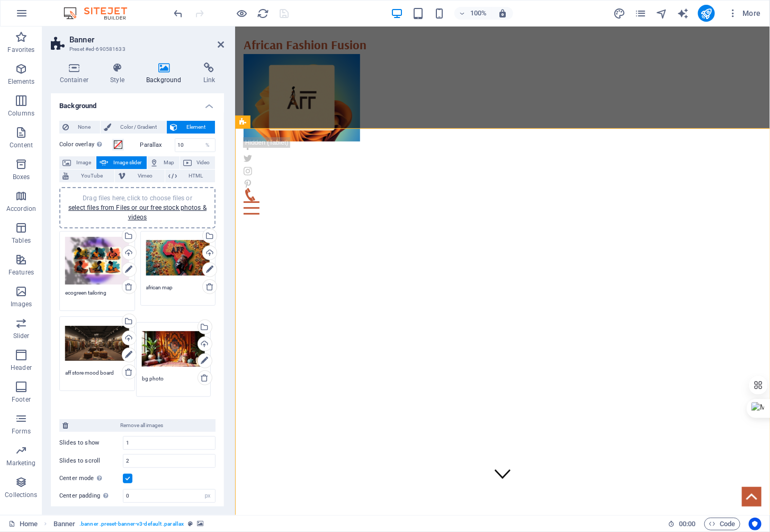
drag, startPoint x: 170, startPoint y: 250, endPoint x: 167, endPoint y: 339, distance: 89.0
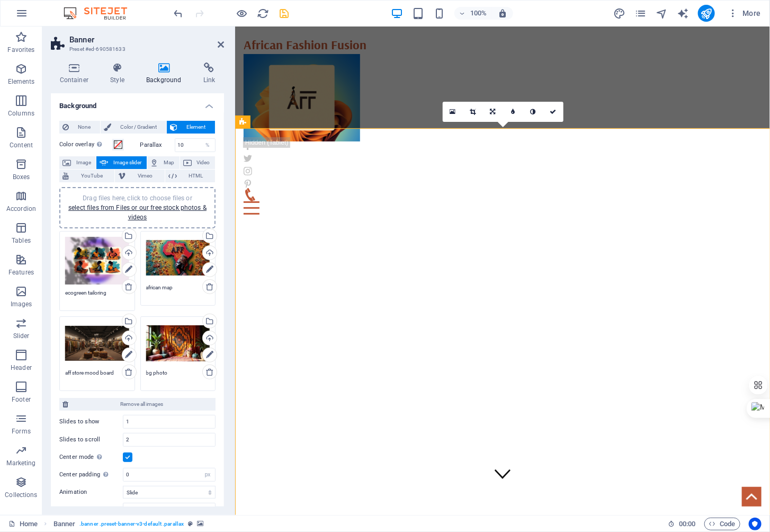
click at [167, 339] on div "Drag files here, click to choose files or select files from Files or our free s…" at bounding box center [178, 343] width 64 height 42
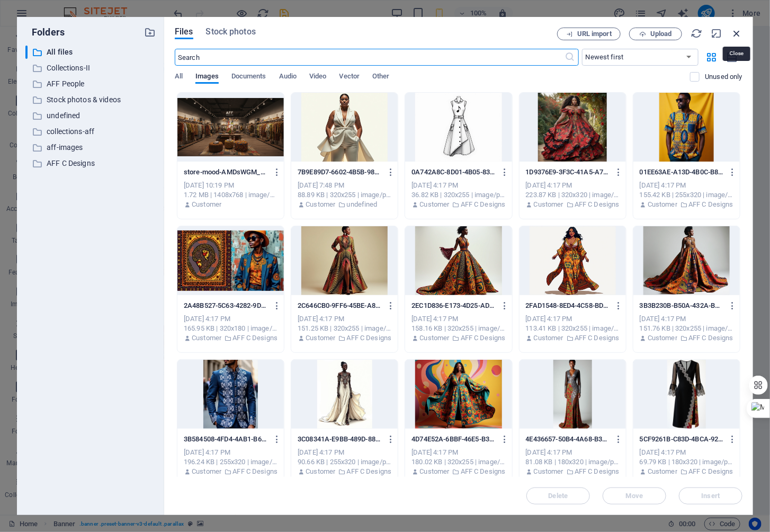
click at [736, 32] on icon "button" at bounding box center [737, 34] width 12 height 12
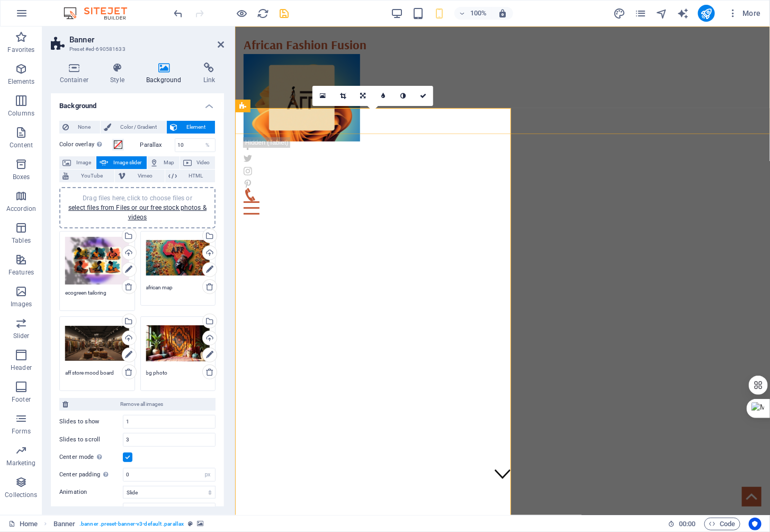
type input "2"
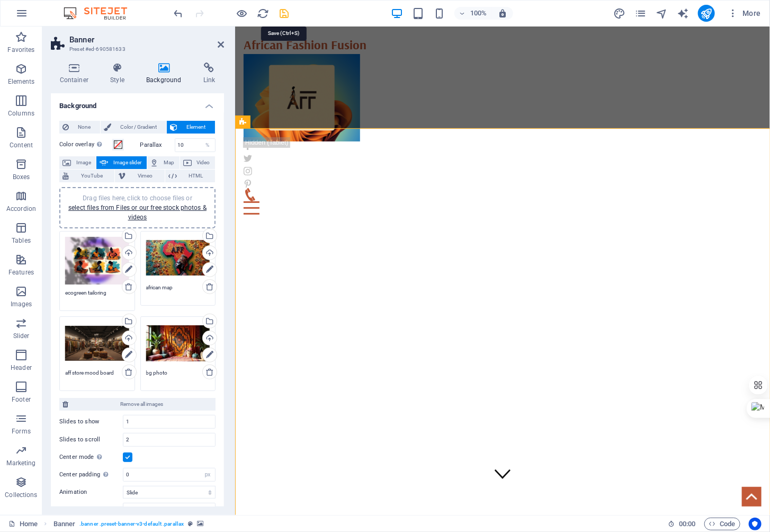
click at [280, 13] on icon "save" at bounding box center [284, 13] width 12 height 12
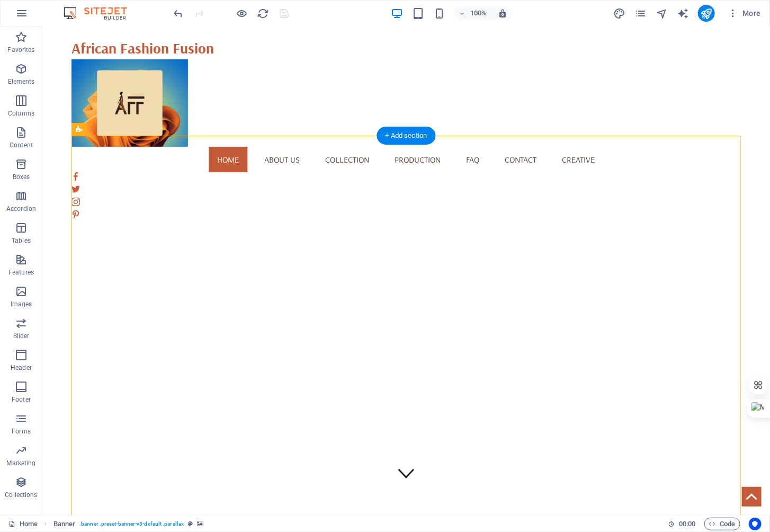
select select "px"
select select "ms"
select select "s"
select select "progressive"
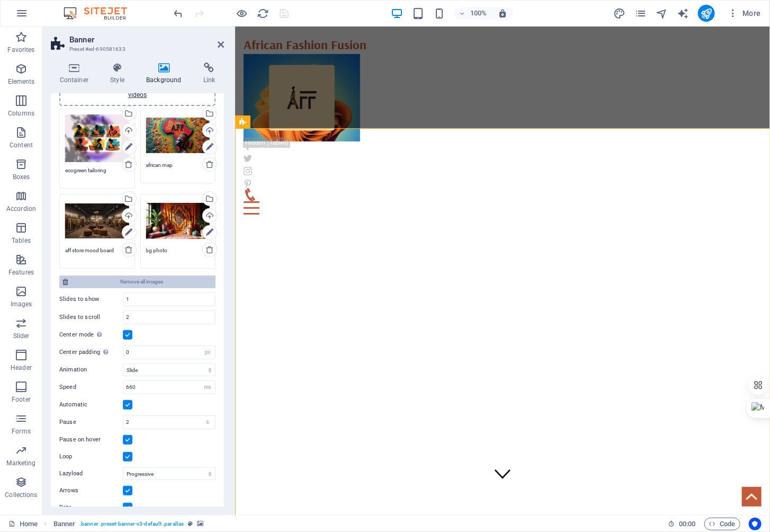
scroll to position [133, 0]
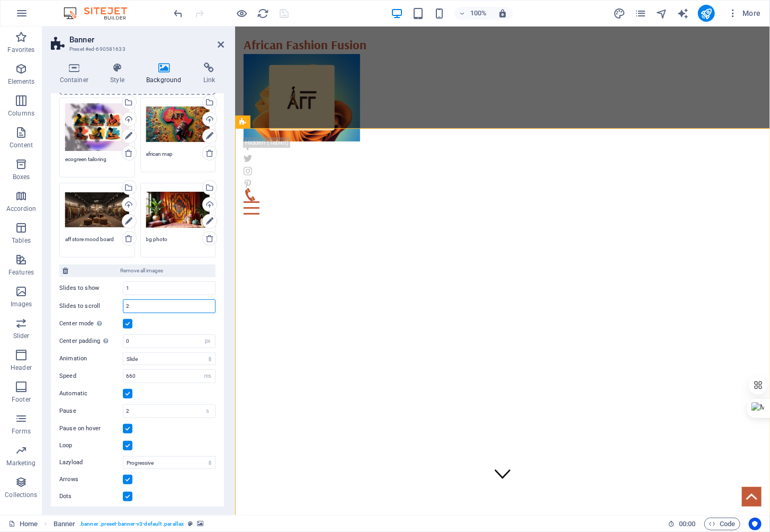
click at [137, 303] on input "2" at bounding box center [169, 306] width 92 height 13
type input "1"
click at [281, 12] on icon "save" at bounding box center [284, 13] width 12 height 12
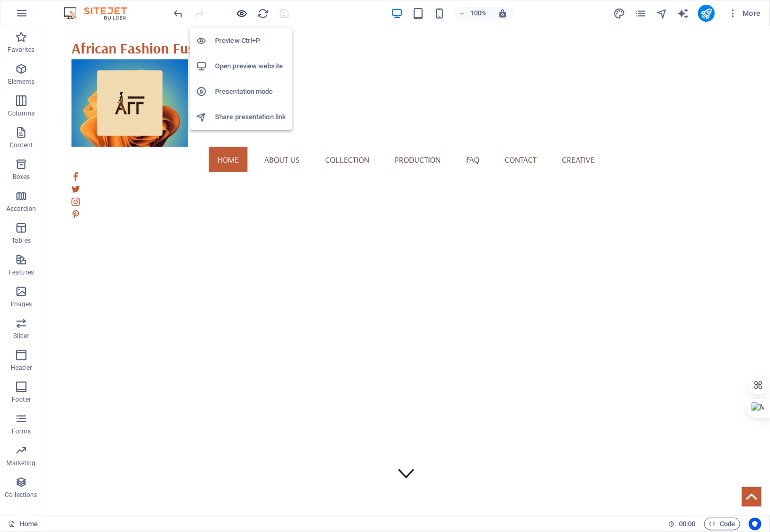
click at [244, 14] on icon "button" at bounding box center [242, 13] width 12 height 12
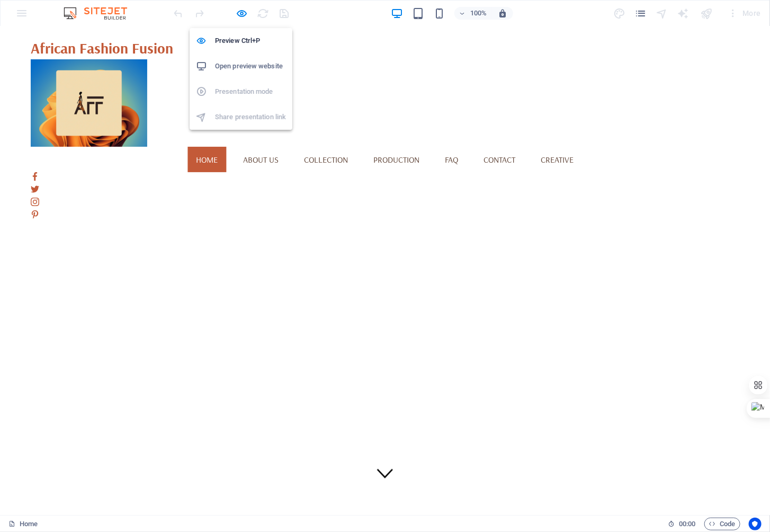
click at [241, 68] on h6 "Open preview website" at bounding box center [250, 66] width 71 height 13
click at [607, 55] on h3 "African Fashion Fusion" at bounding box center [385, 48] width 708 height 22
